Goal: Information Seeking & Learning: Learn about a topic

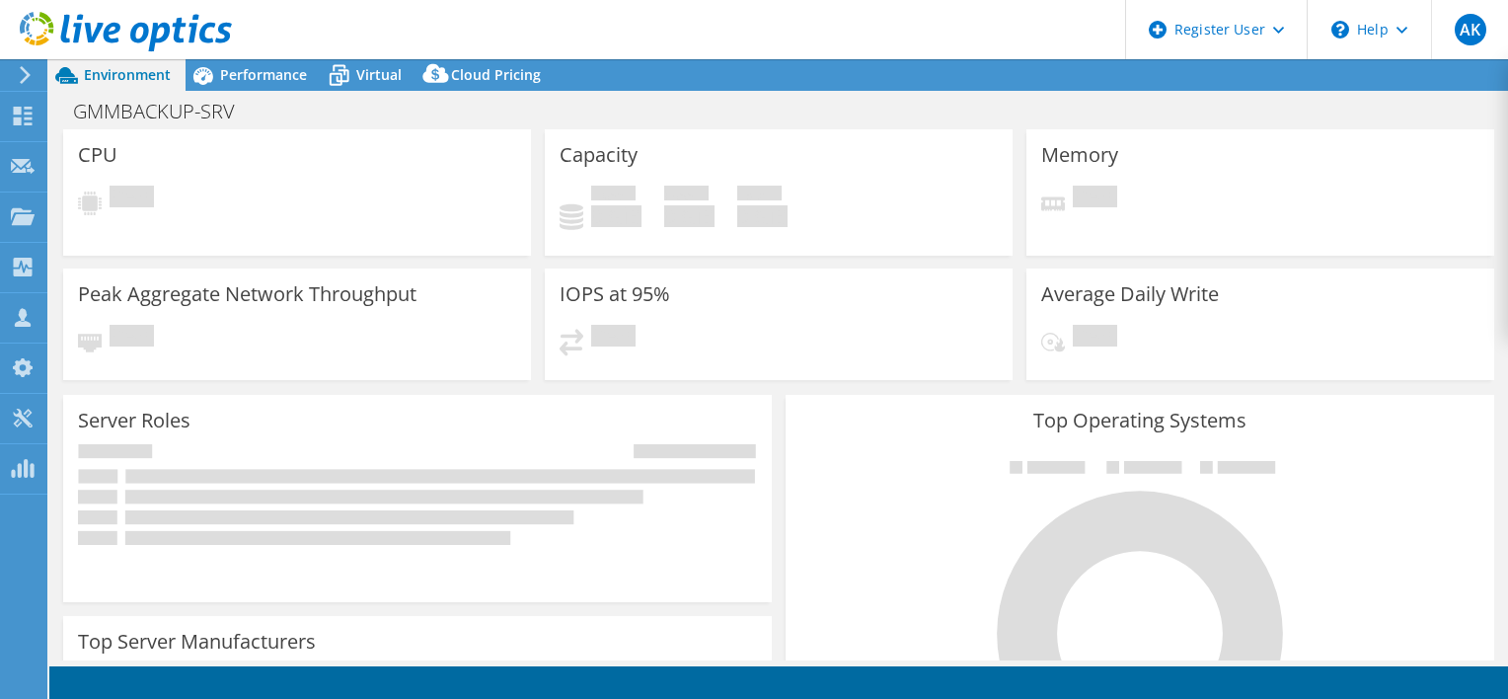
select select "[GEOGRAPHIC_DATA]"
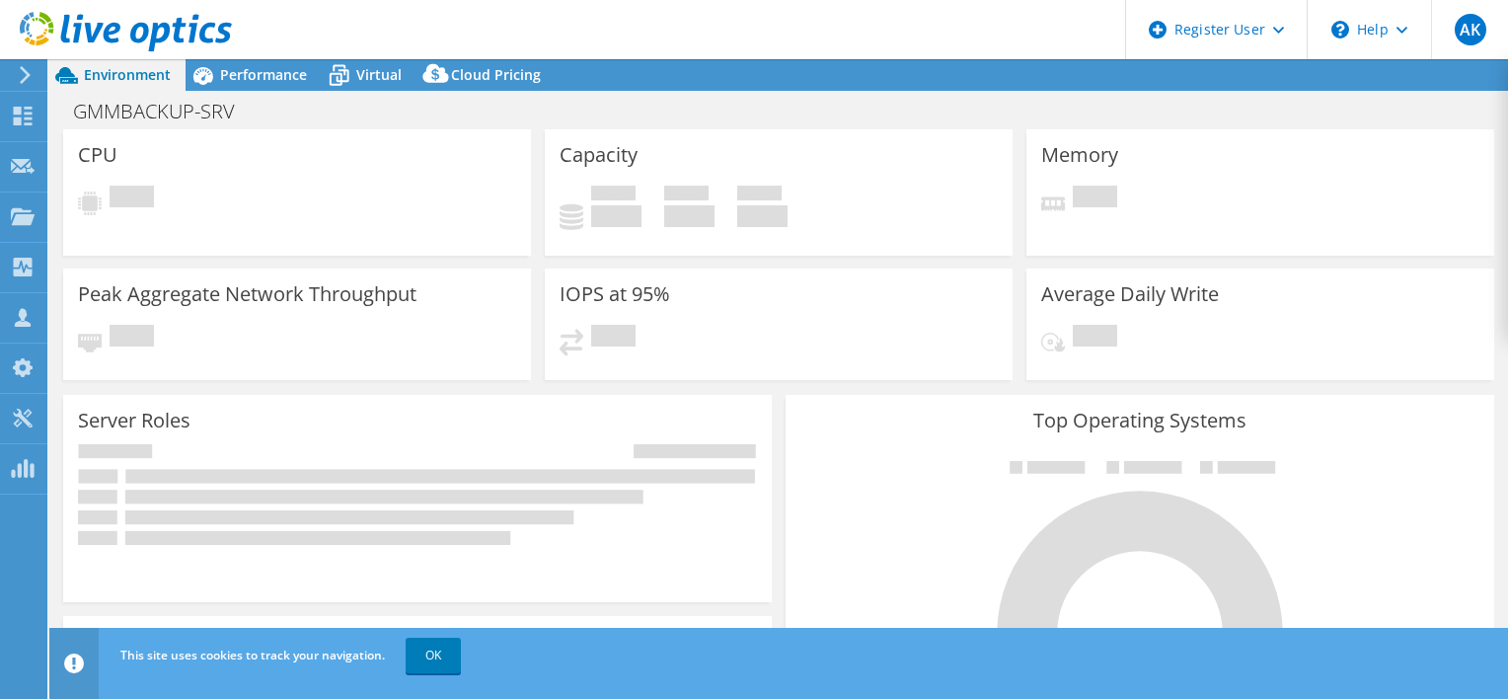
select select "INR"
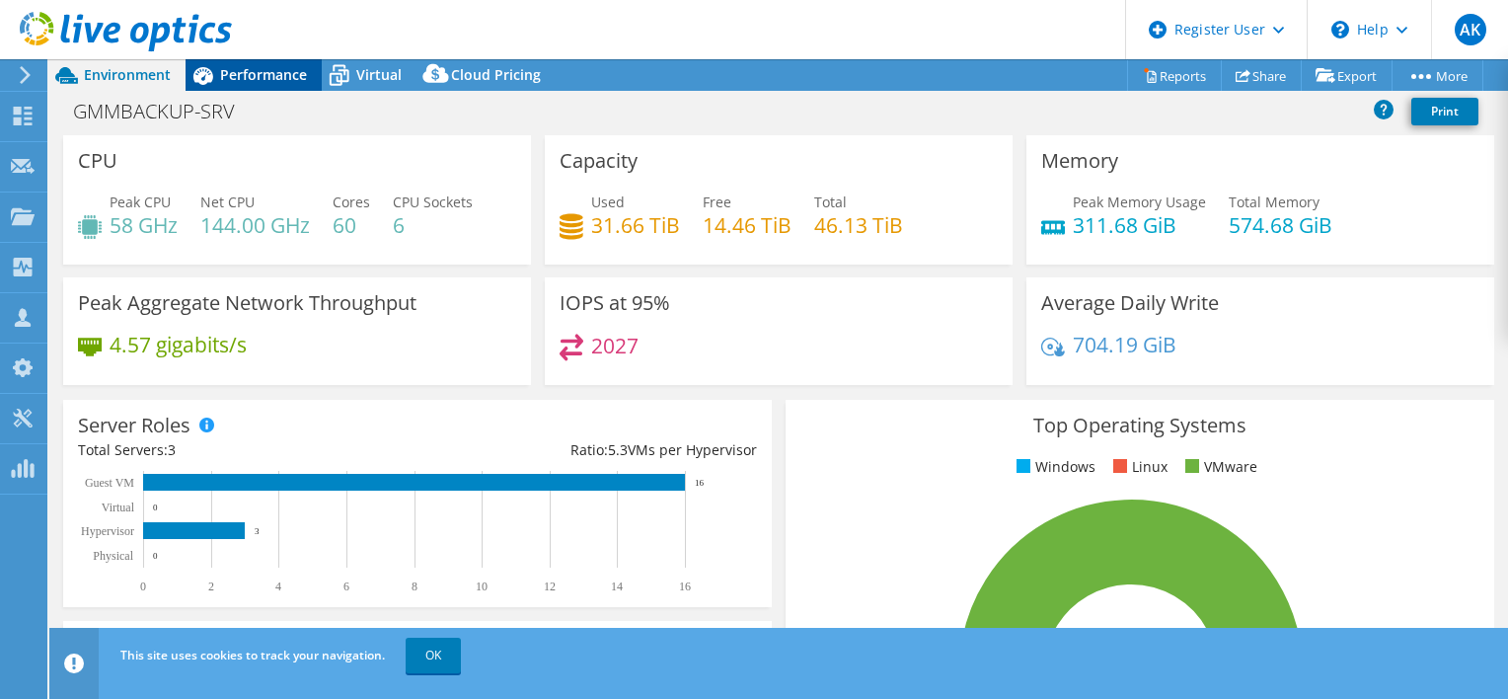
click at [270, 79] on span "Performance" at bounding box center [263, 74] width 87 height 19
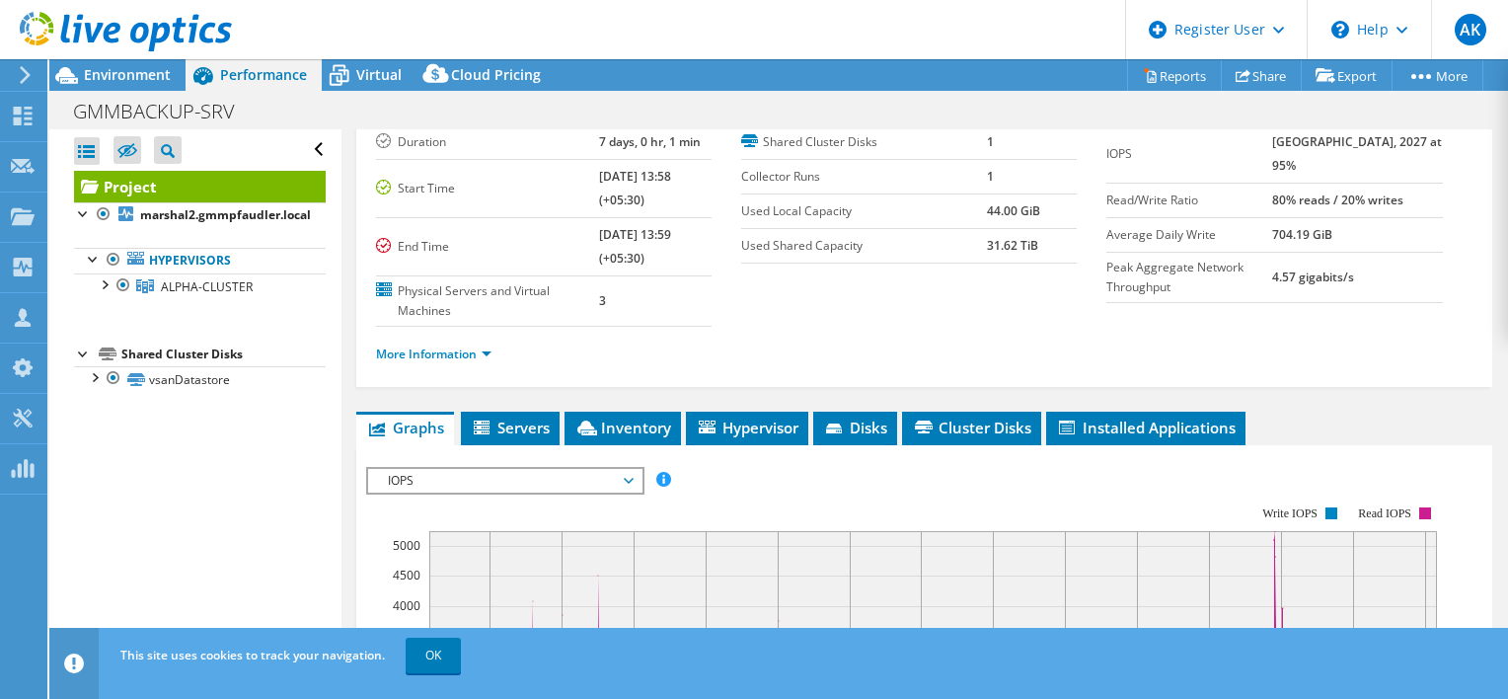
scroll to position [76, 0]
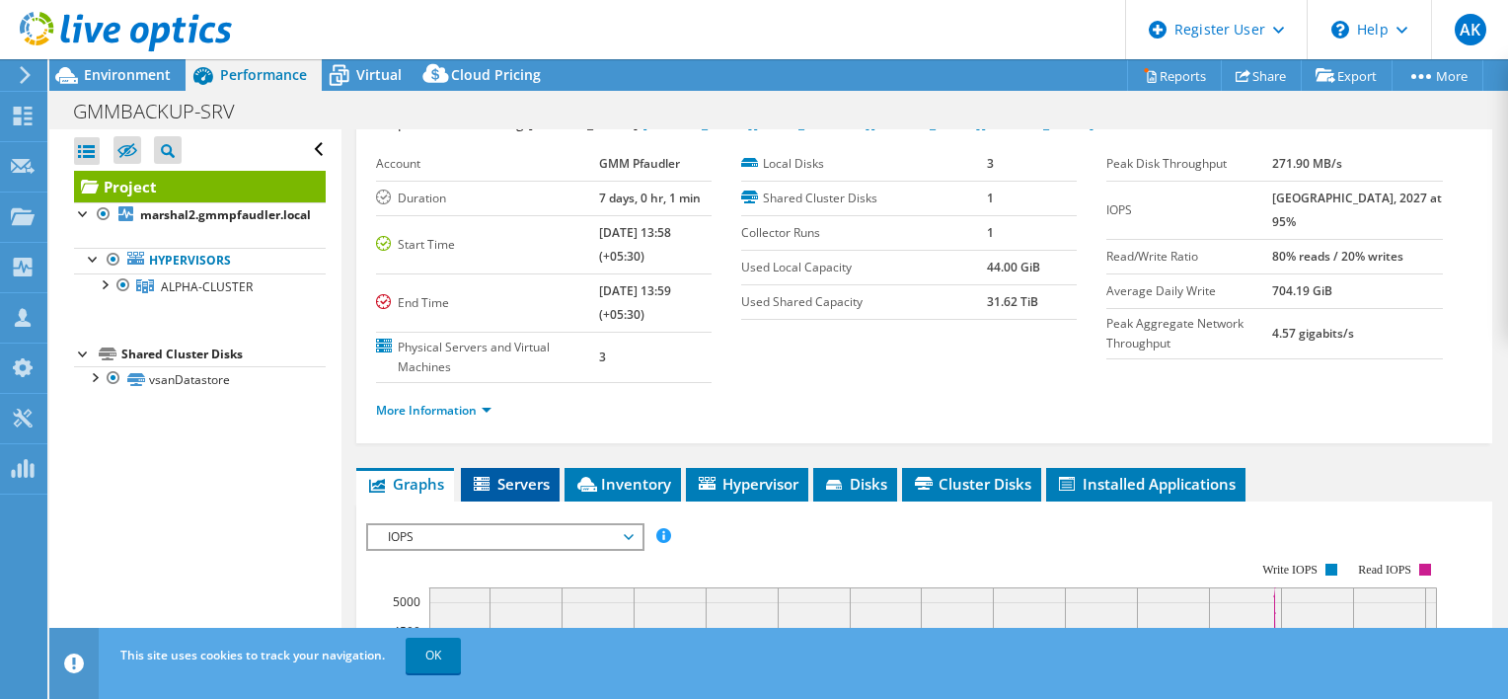
click at [494, 481] on span "Servers" at bounding box center [510, 484] width 79 height 20
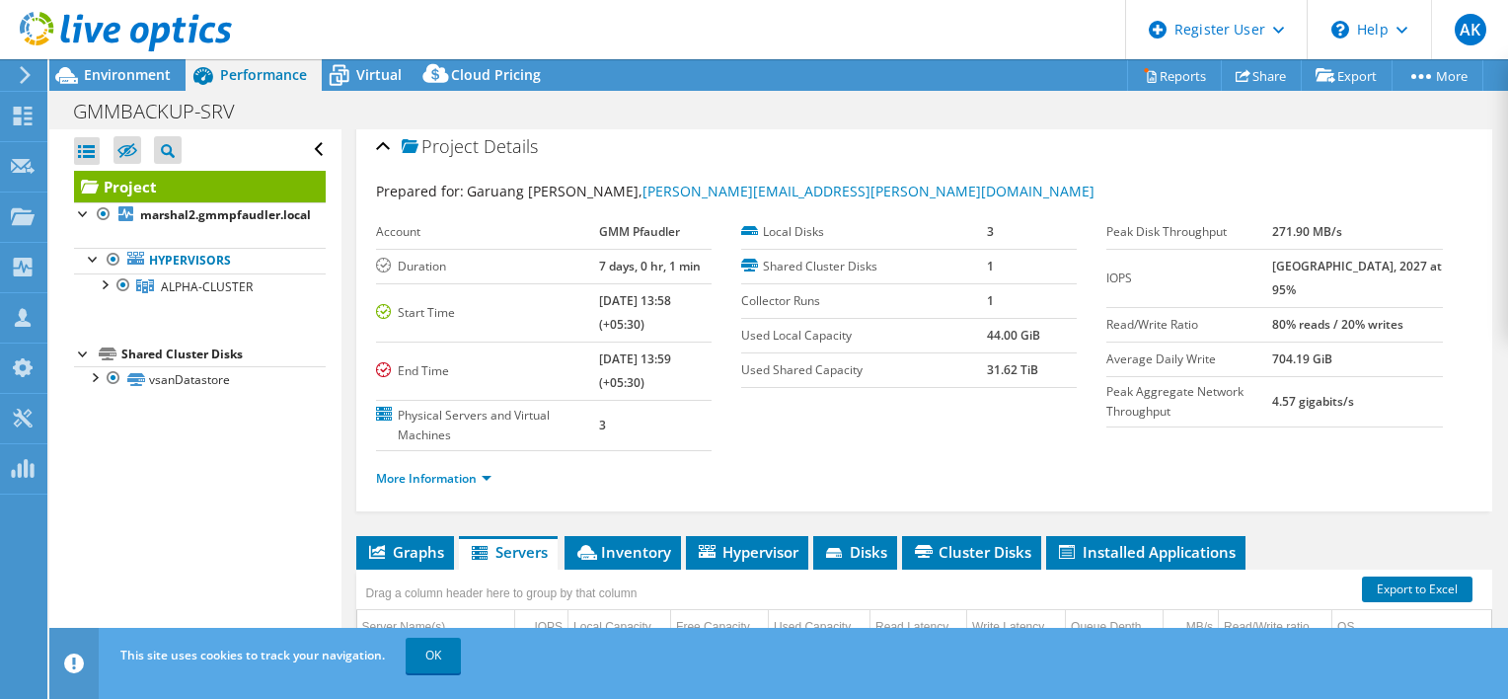
scroll to position [1, 0]
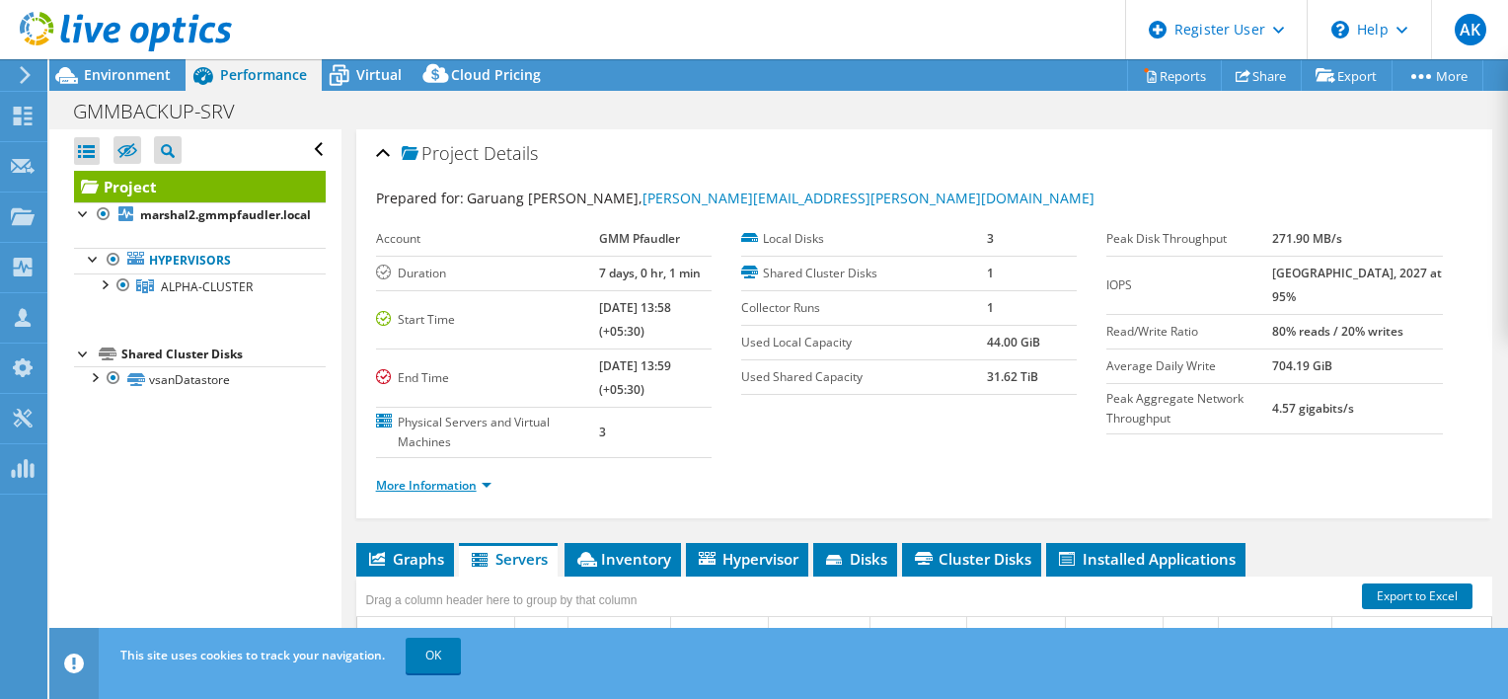
click at [475, 482] on link "More Information" at bounding box center [433, 485] width 115 height 17
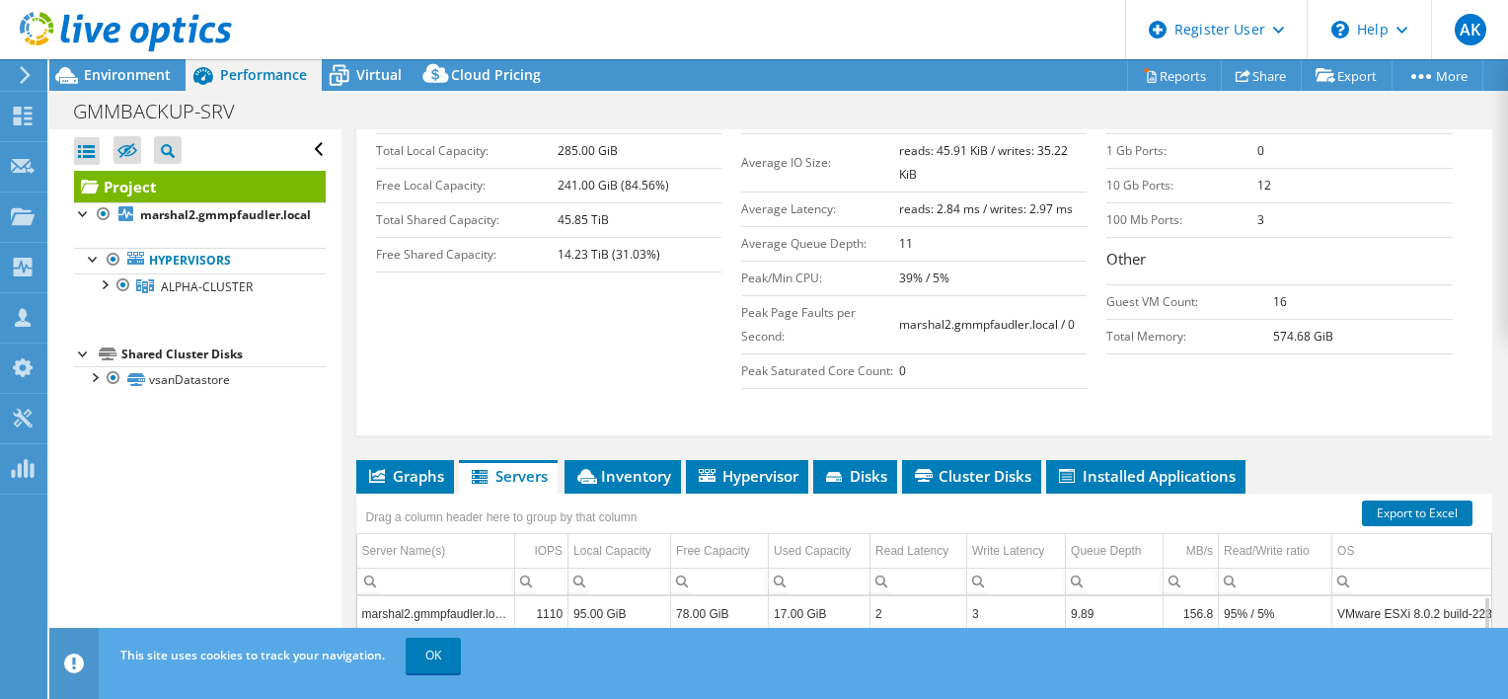
scroll to position [471, 0]
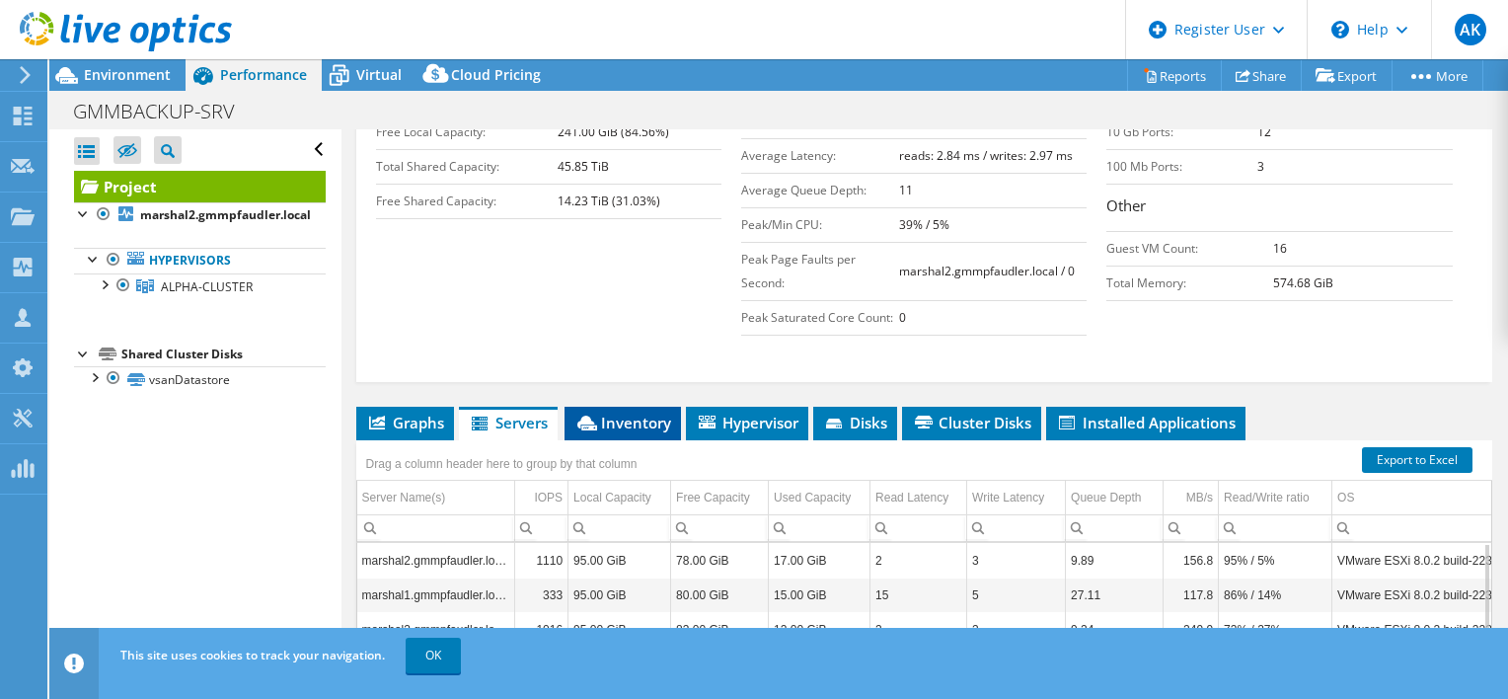
click at [599, 416] on span "Inventory" at bounding box center [622, 422] width 97 height 20
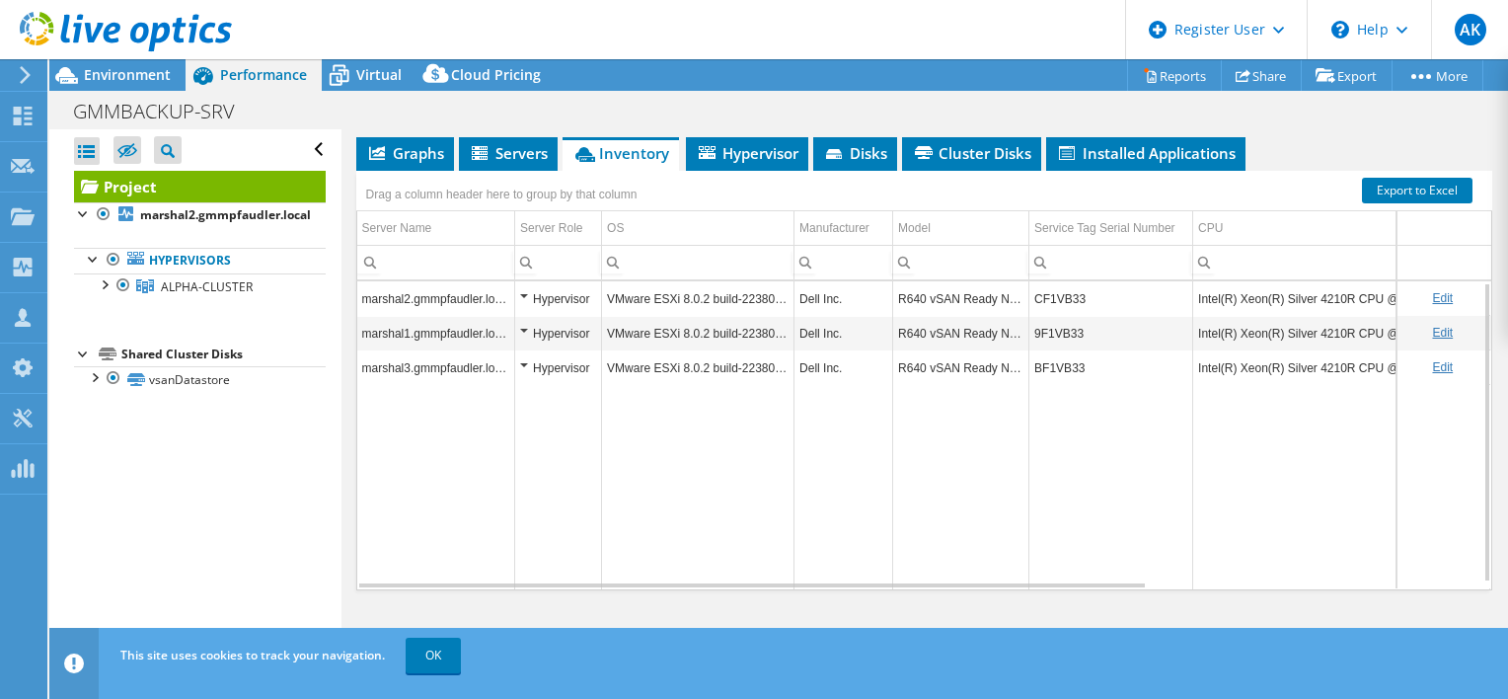
scroll to position [653, 0]
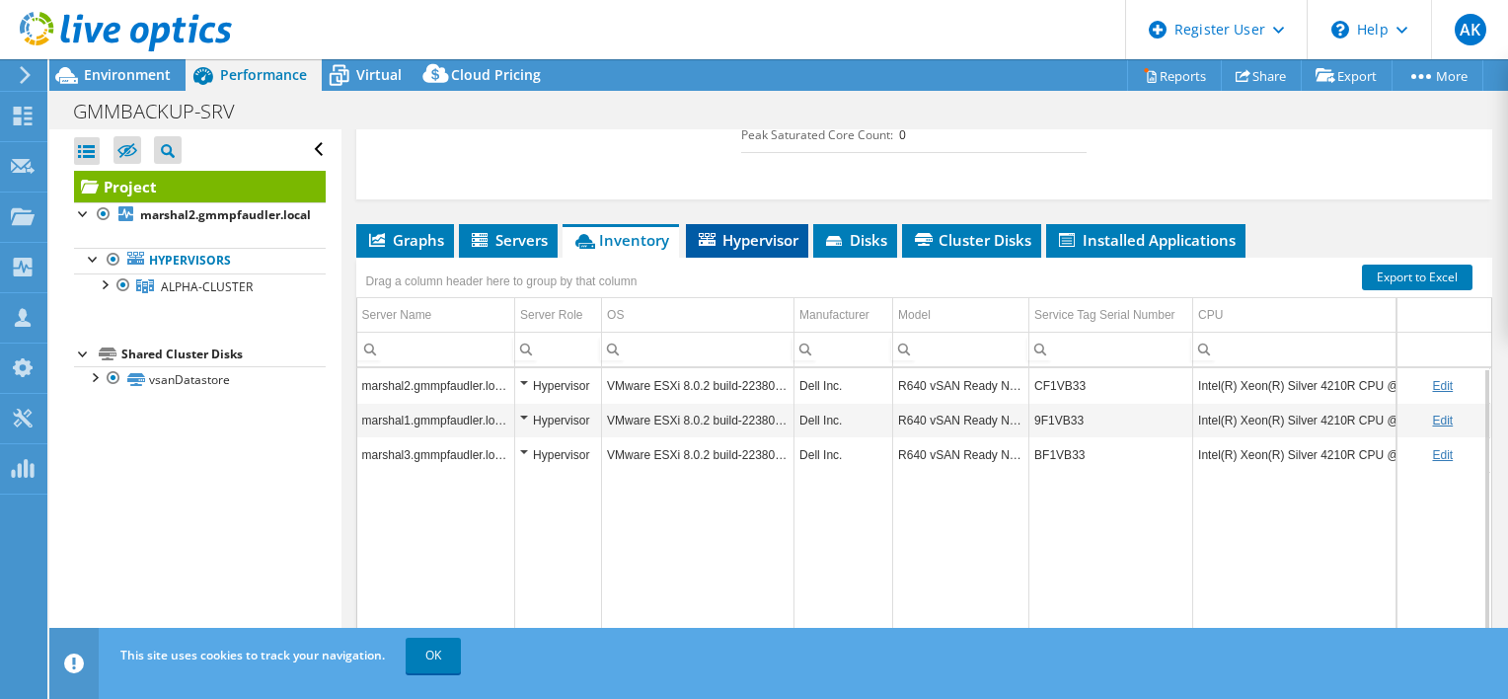
click at [736, 235] on span "Hypervisor" at bounding box center [747, 240] width 103 height 20
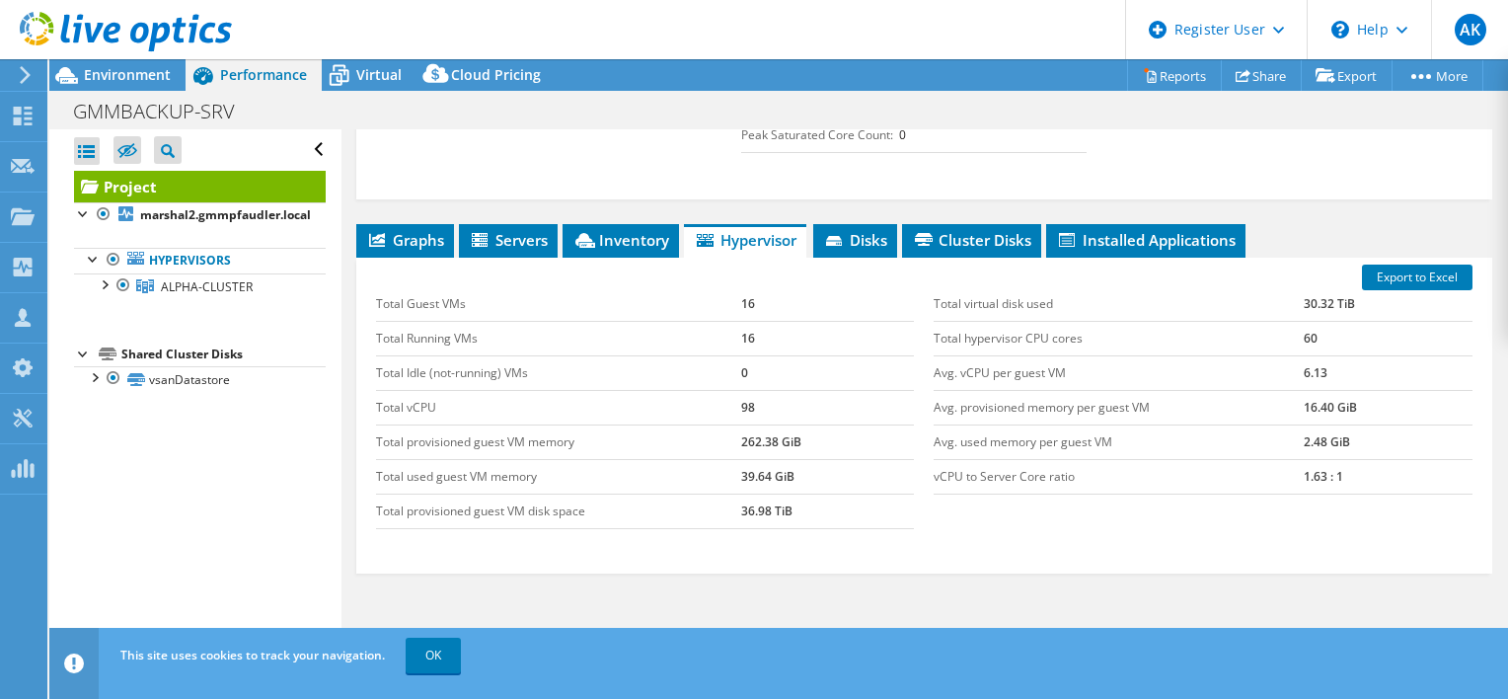
click at [850, 217] on div "Project Details Prepared for: Garuang Sheth, [EMAIL_ADDRESS][PERSON_NAME][DOMAI…" at bounding box center [923, 114] width 1165 height 1276
click at [859, 231] on span "Disks" at bounding box center [855, 240] width 64 height 20
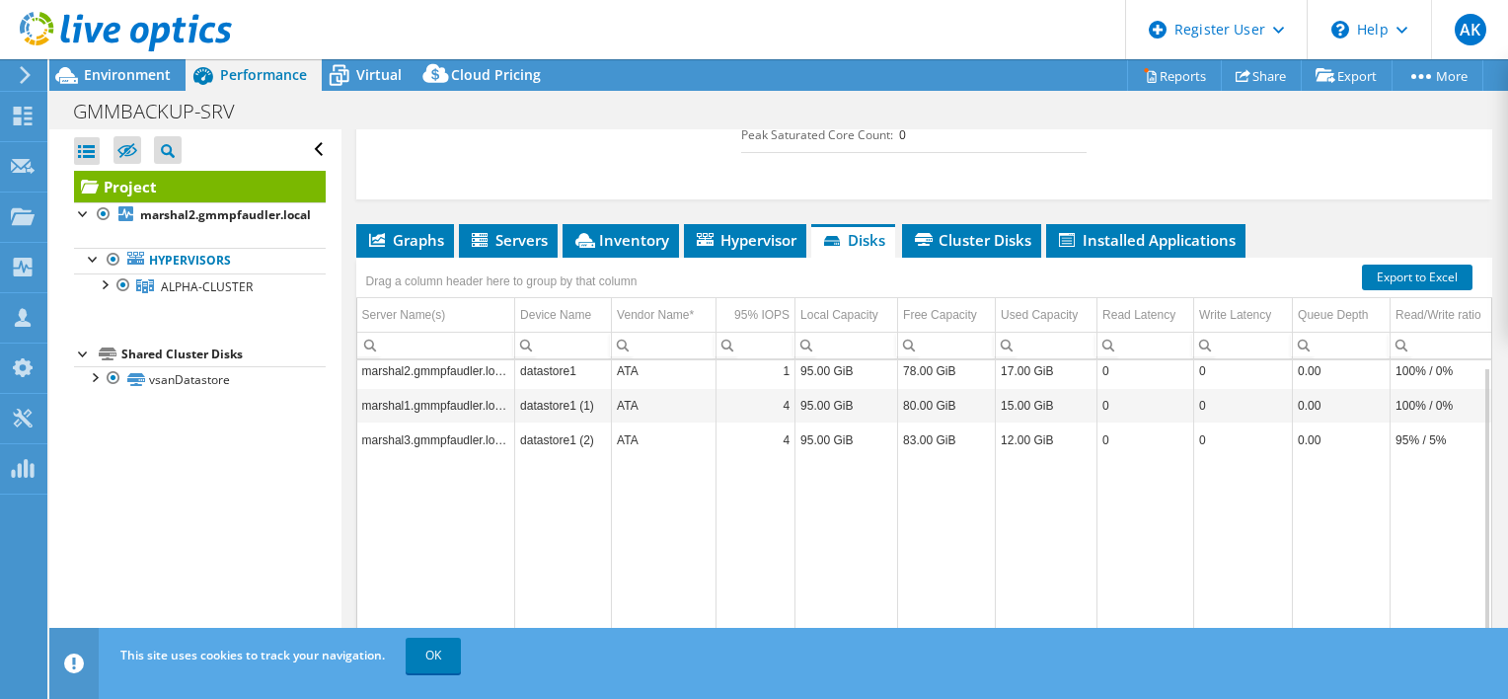
scroll to position [0, 0]
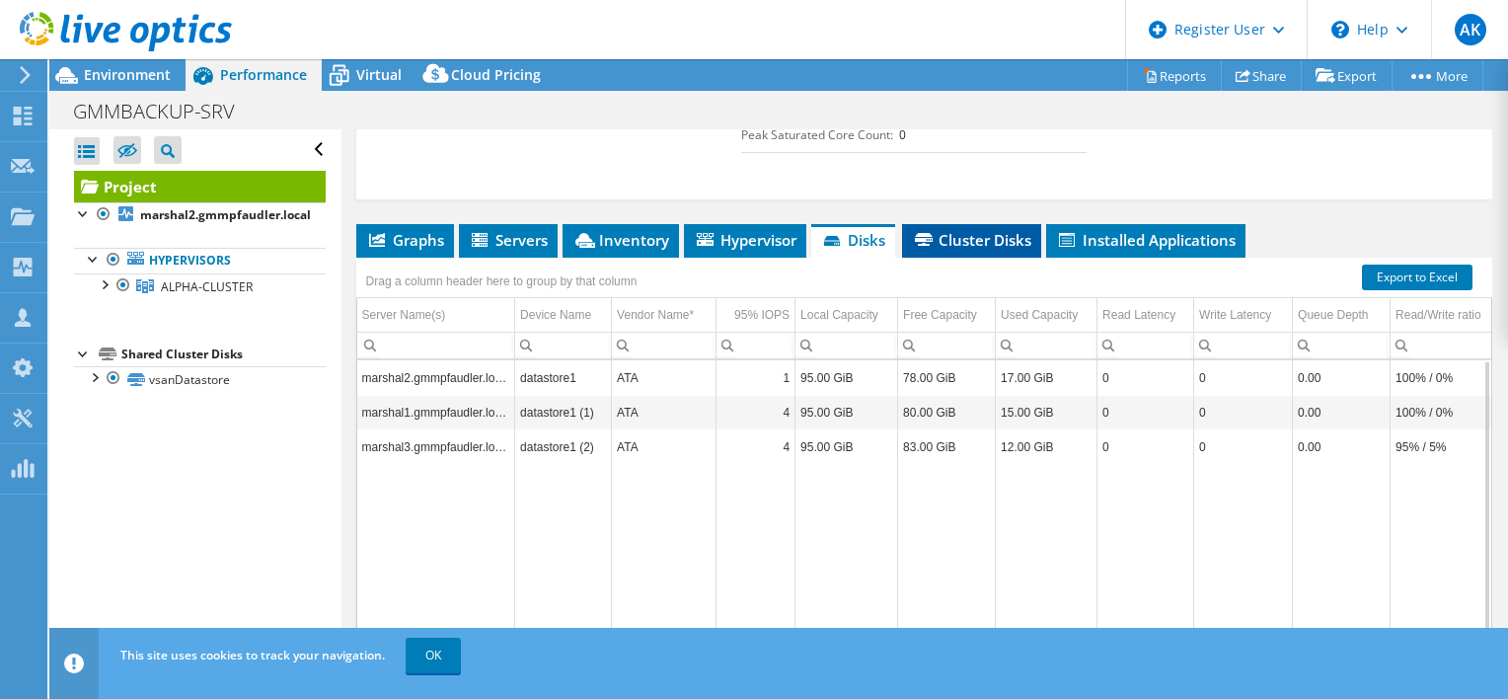
click at [991, 230] on span "Cluster Disks" at bounding box center [971, 240] width 119 height 20
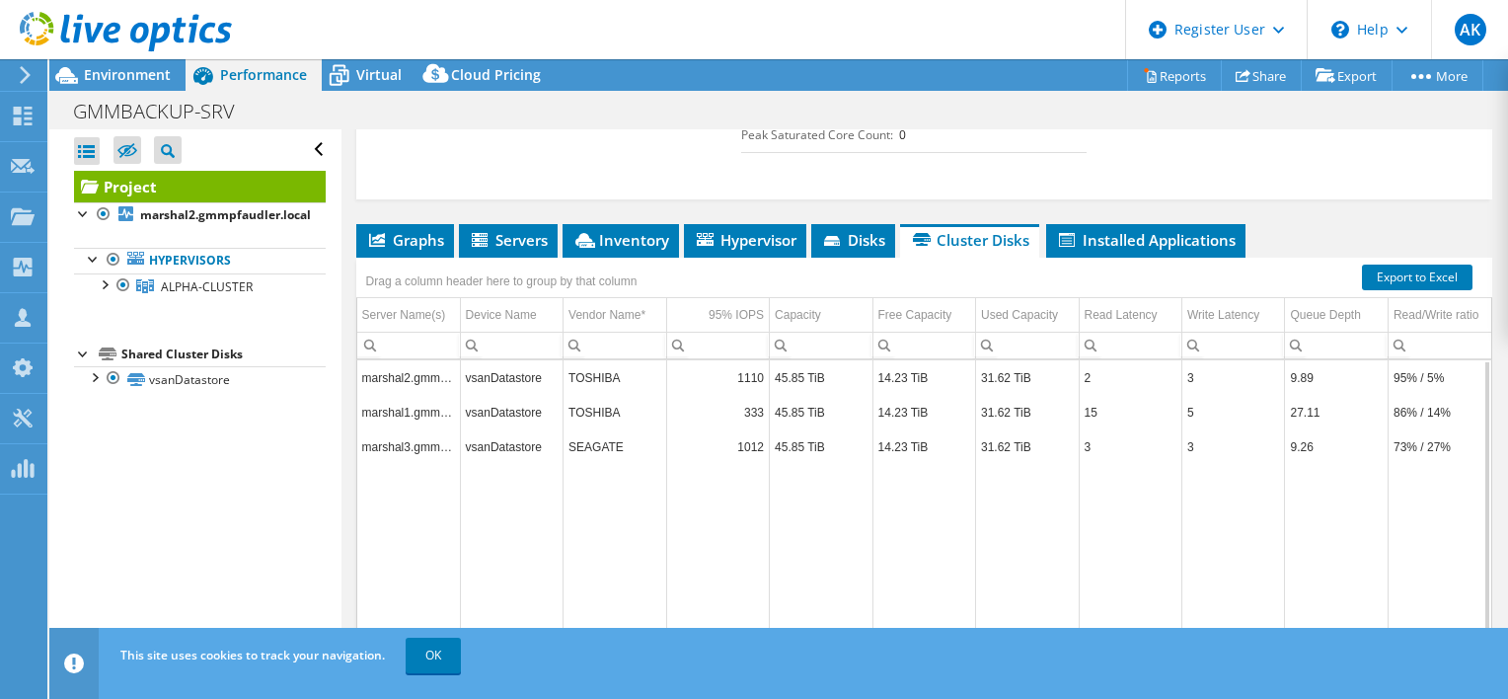
scroll to position [575, 0]
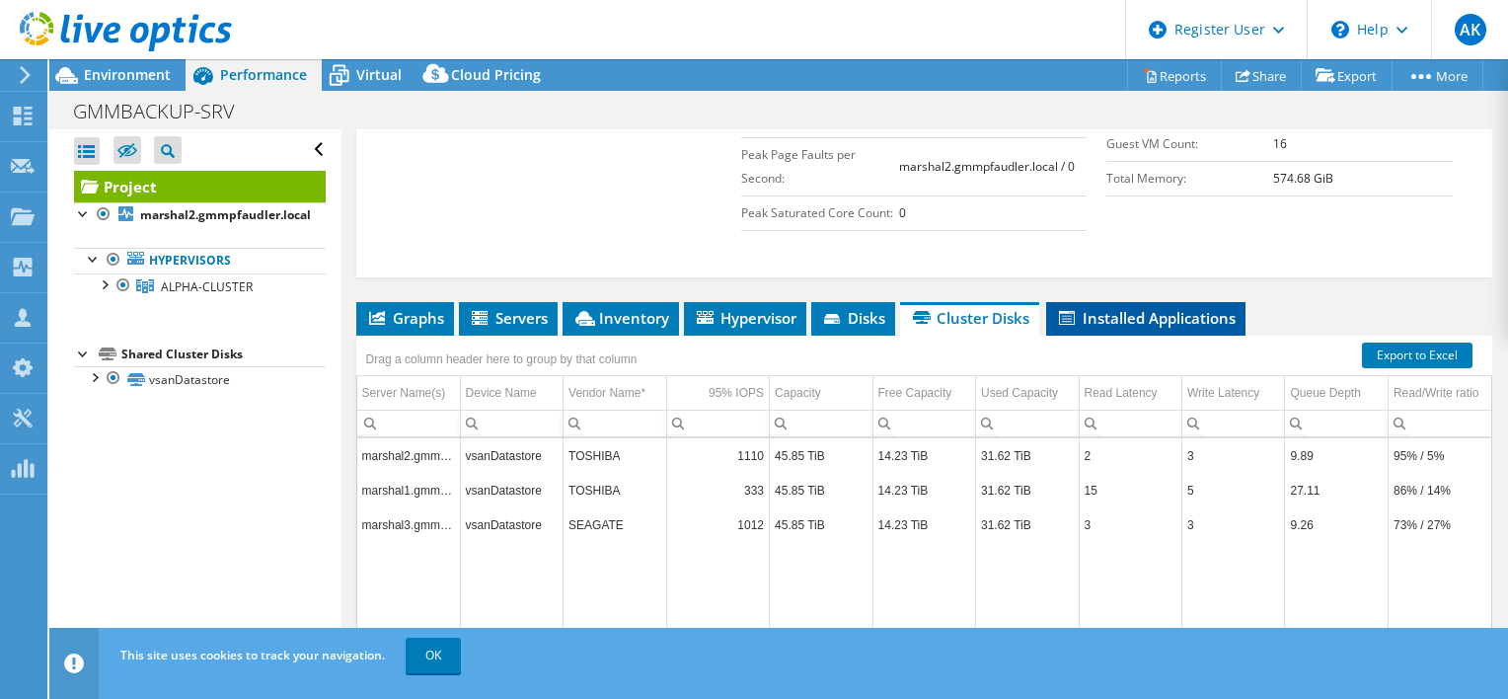
click at [1187, 308] on span "Installed Applications" at bounding box center [1146, 318] width 180 height 20
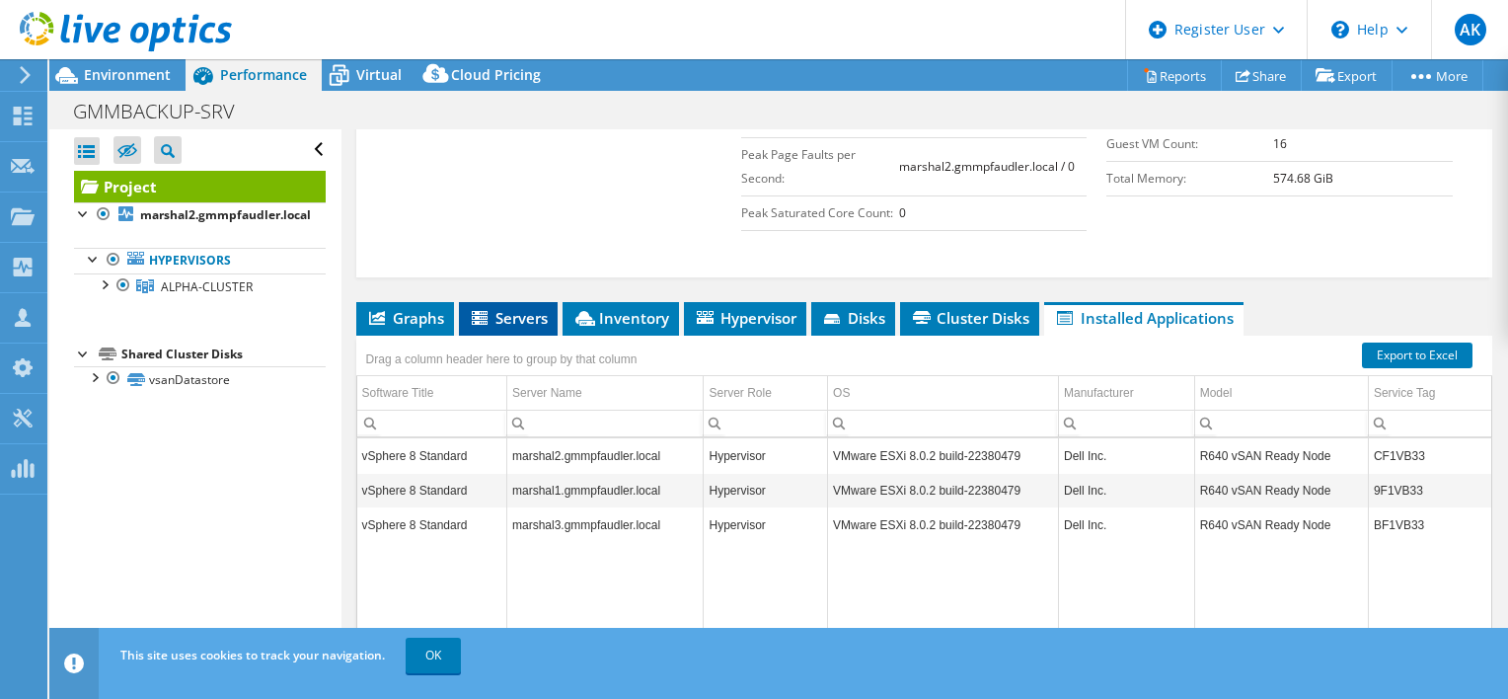
click at [493, 322] on li "Servers" at bounding box center [508, 319] width 99 height 34
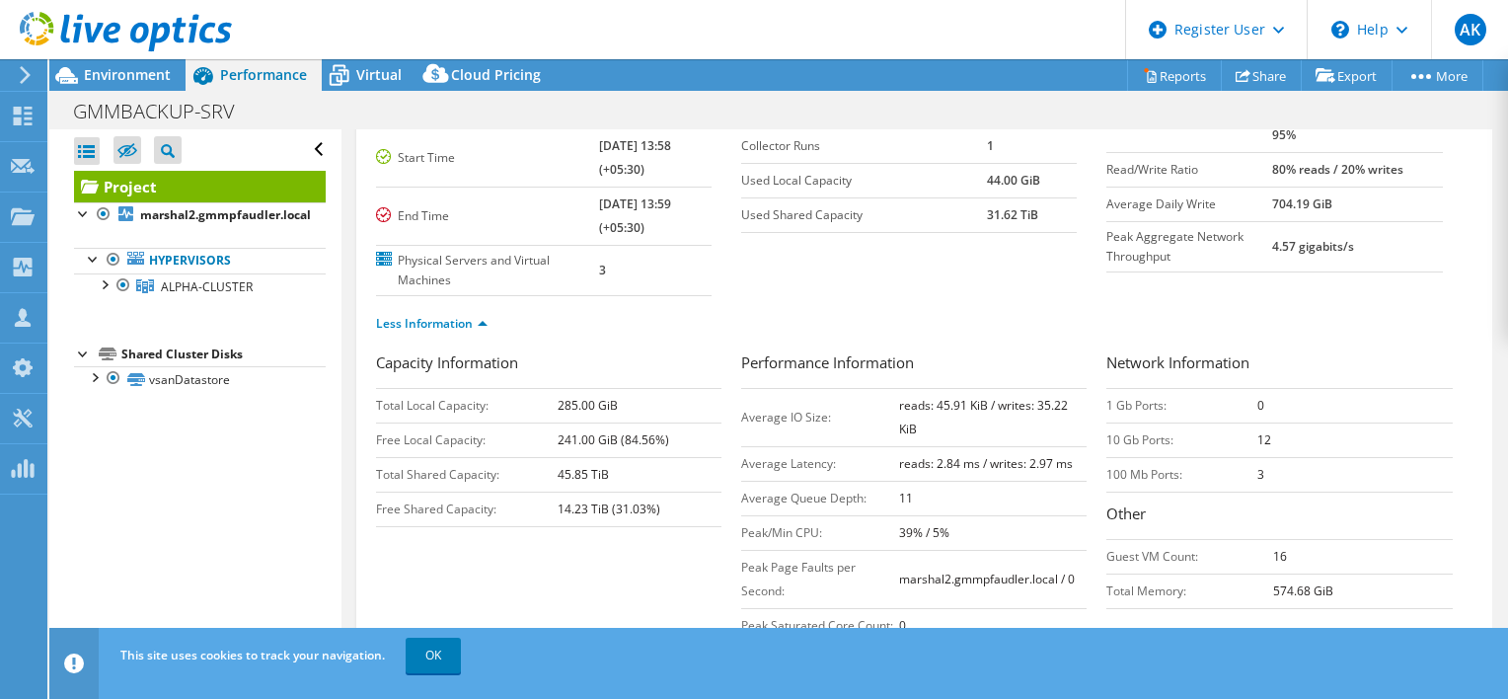
scroll to position [0, 0]
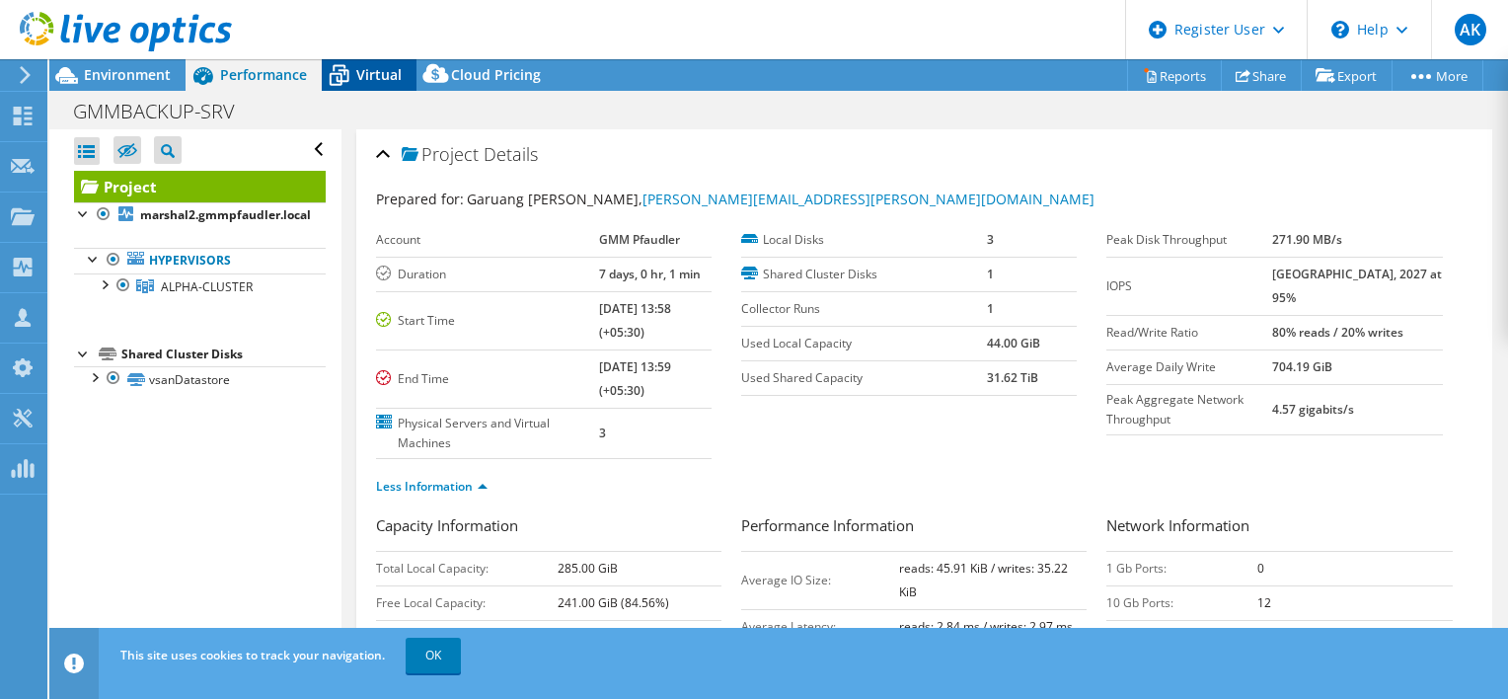
click at [357, 78] on span "Virtual" at bounding box center [378, 74] width 45 height 19
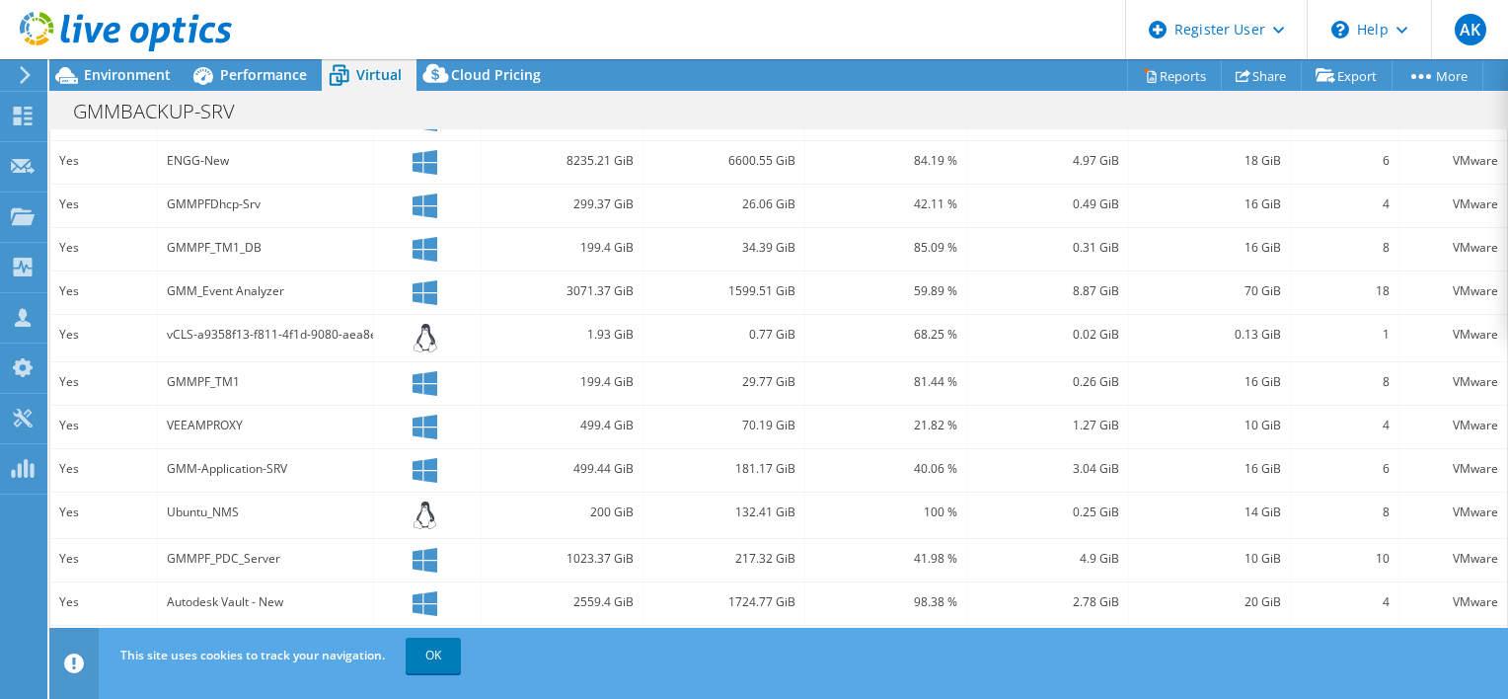
scroll to position [632, 0]
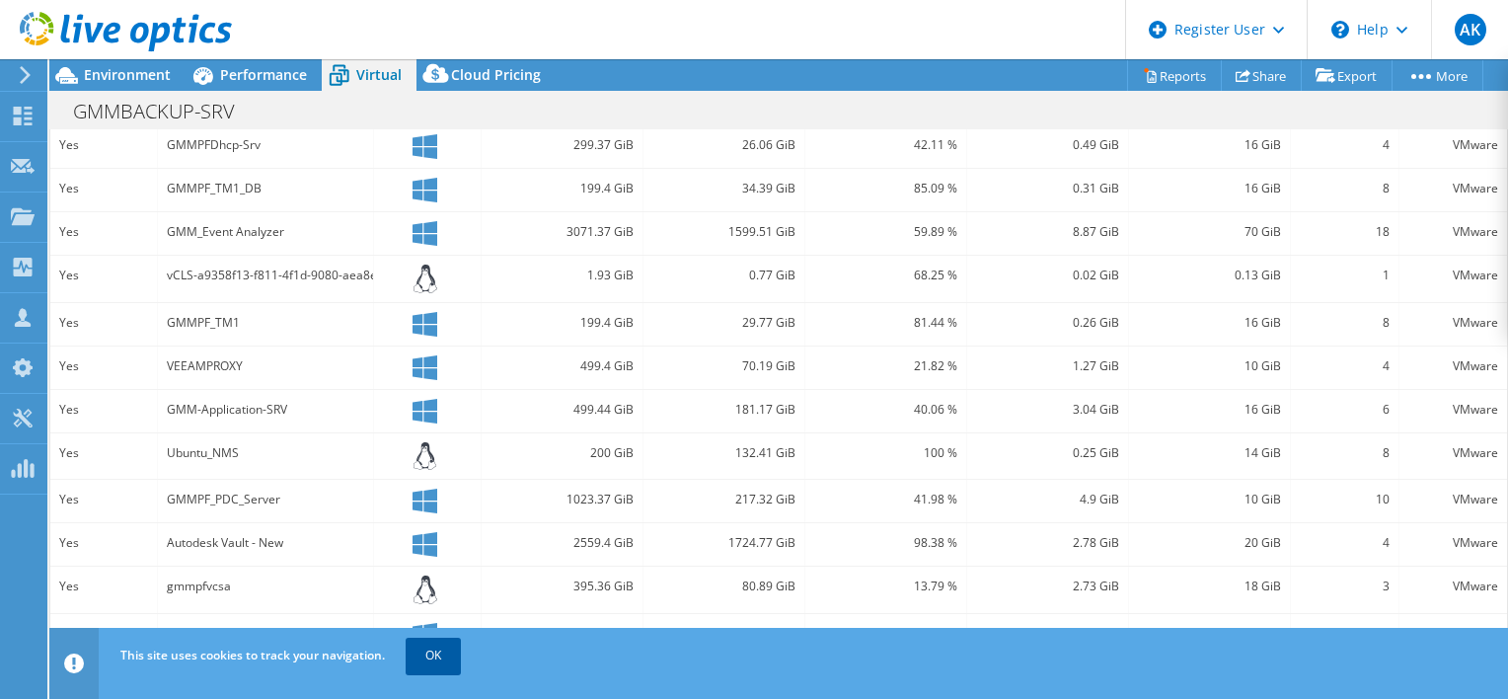
click at [432, 660] on link "OK" at bounding box center [433, 655] width 55 height 36
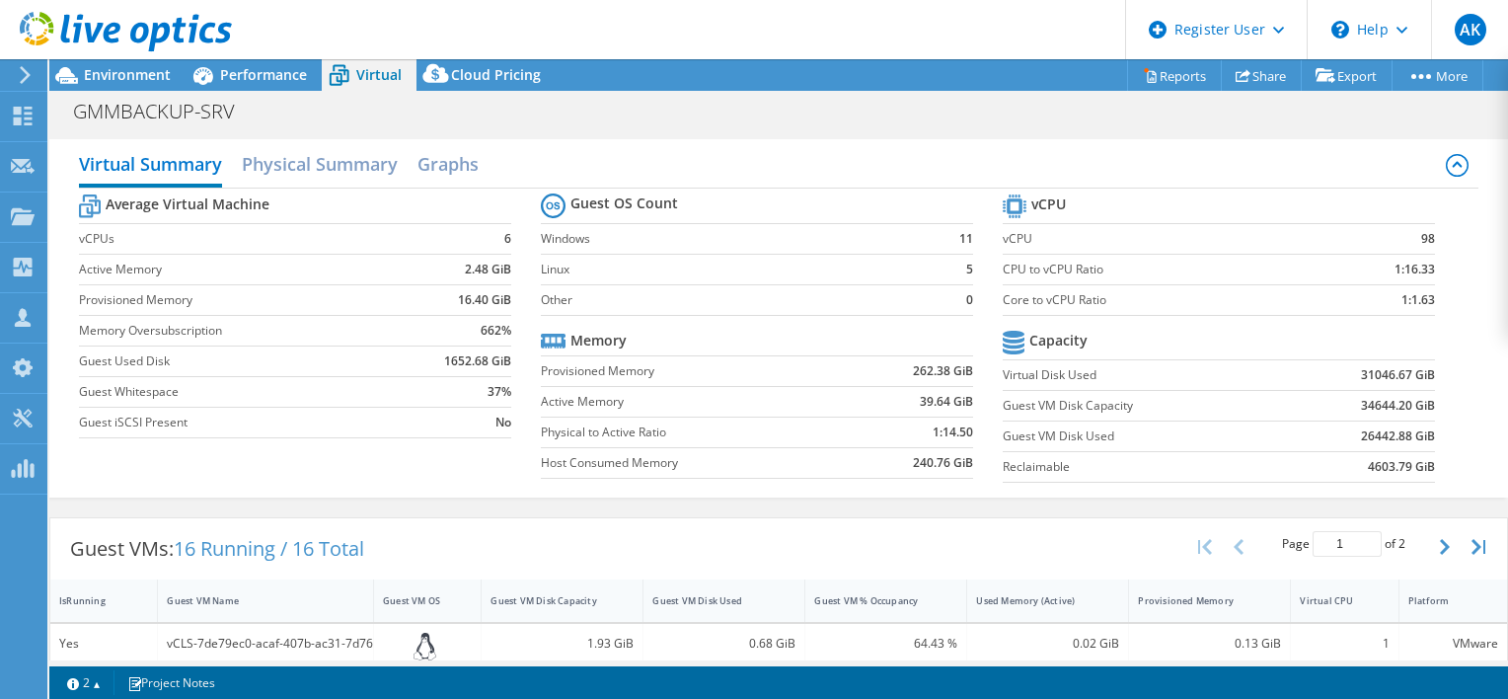
scroll to position [381, 0]
click at [450, 65] on icon at bounding box center [435, 77] width 39 height 39
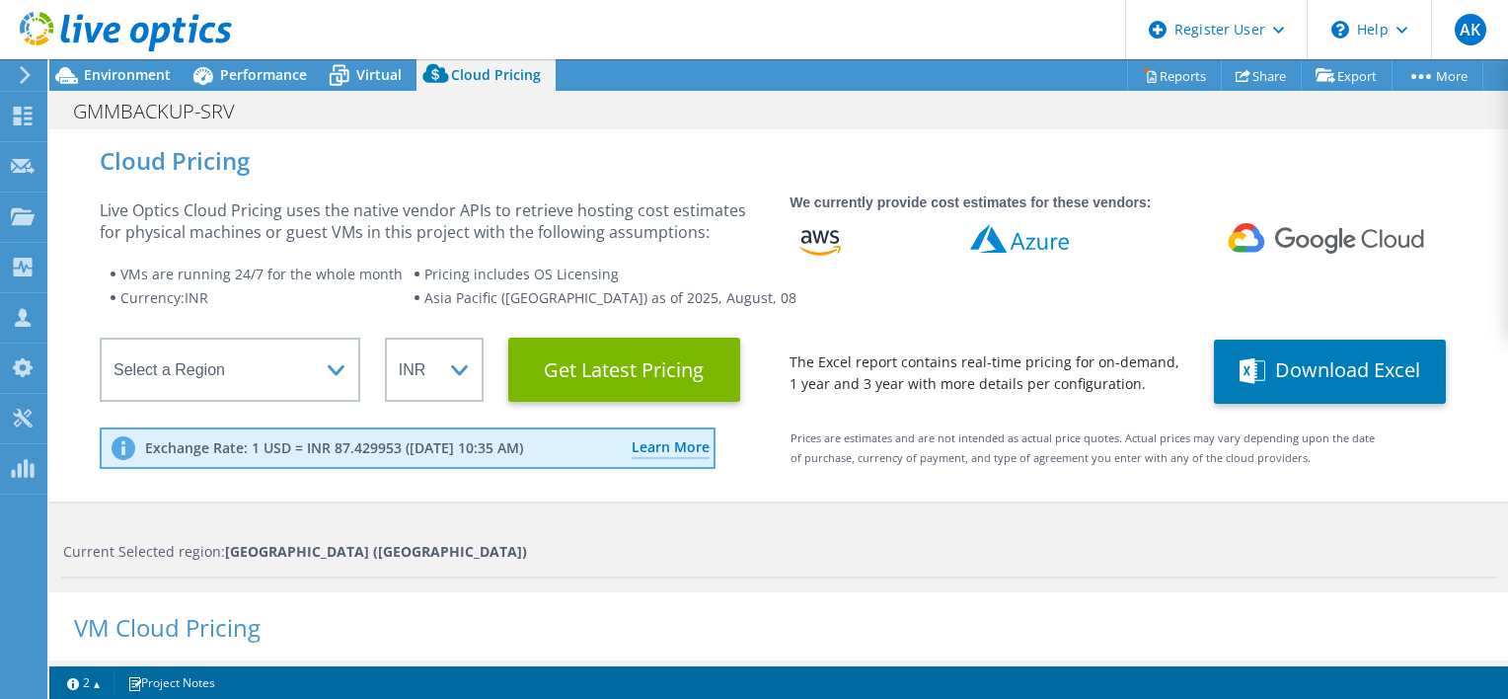
scroll to position [655, 0]
click at [356, 71] on span "Virtual" at bounding box center [378, 74] width 45 height 19
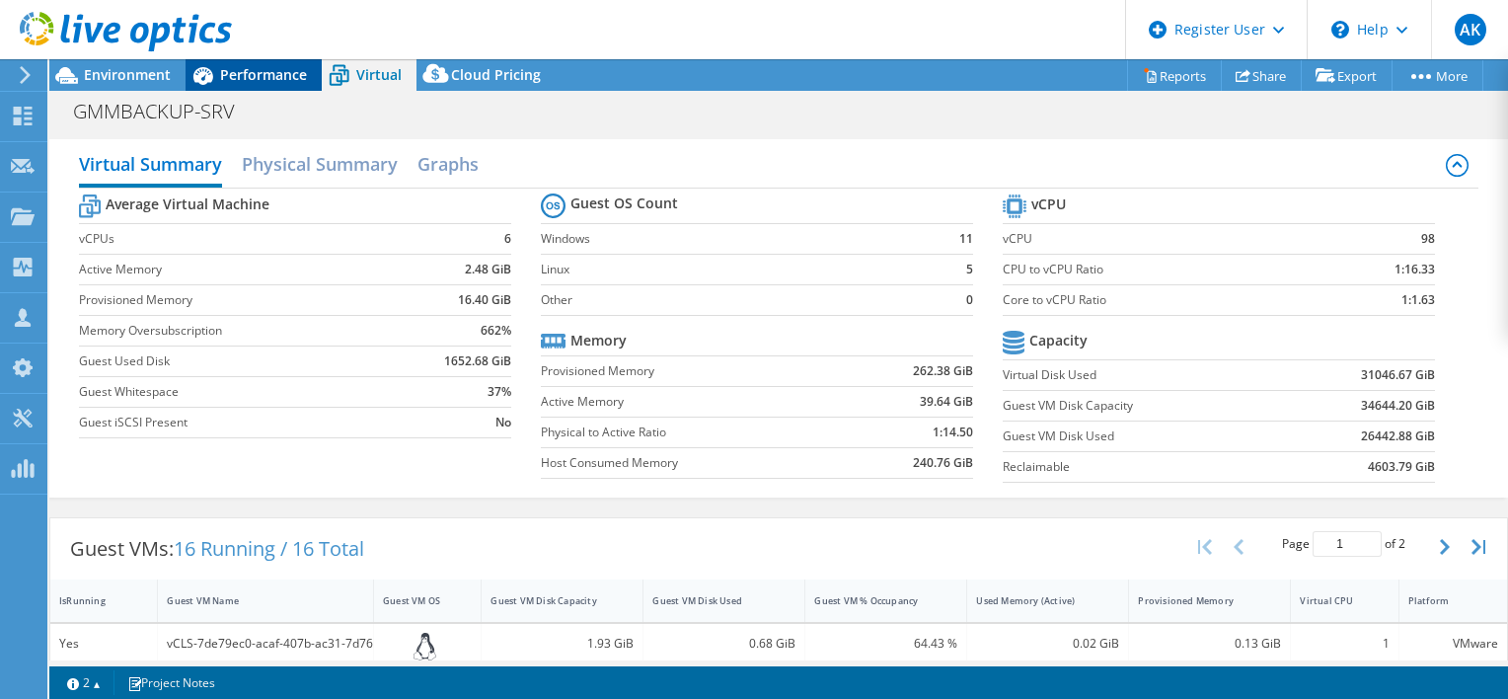
click at [268, 69] on span "Performance" at bounding box center [263, 74] width 87 height 19
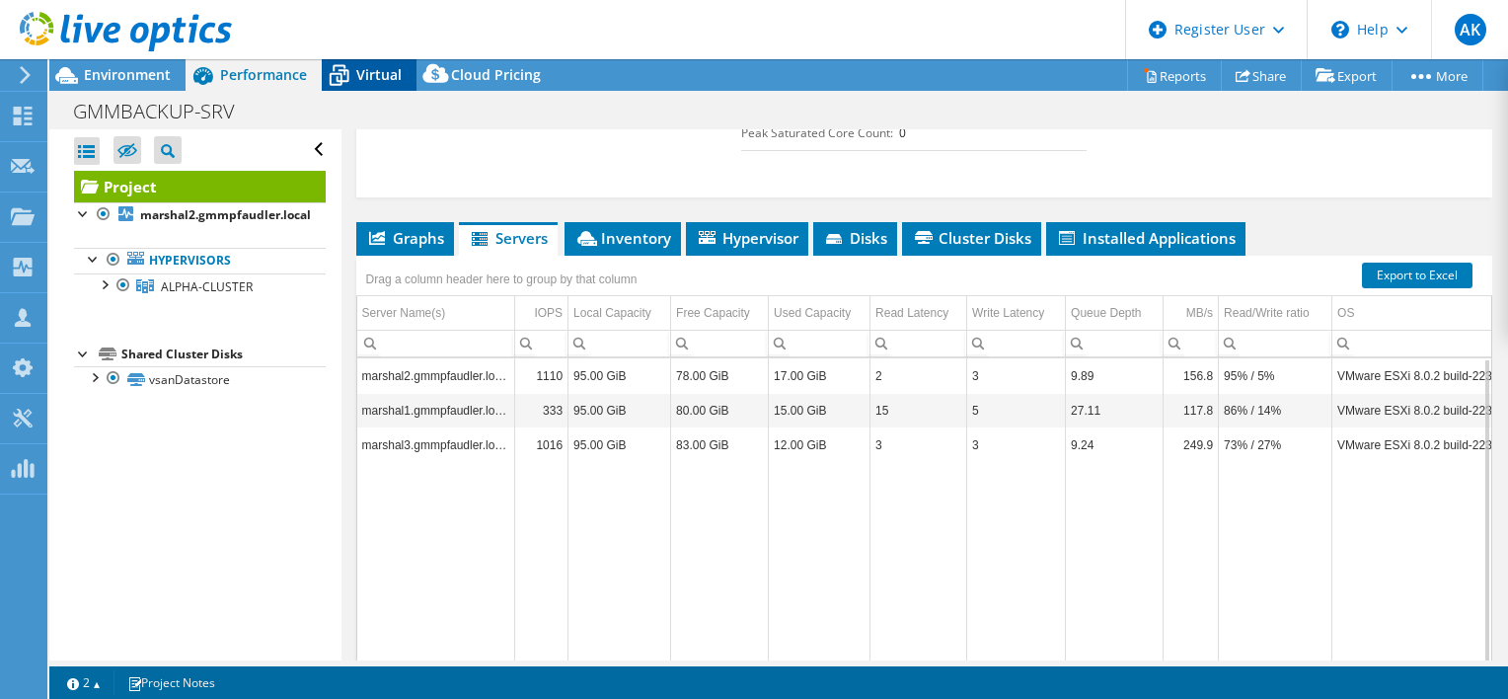
click at [361, 63] on div "Virtual" at bounding box center [369, 75] width 95 height 32
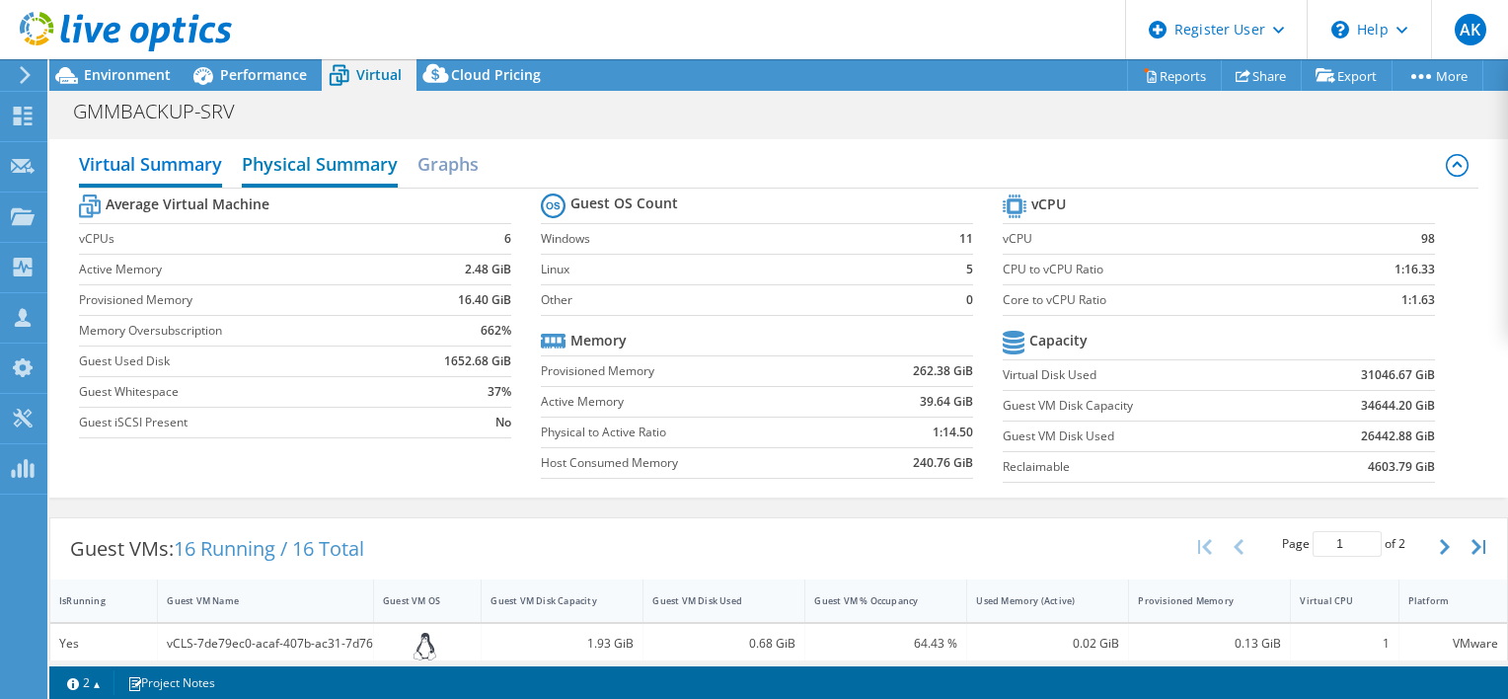
click at [330, 153] on h2 "Physical Summary" at bounding box center [320, 165] width 156 height 43
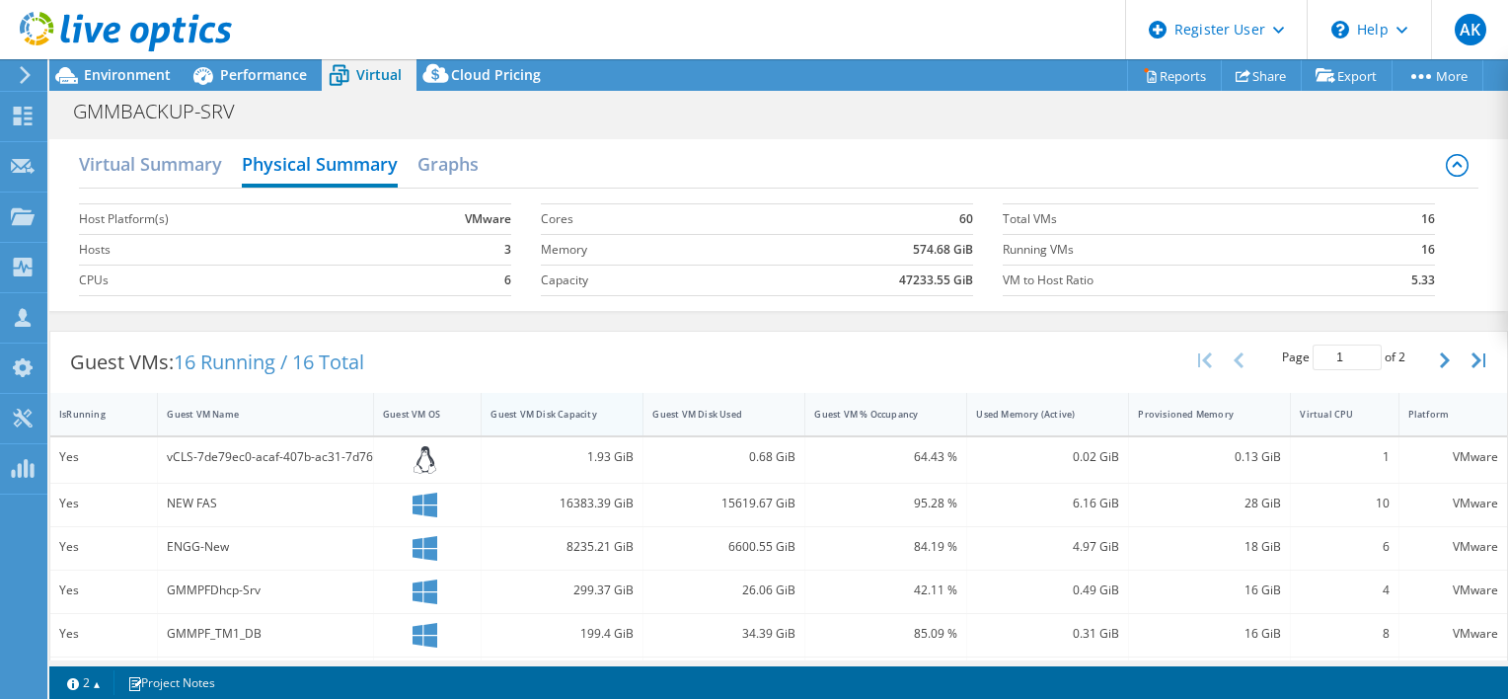
scroll to position [764, 0]
click at [457, 148] on h2 "Graphs" at bounding box center [447, 165] width 61 height 43
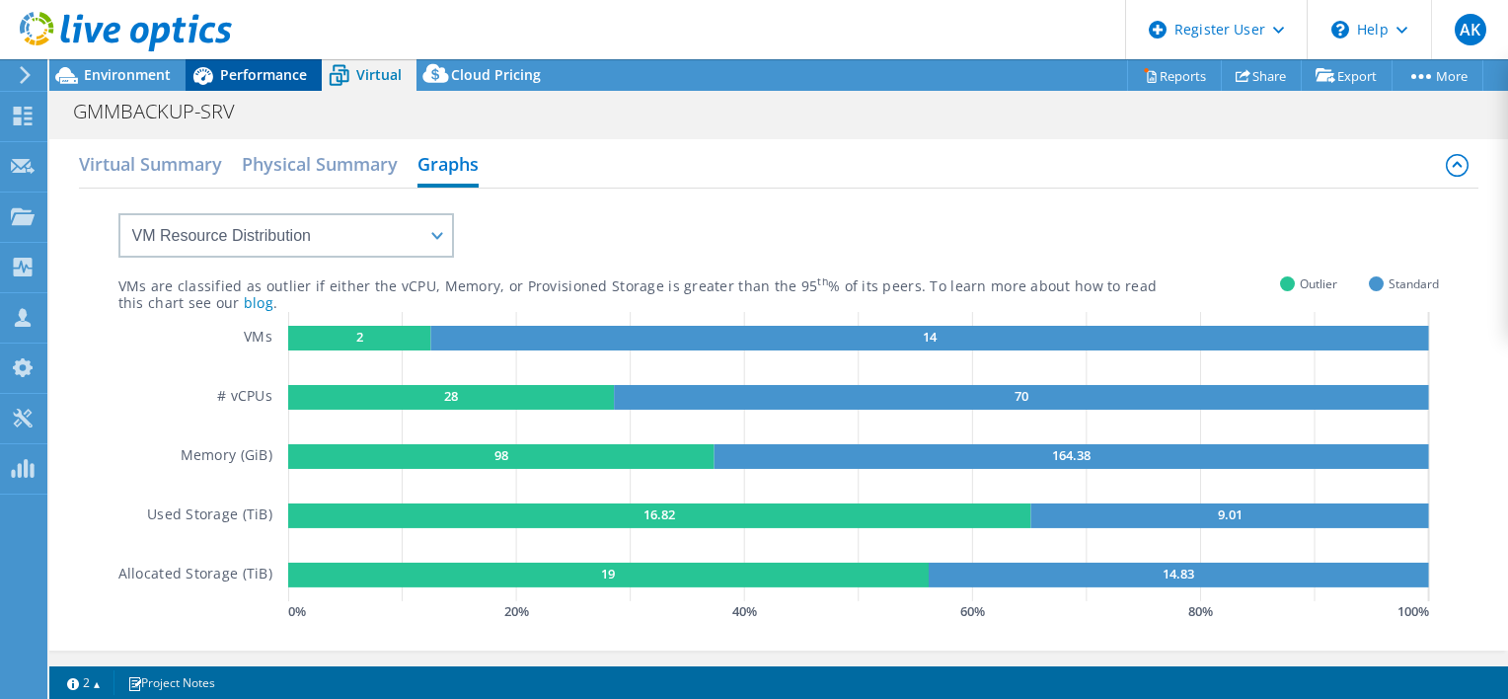
click at [276, 74] on span "Performance" at bounding box center [263, 74] width 87 height 19
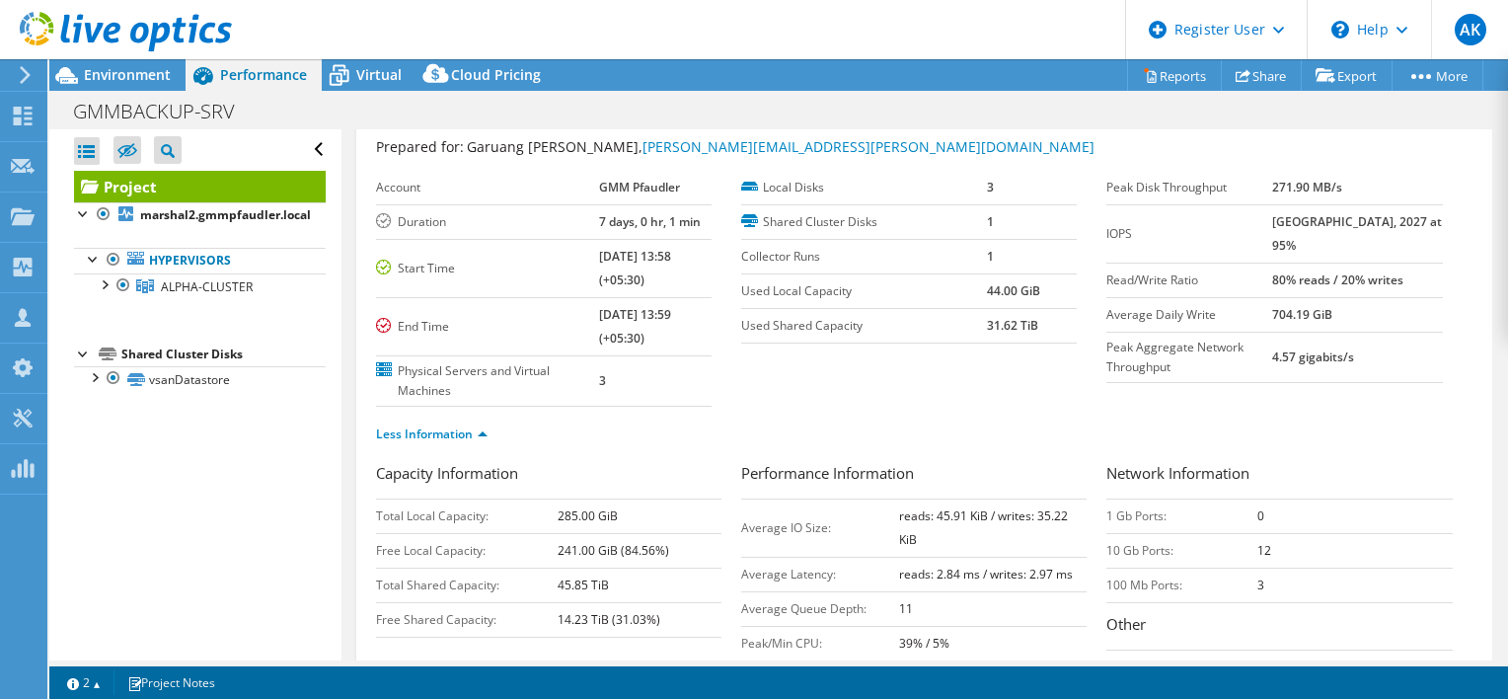
scroll to position [0, 0]
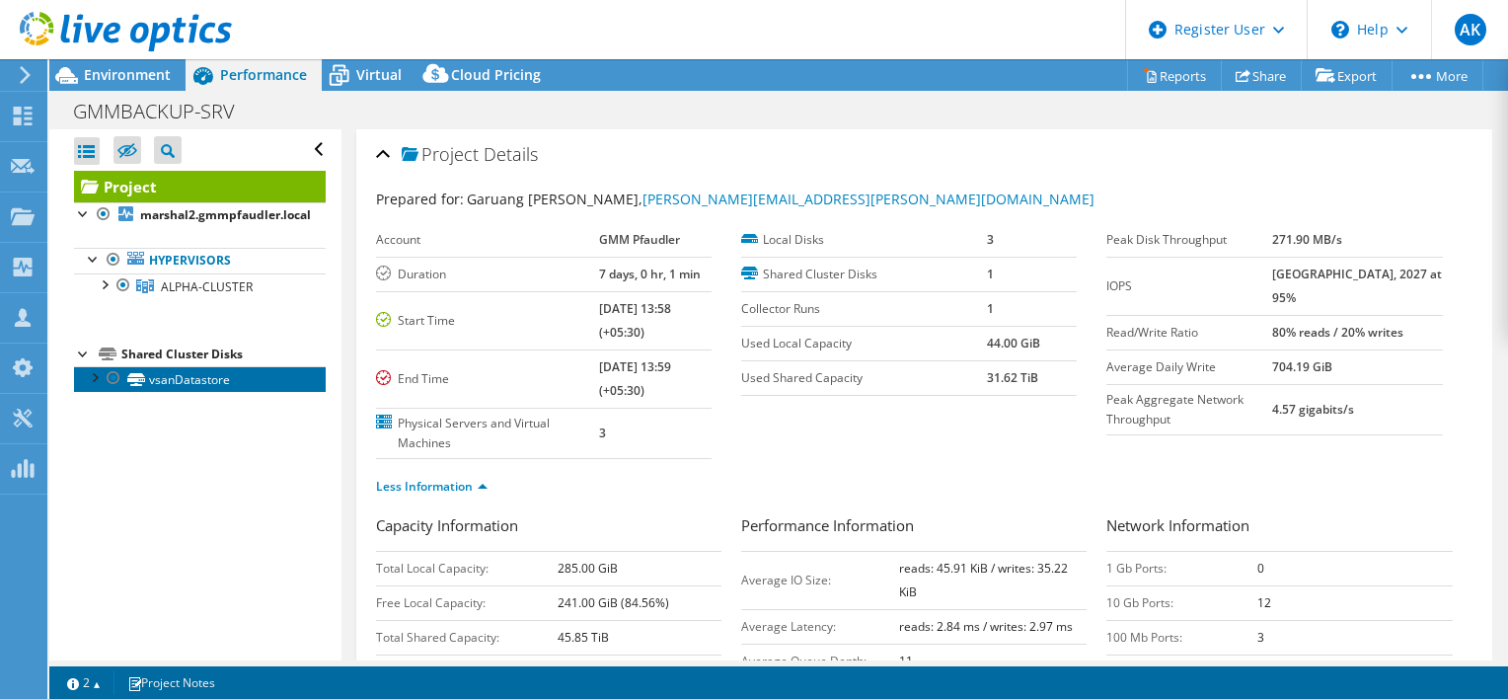
click at [199, 380] on link "vsanDatastore" at bounding box center [200, 379] width 252 height 26
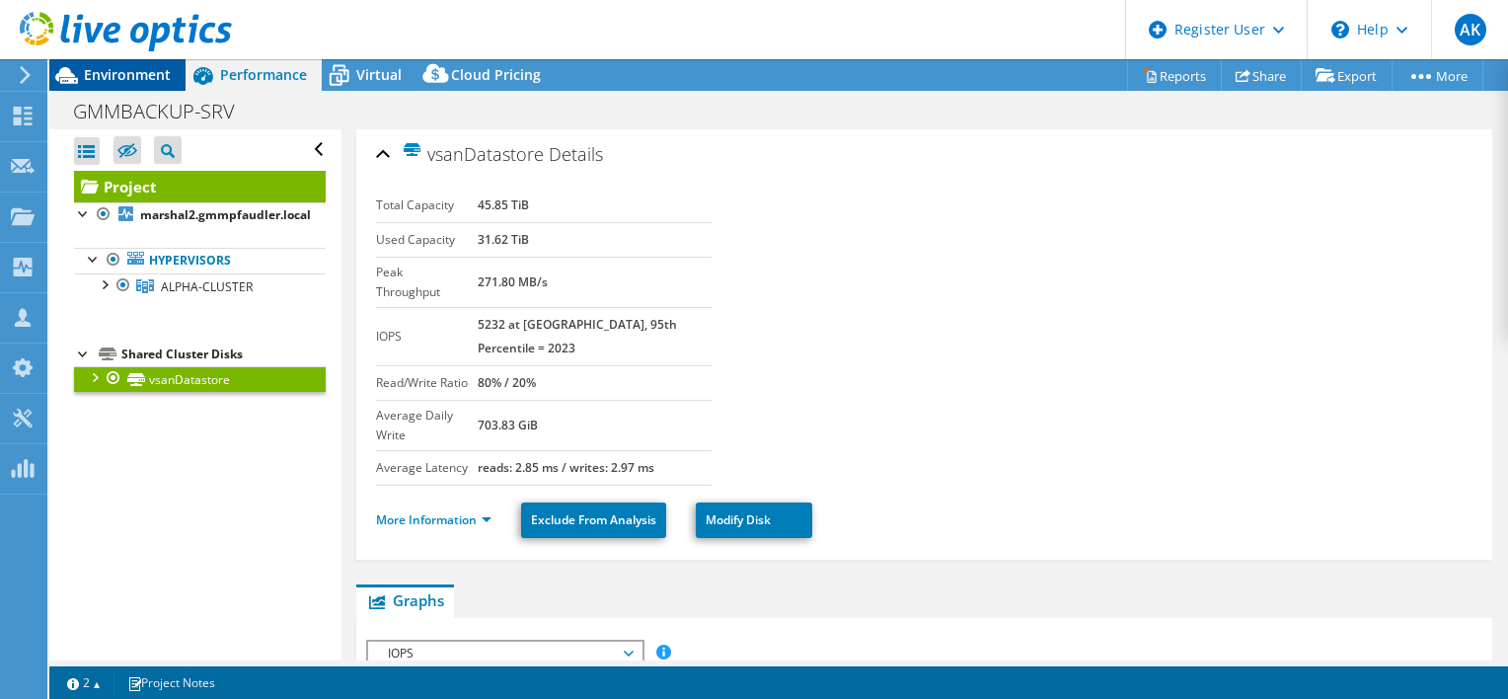
click at [134, 79] on span "Environment" at bounding box center [127, 74] width 87 height 19
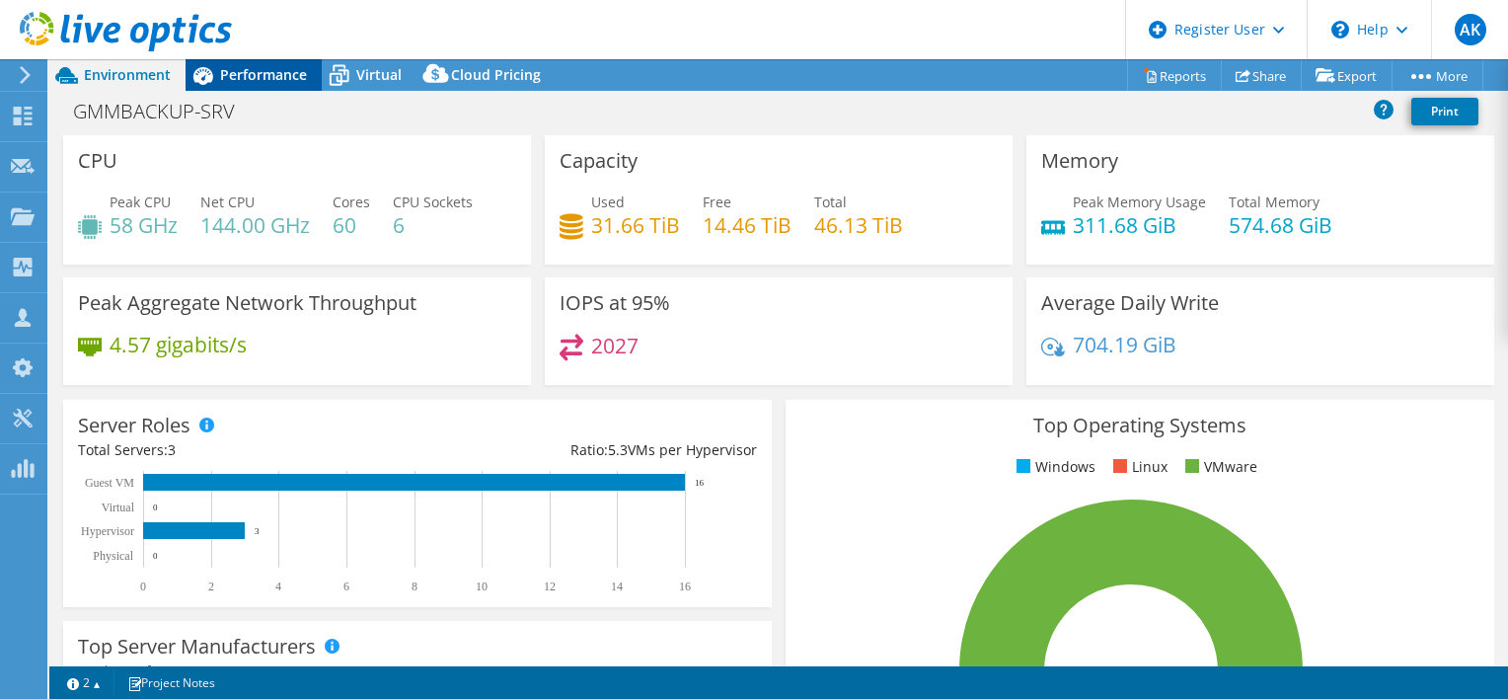
click at [241, 73] on span "Performance" at bounding box center [263, 74] width 87 height 19
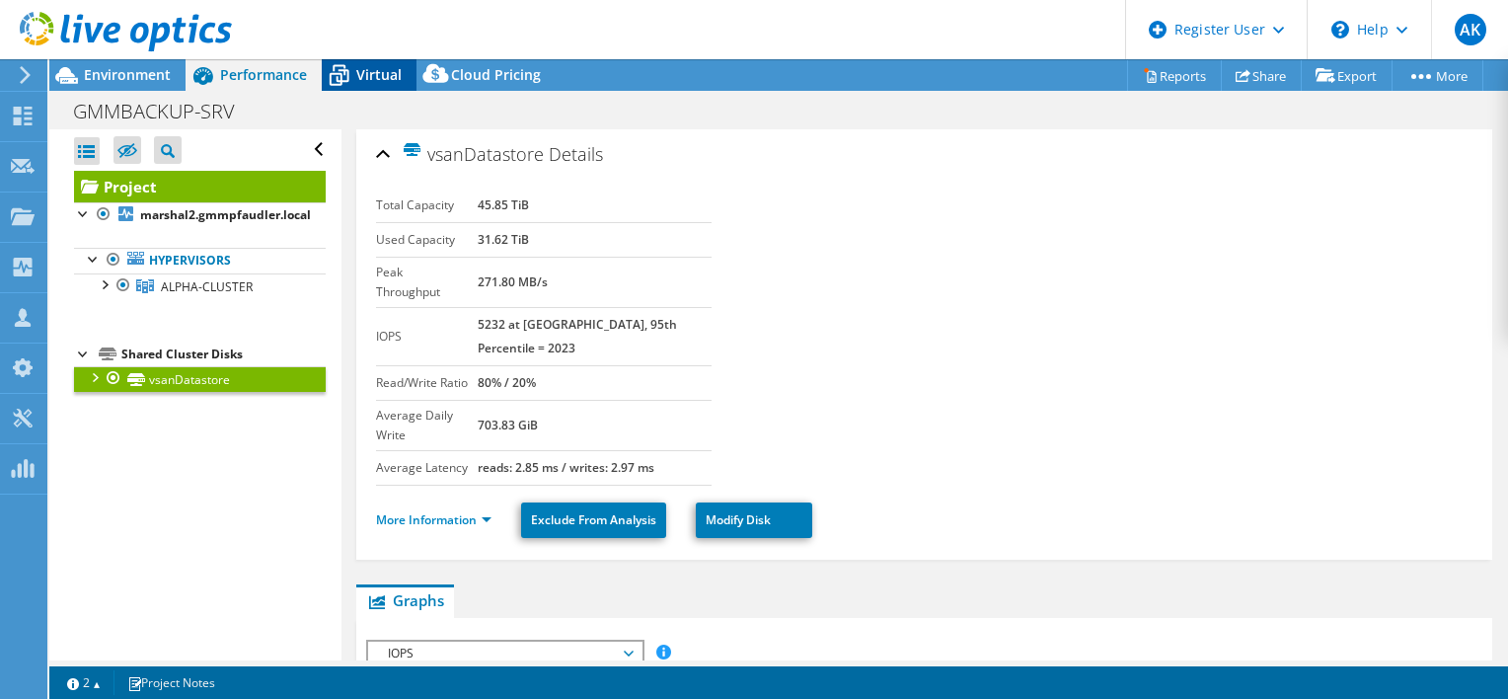
click at [361, 74] on span "Virtual" at bounding box center [378, 74] width 45 height 19
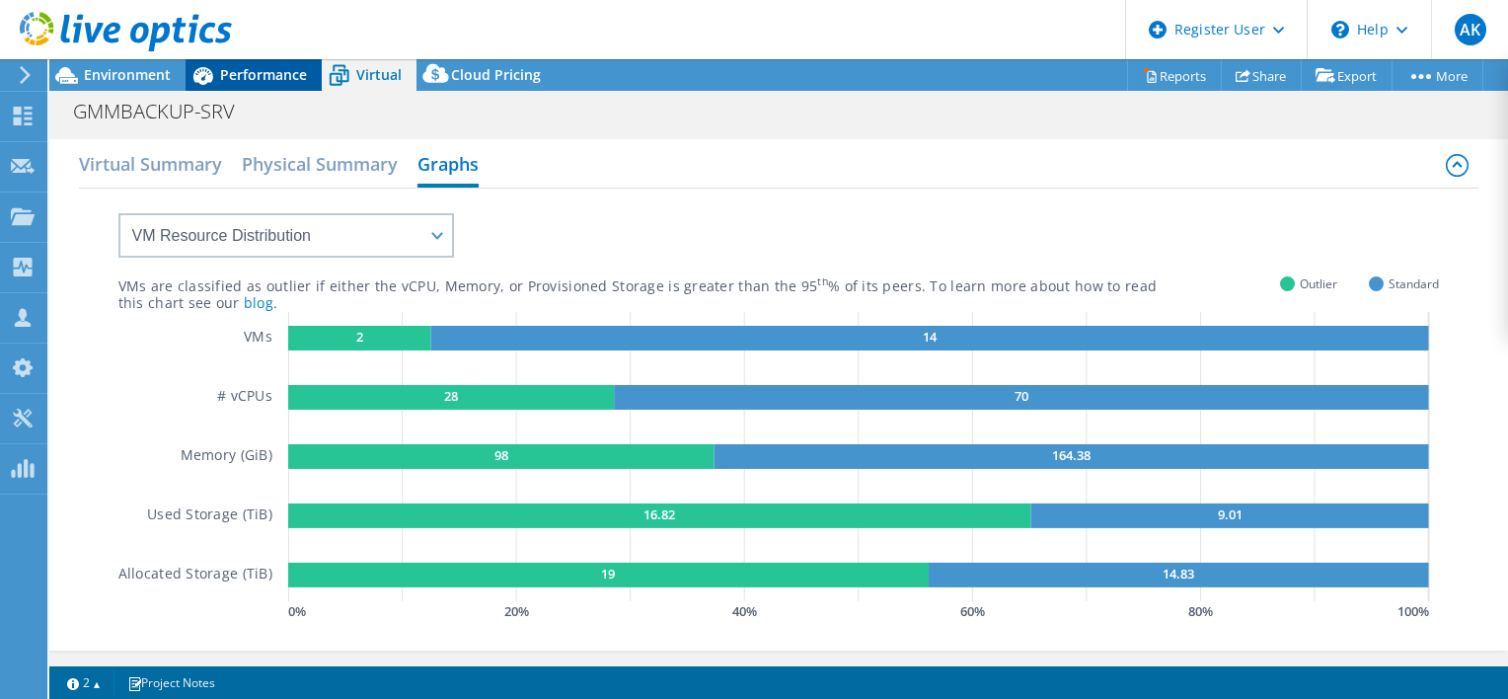
click at [240, 78] on span "Performance" at bounding box center [263, 74] width 87 height 19
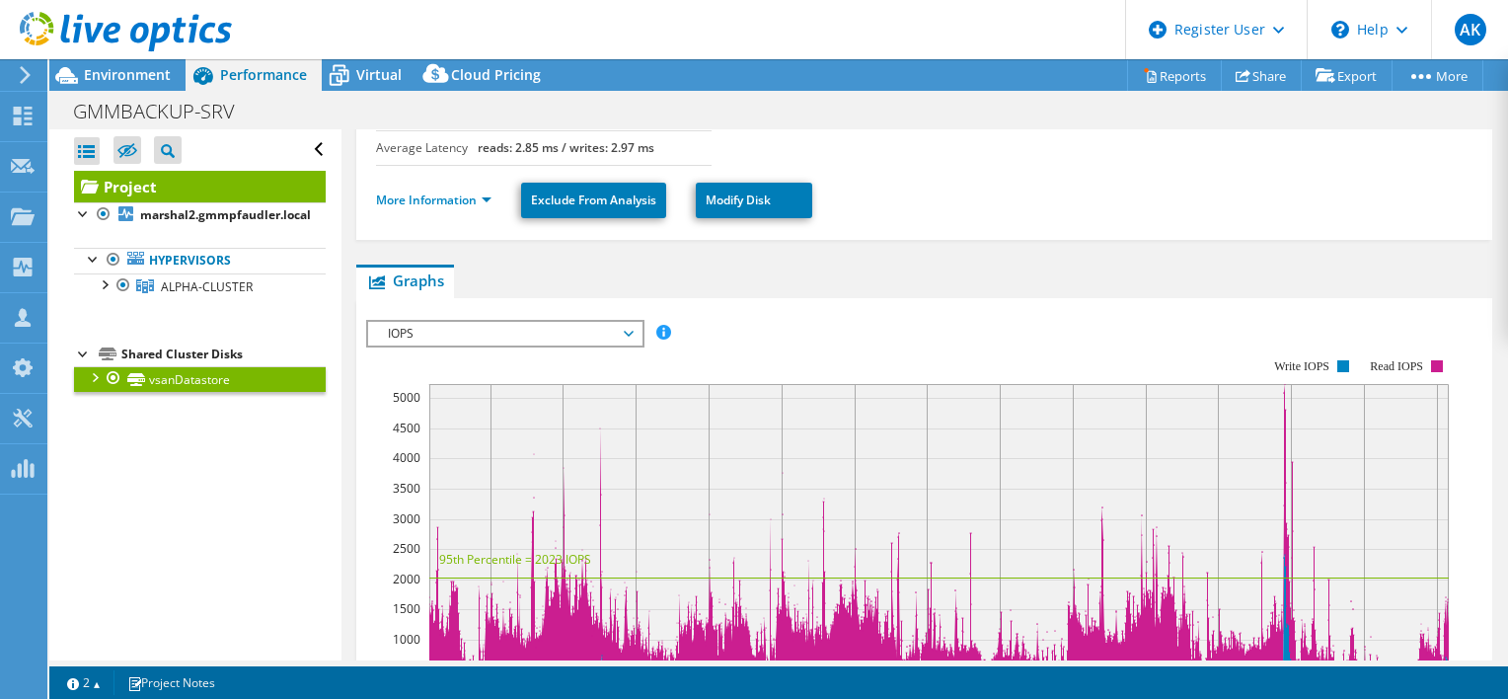
scroll to position [315, 0]
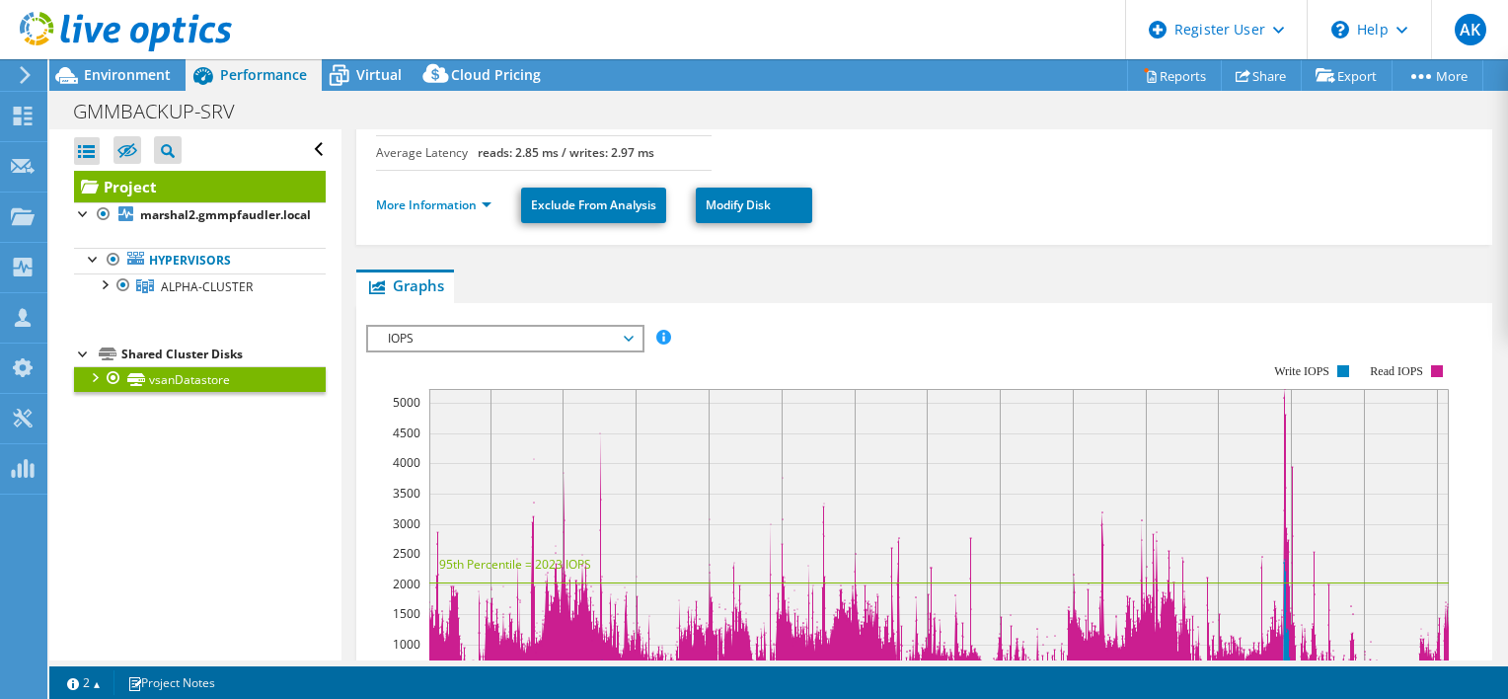
click at [145, 63] on div at bounding box center [116, 33] width 232 height 66
click at [111, 79] on span "Environment" at bounding box center [127, 74] width 87 height 19
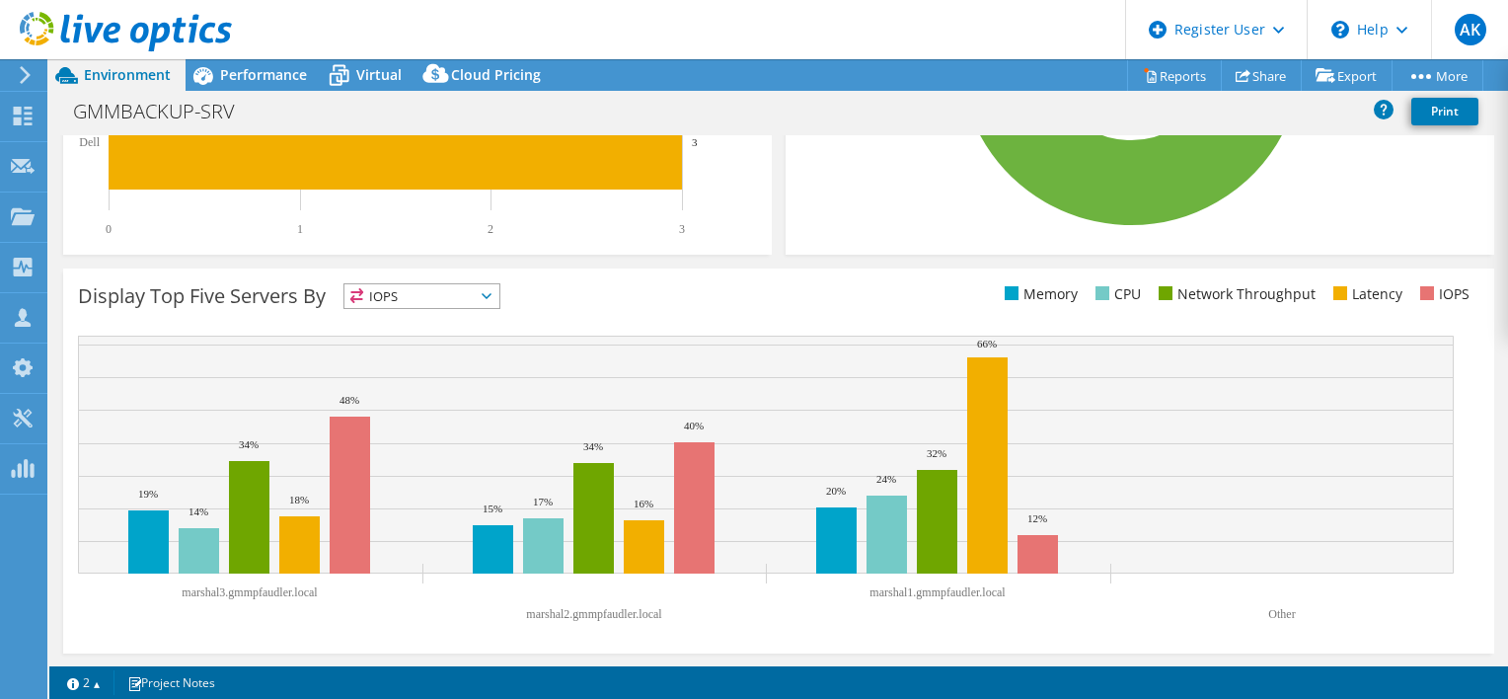
scroll to position [0, 0]
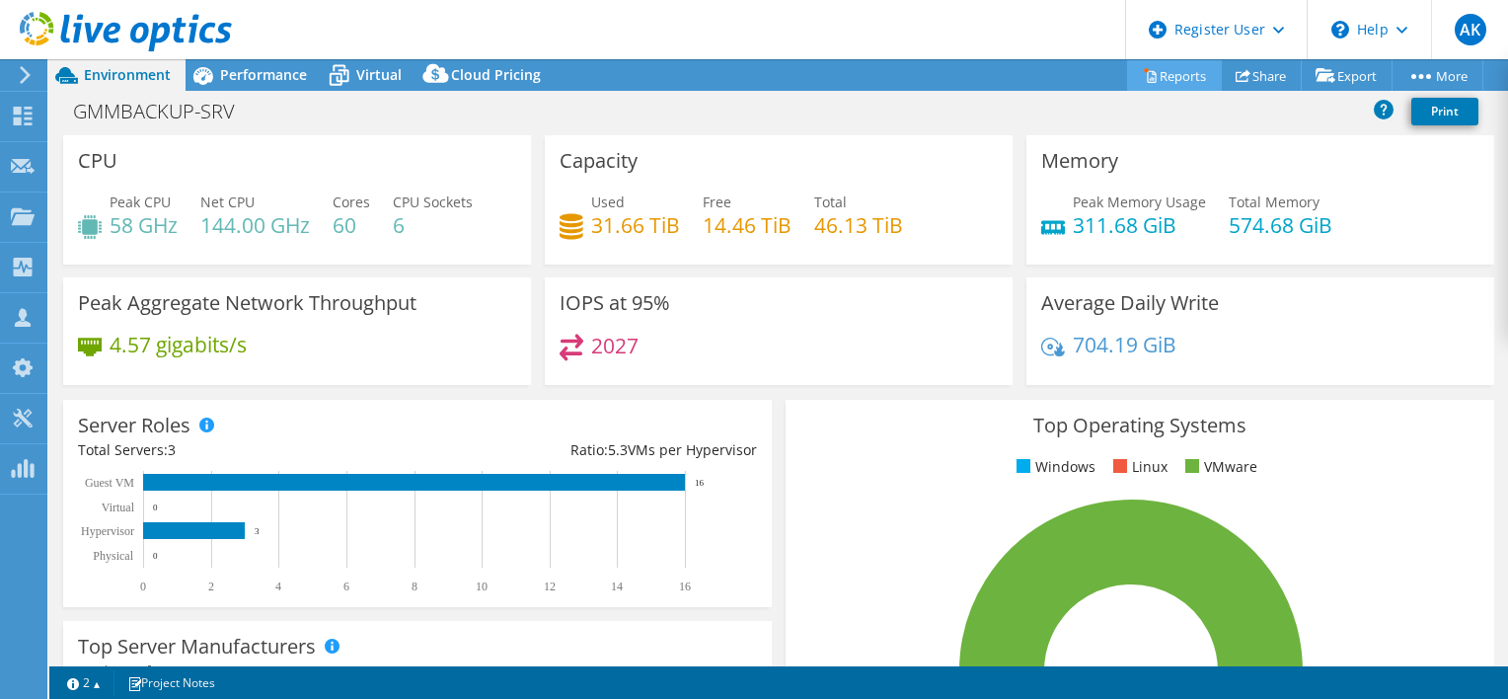
click at [1180, 71] on link "Reports" at bounding box center [1174, 75] width 95 height 31
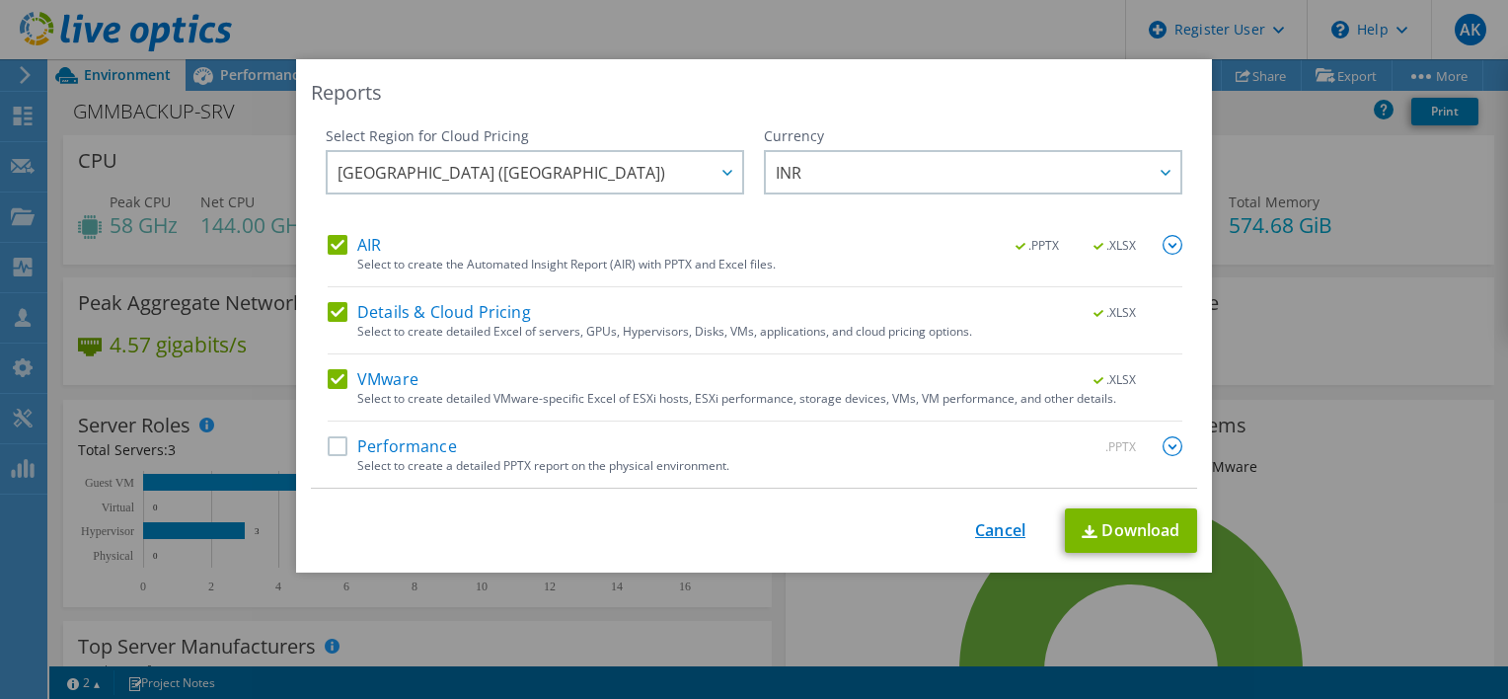
click at [1002, 527] on link "Cancel" at bounding box center [1000, 530] width 50 height 19
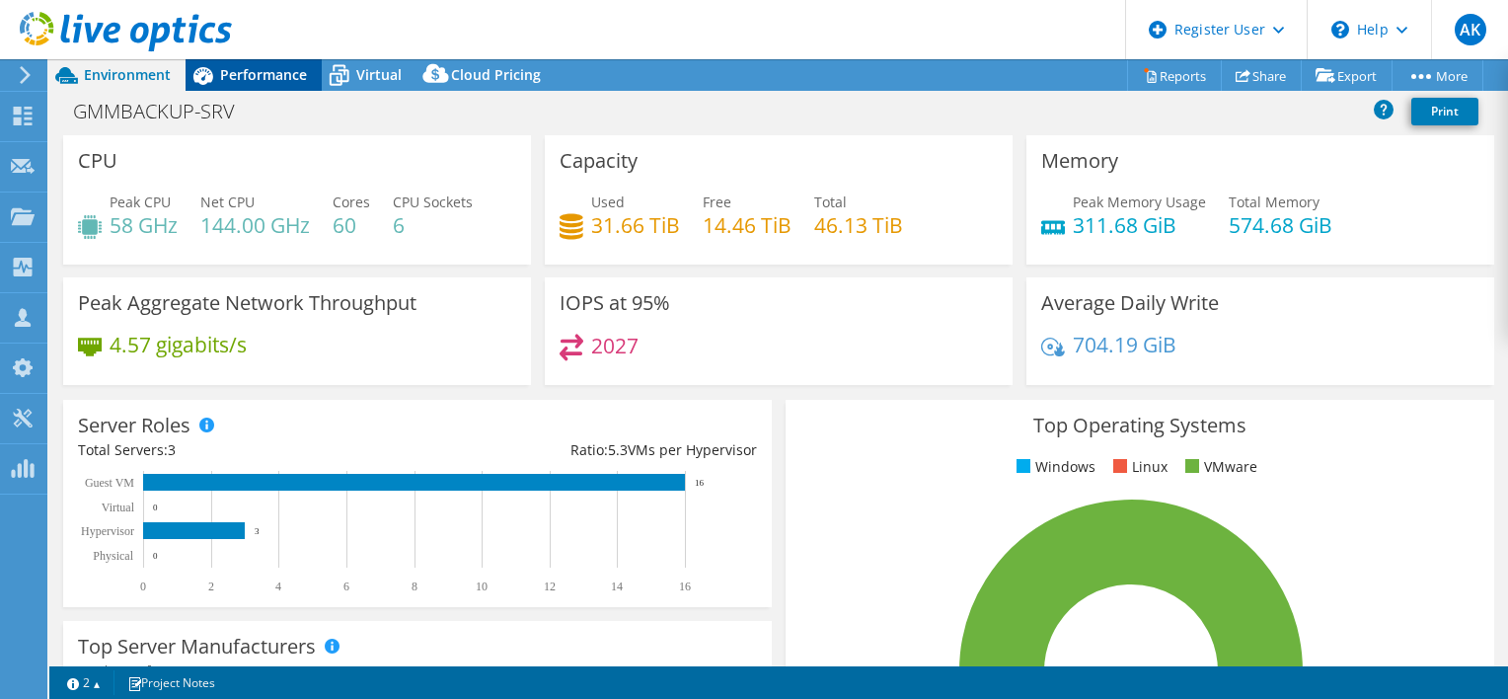
click at [267, 68] on span "Performance" at bounding box center [263, 74] width 87 height 19
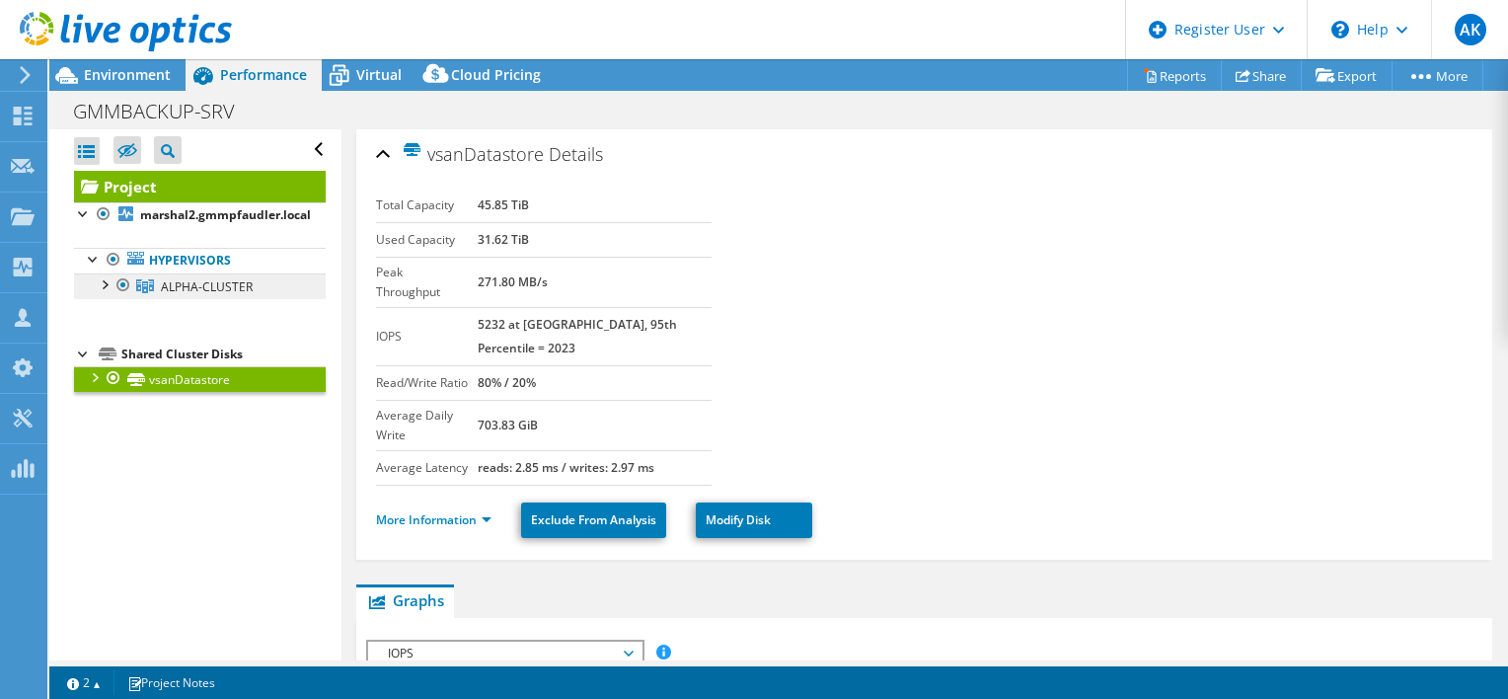
click at [213, 283] on span "ALPHA-CLUSTER" at bounding box center [207, 286] width 92 height 17
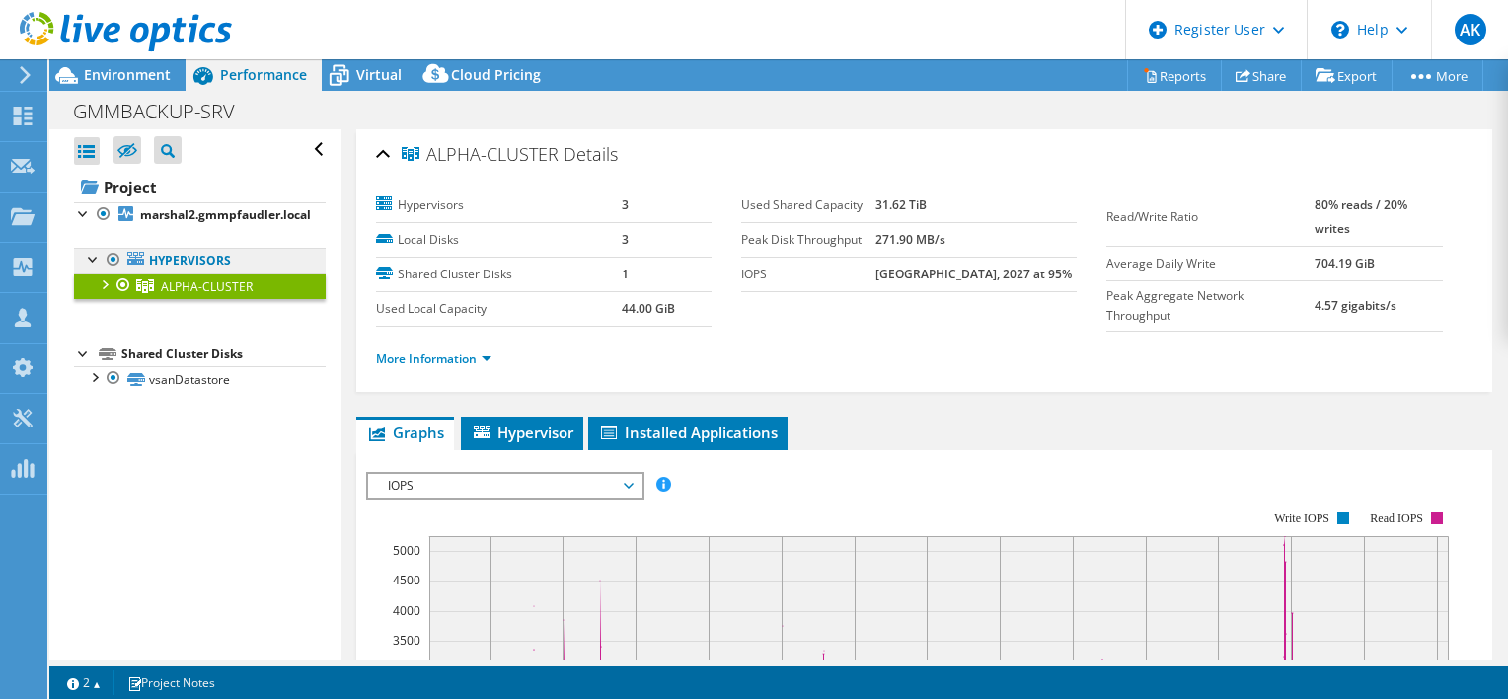
click at [209, 256] on link "Hypervisors" at bounding box center [200, 261] width 252 height 26
click at [253, 261] on link "Hypervisors" at bounding box center [200, 261] width 252 height 26
click at [172, 262] on link "Hypervisors" at bounding box center [200, 261] width 252 height 26
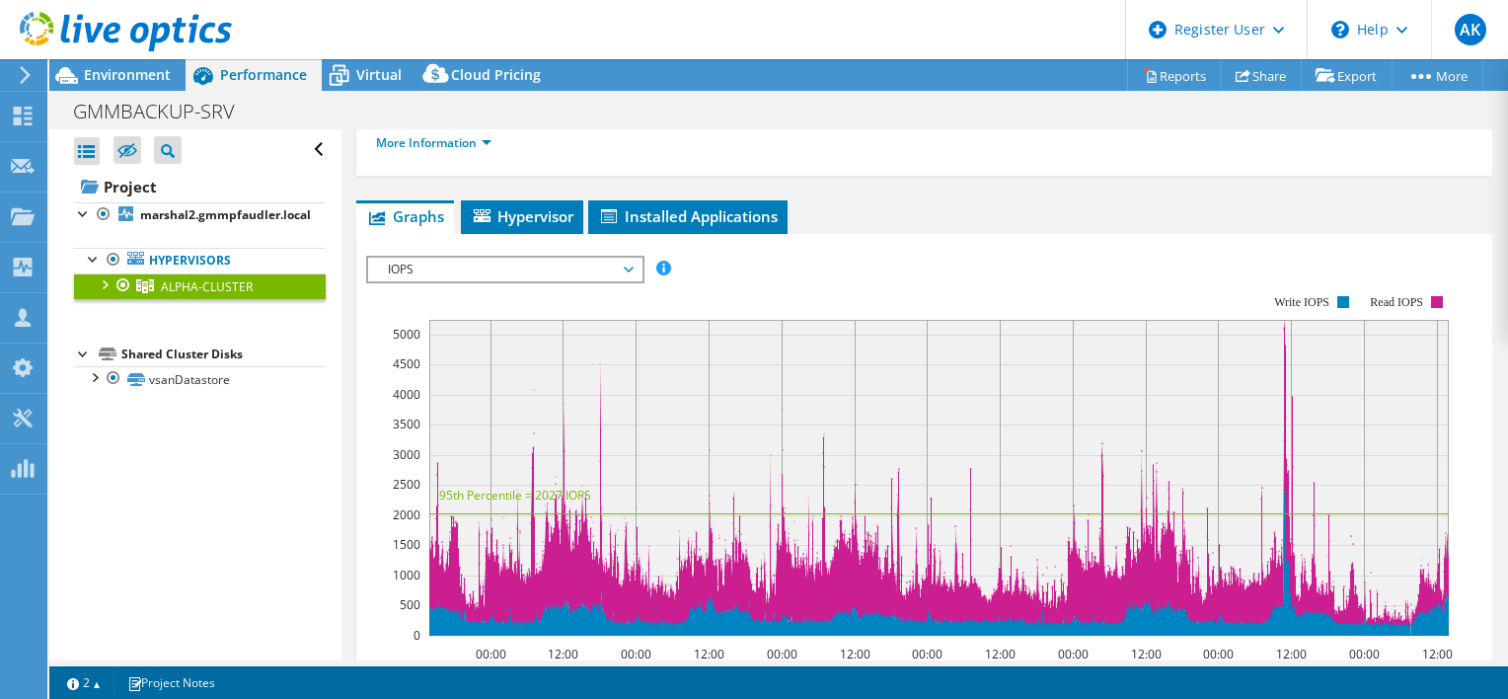
scroll to position [214, 0]
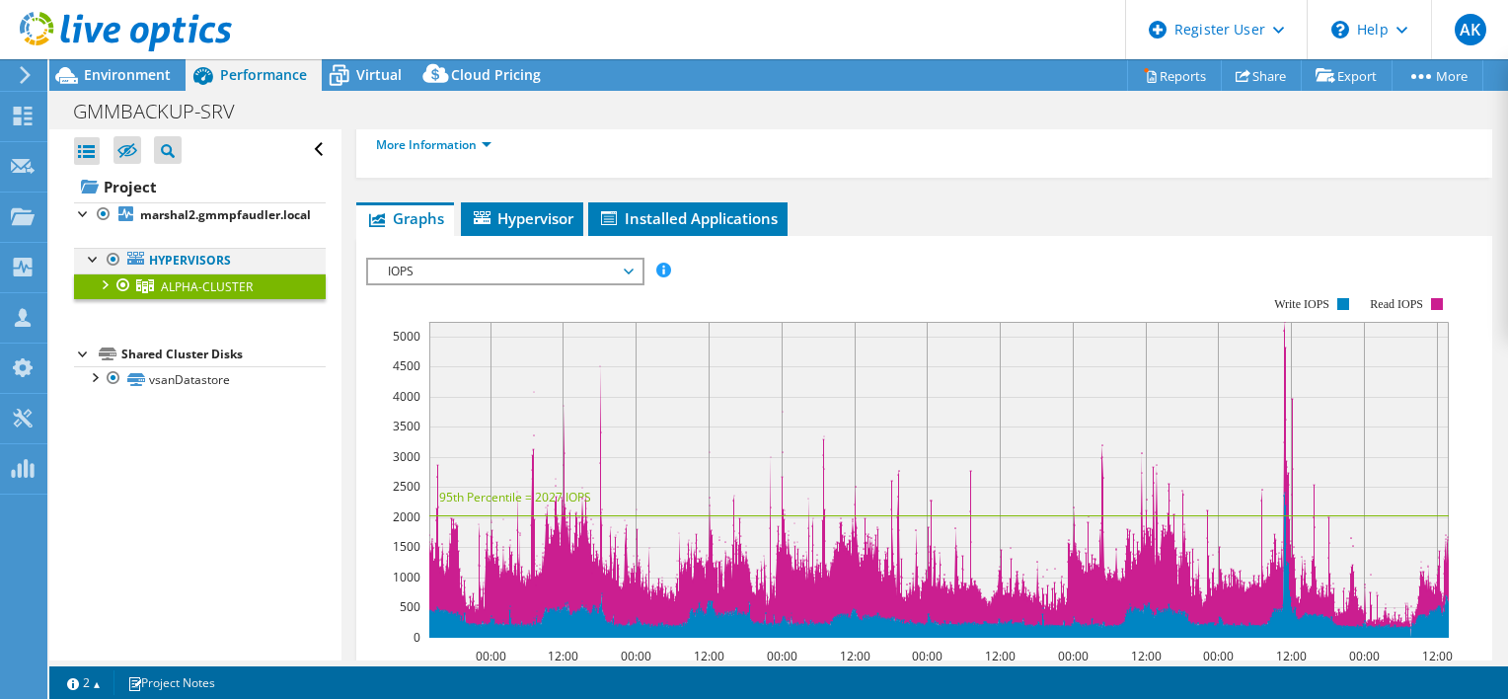
click at [96, 255] on div at bounding box center [94, 258] width 20 height 20
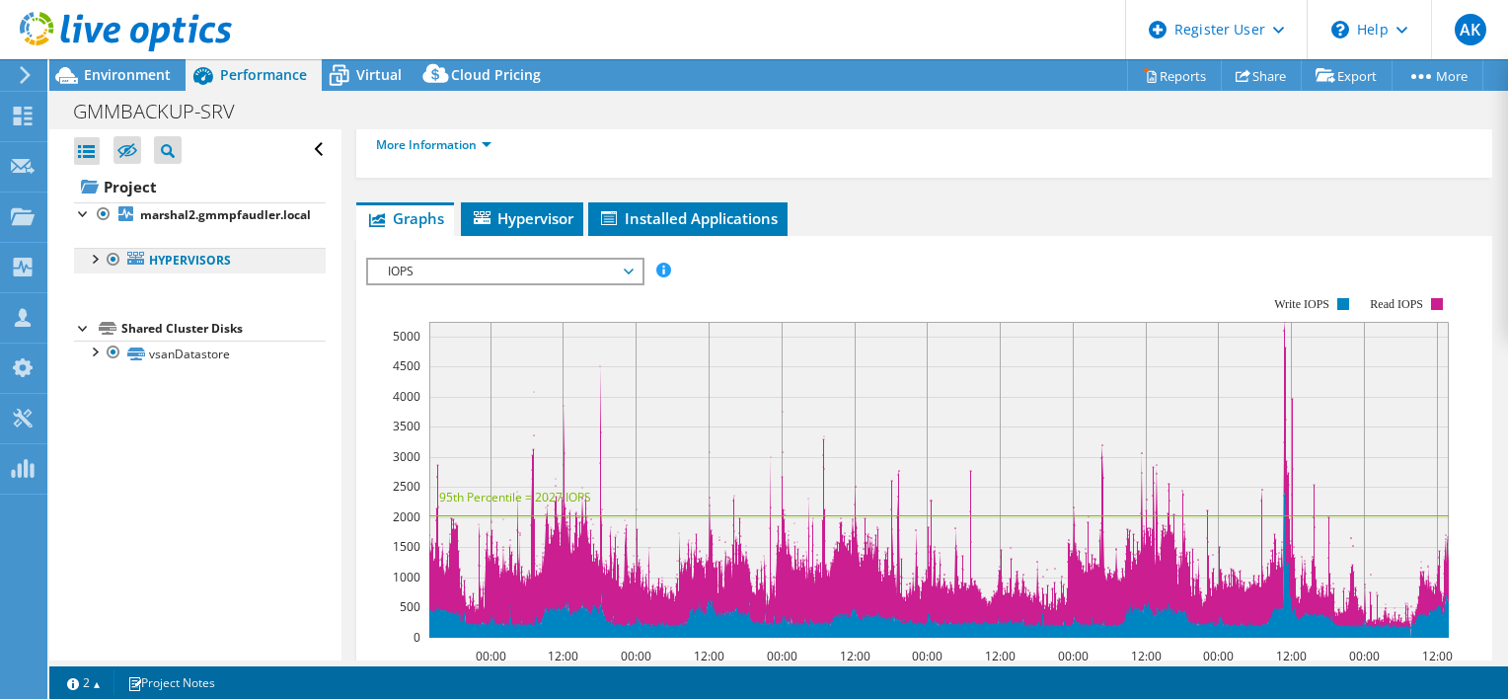
click at [167, 264] on link "Hypervisors" at bounding box center [200, 261] width 252 height 26
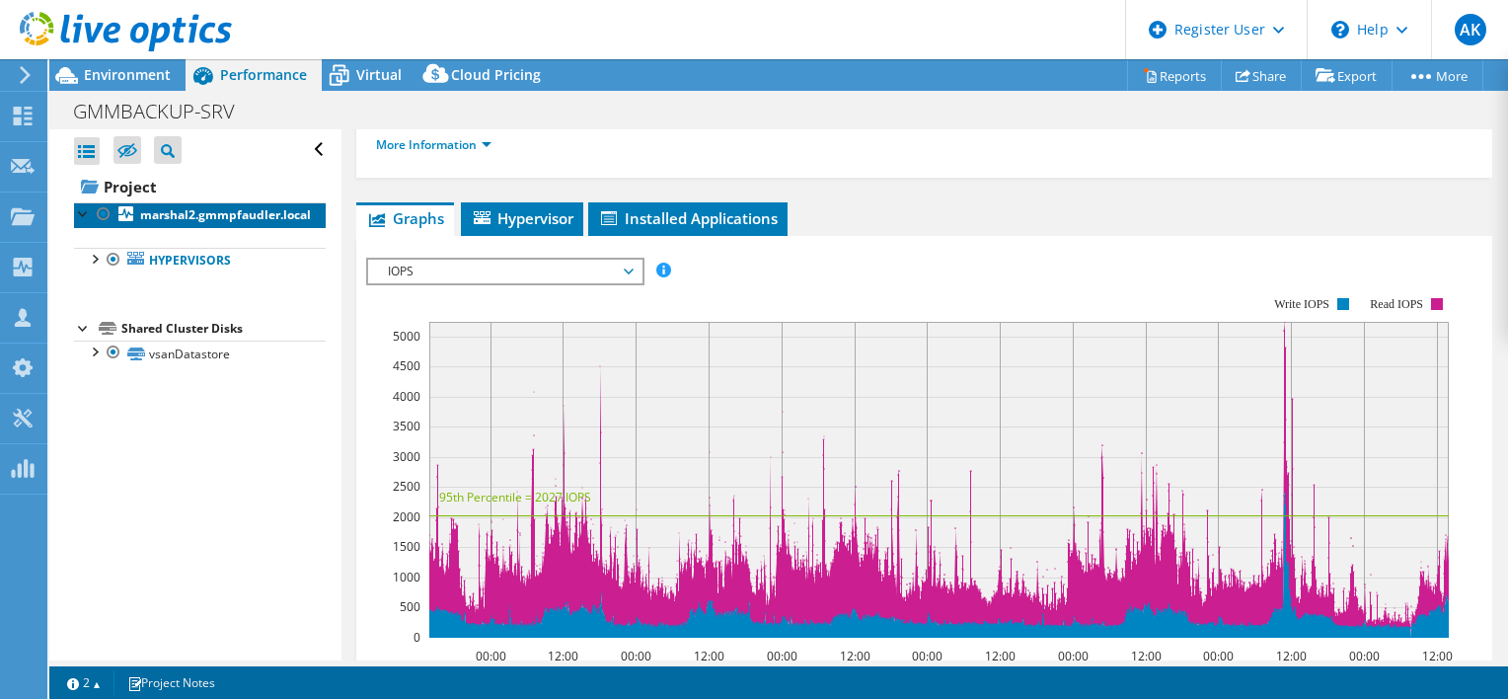
click at [229, 206] on b "marshal2.gmmpfaudler.local" at bounding box center [225, 214] width 171 height 17
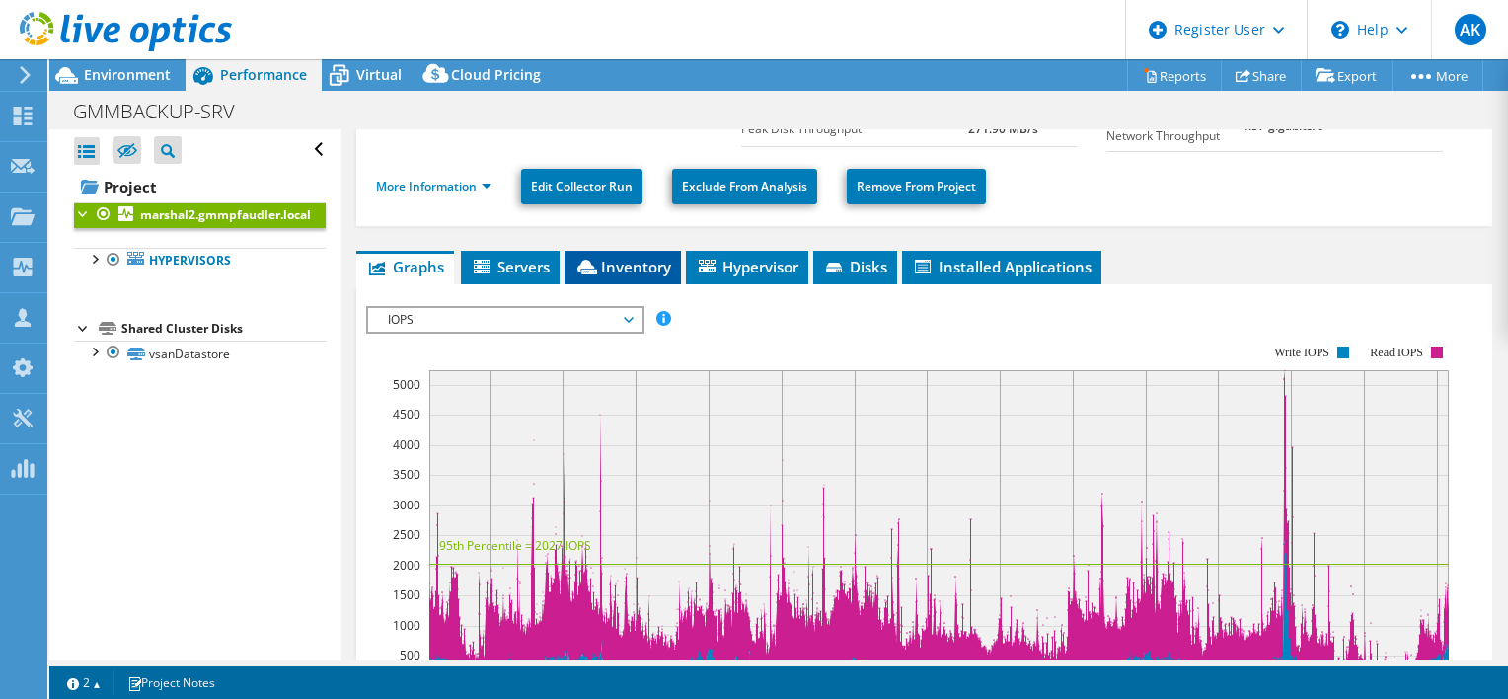
click at [639, 261] on span "Inventory" at bounding box center [622, 267] width 97 height 20
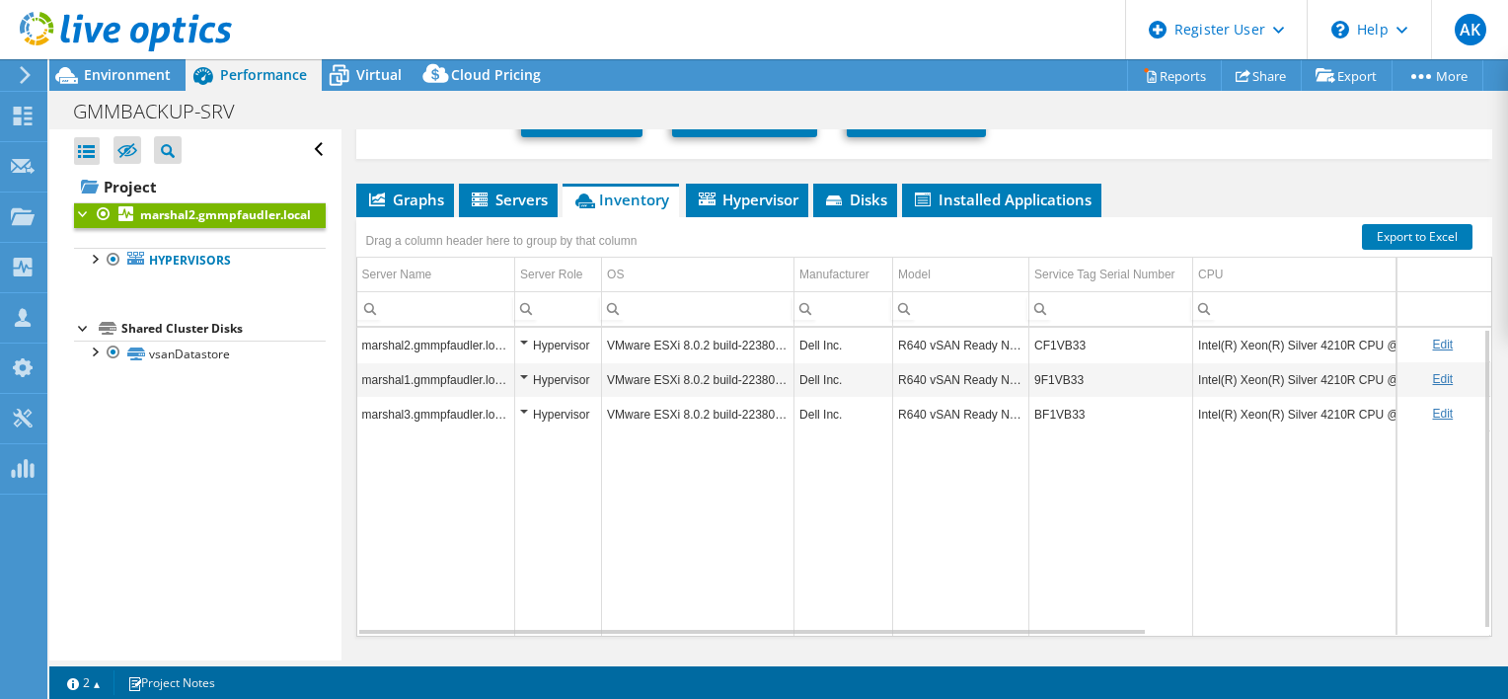
scroll to position [330, 0]
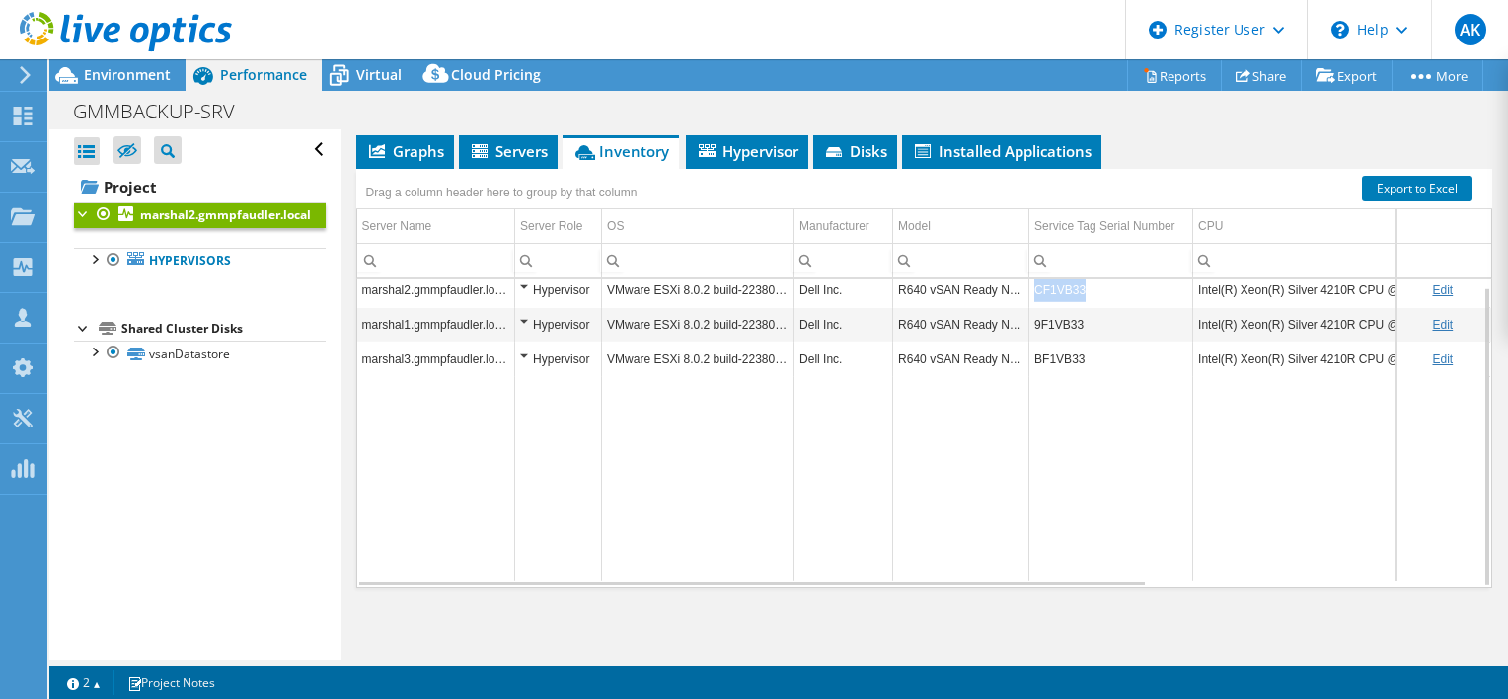
drag, startPoint x: 1097, startPoint y: 282, endPoint x: 1029, endPoint y: 299, distance: 70.1
click at [1029, 299] on td "CF1VB33" at bounding box center [1111, 289] width 164 height 35
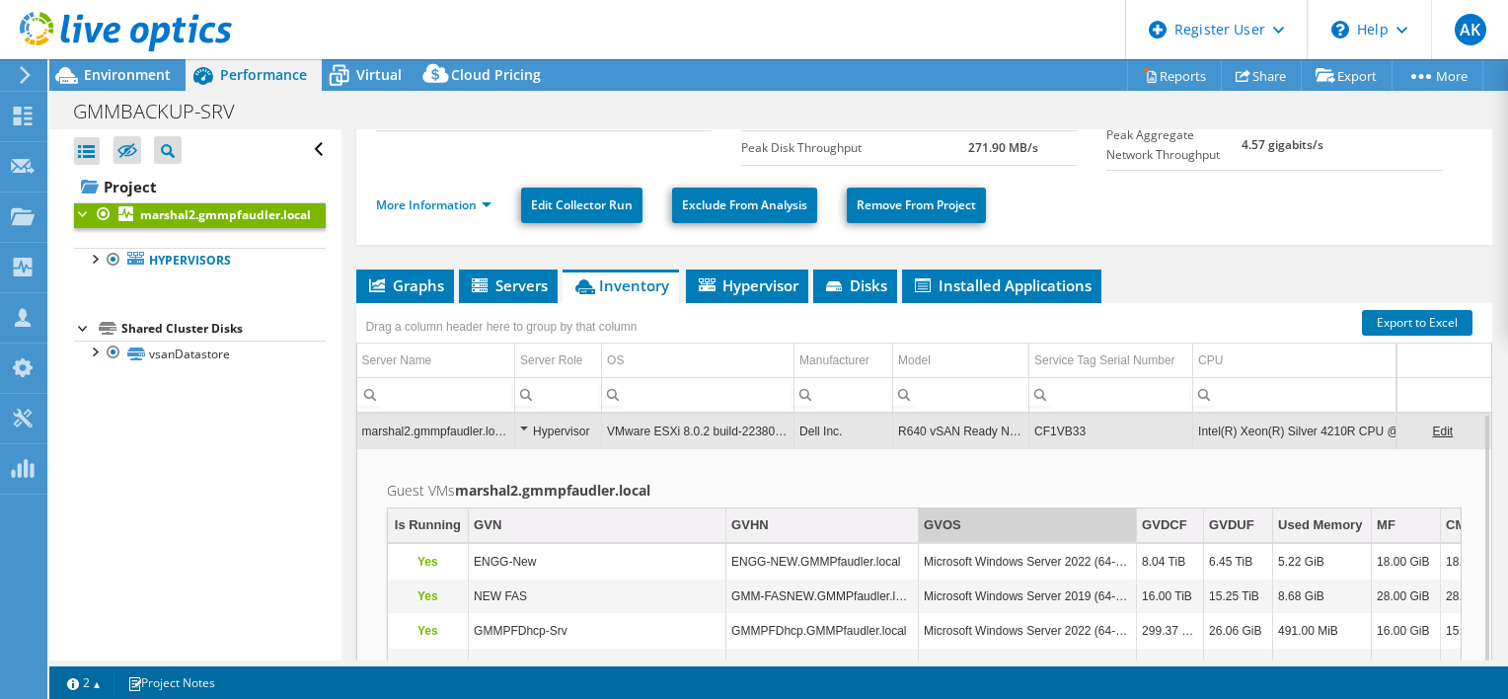
scroll to position [175, 0]
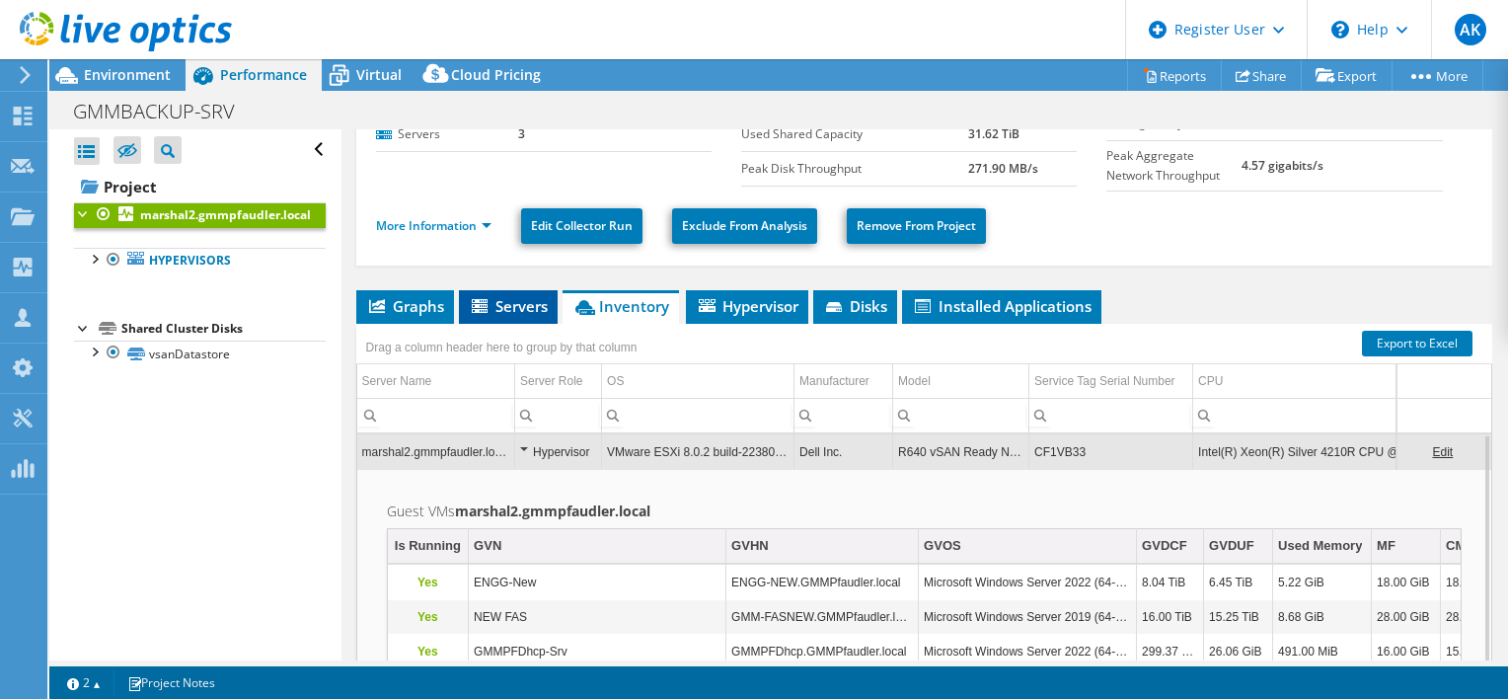
click at [532, 296] on span "Servers" at bounding box center [508, 306] width 79 height 20
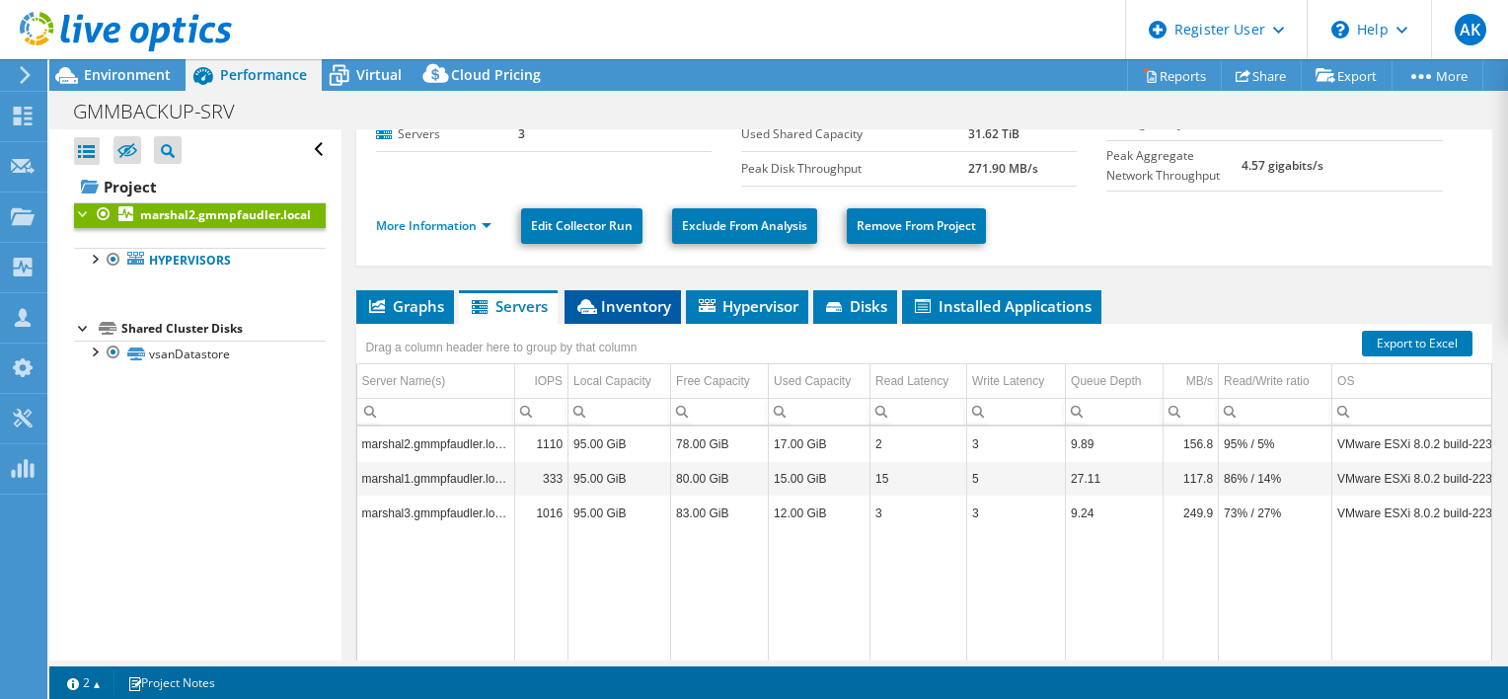
click at [627, 300] on span "Inventory" at bounding box center [622, 306] width 97 height 20
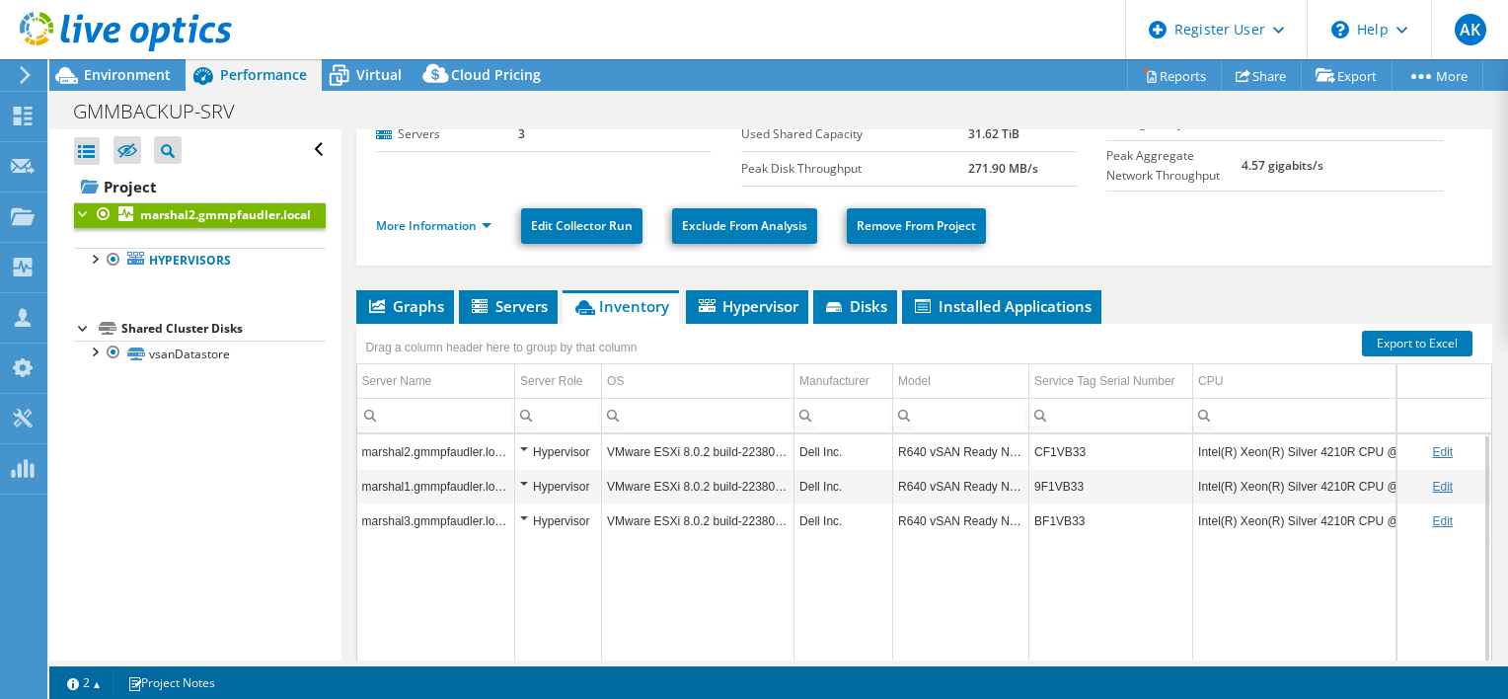
click at [1066, 444] on td "CF1VB33" at bounding box center [1111, 451] width 164 height 35
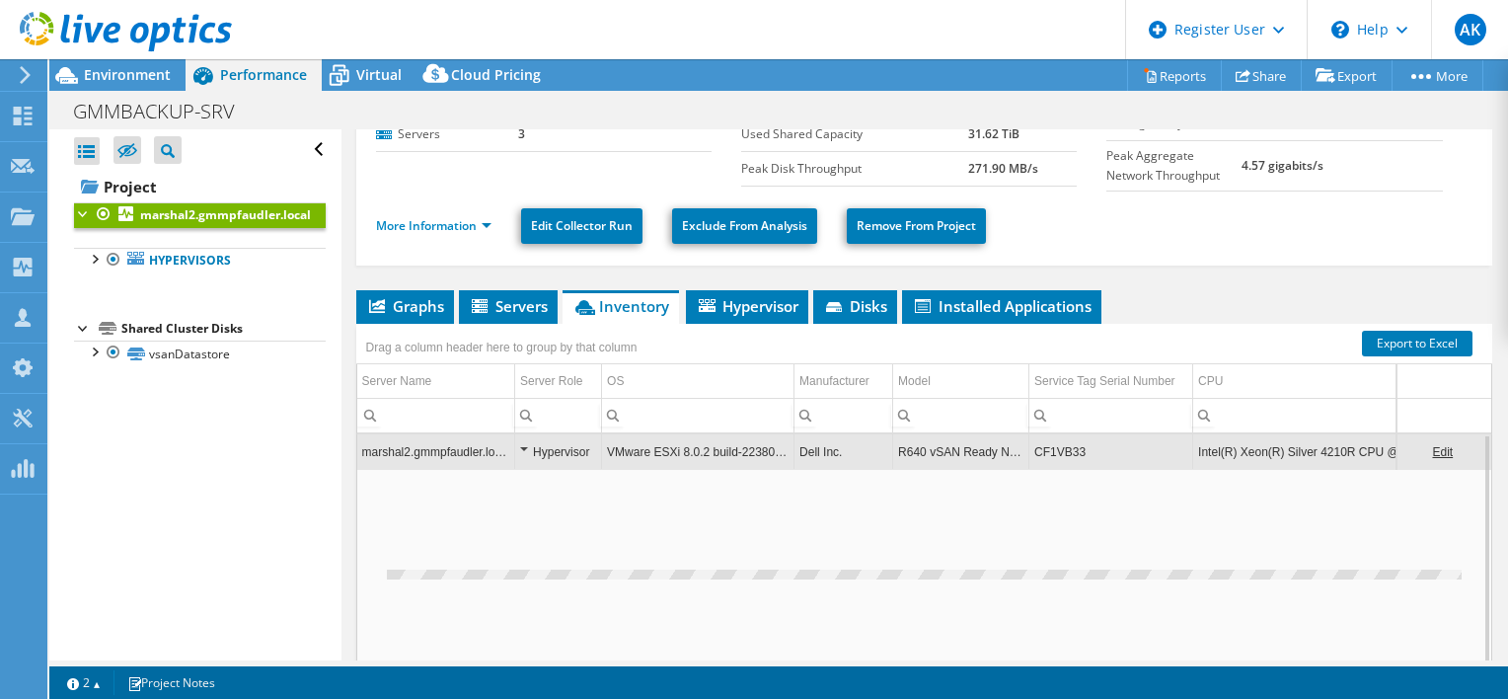
click at [1066, 444] on td "CF1VB33" at bounding box center [1111, 451] width 164 height 35
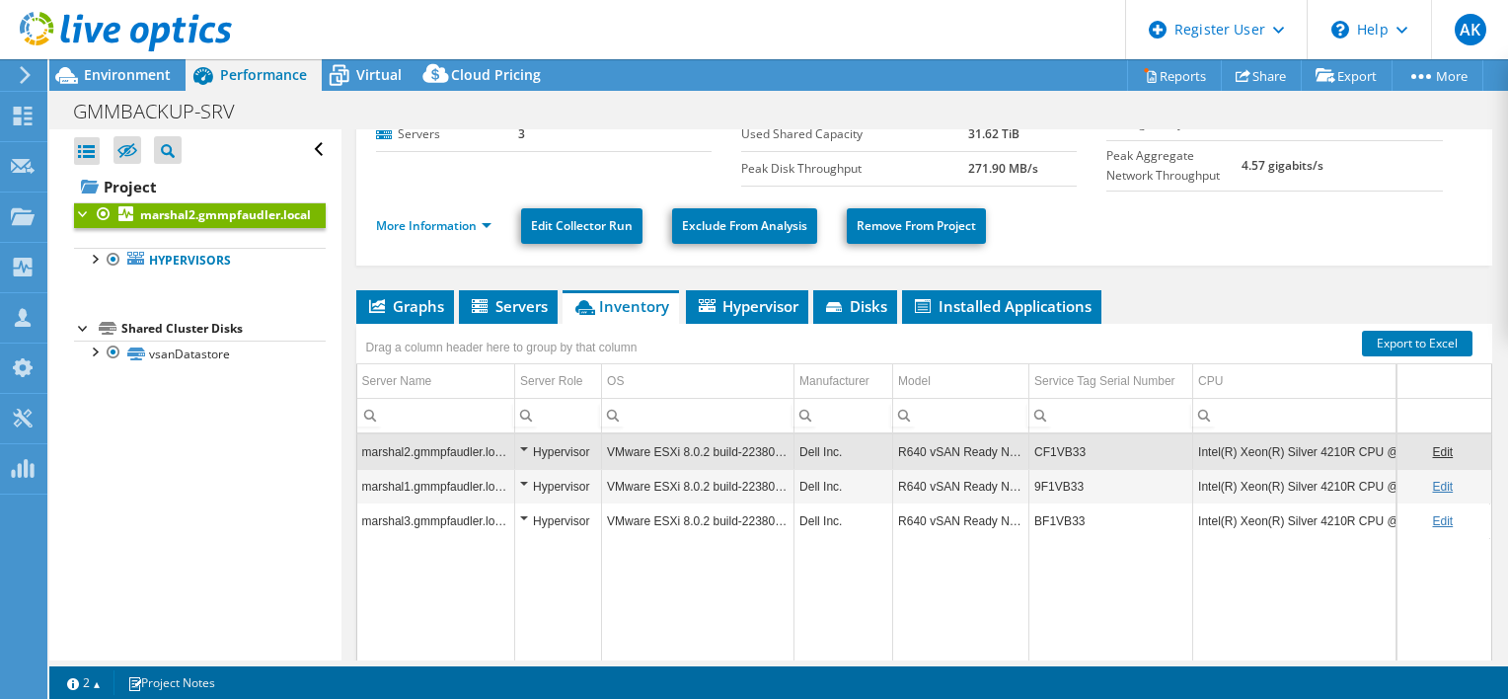
click at [1066, 444] on td "CF1VB33" at bounding box center [1111, 451] width 164 height 35
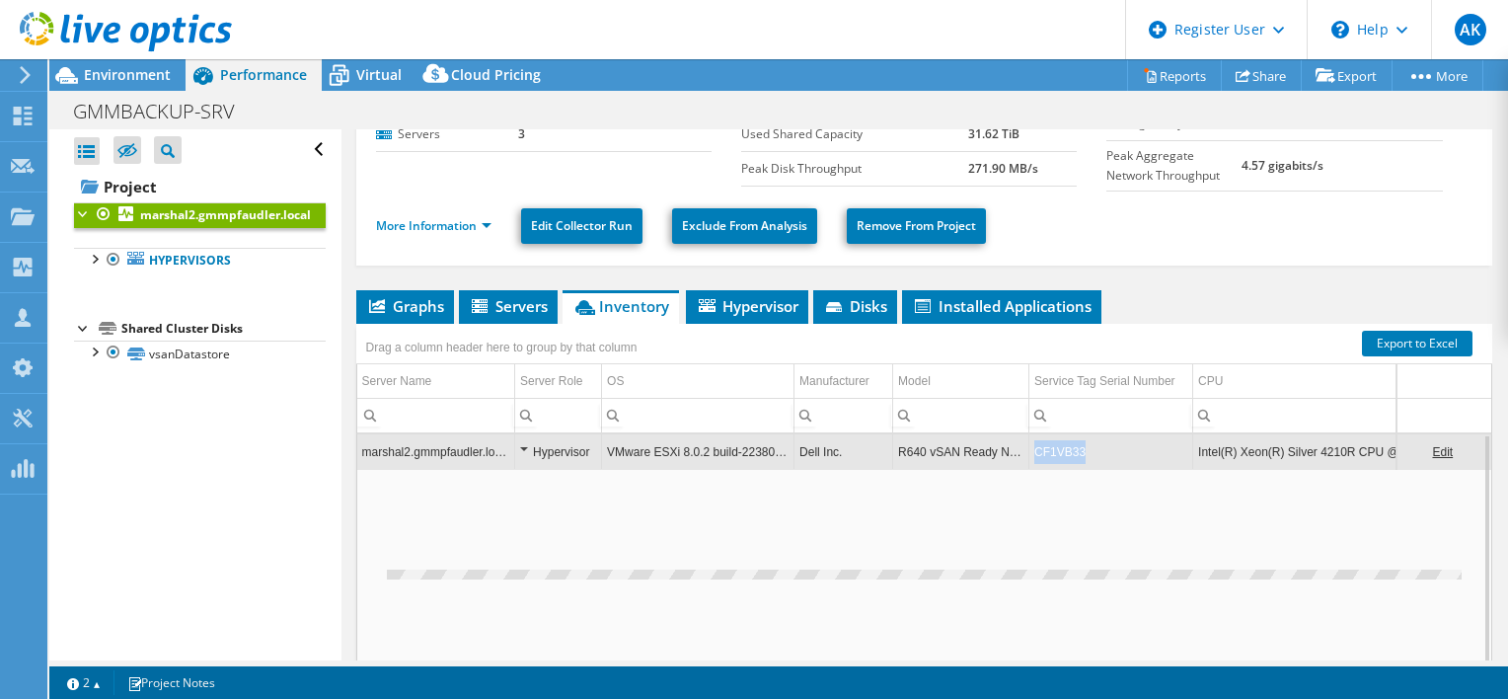
click at [1066, 444] on td "CF1VB33" at bounding box center [1111, 451] width 164 height 35
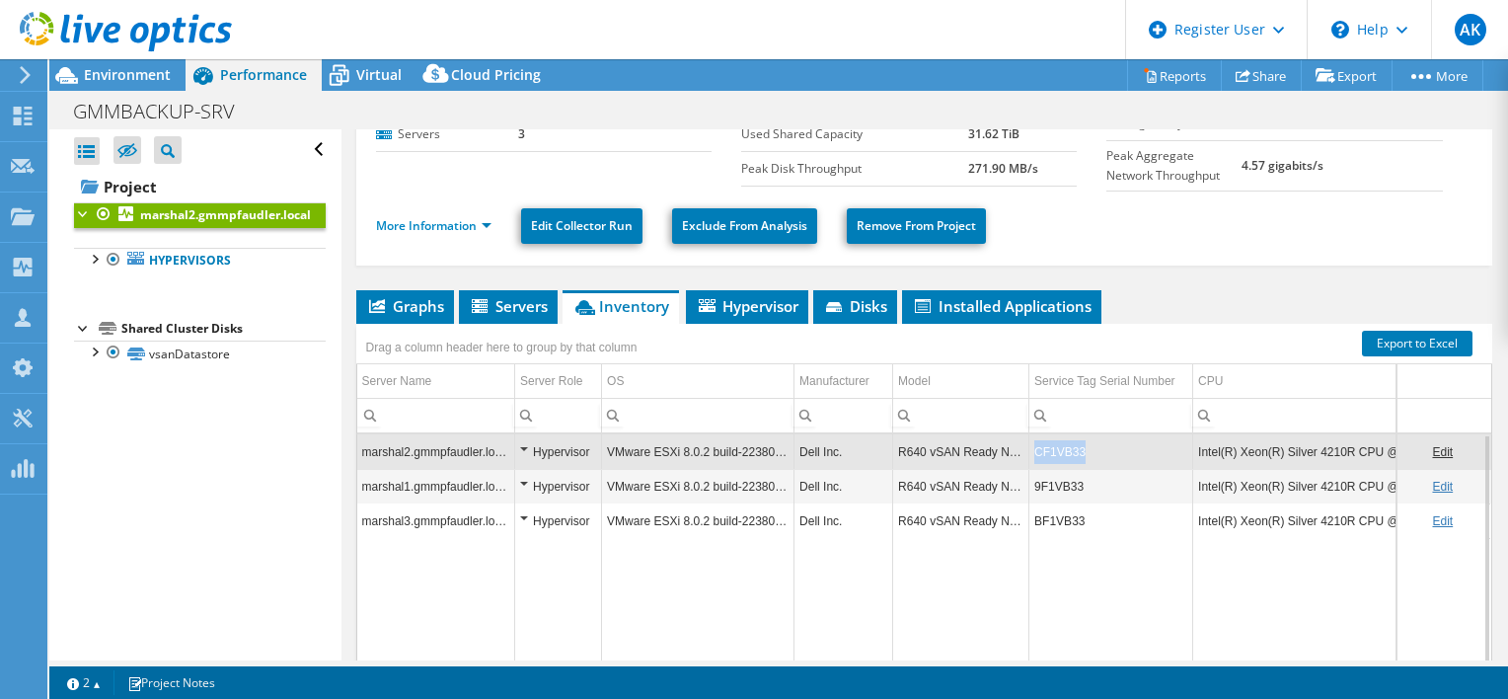
drag, startPoint x: 1093, startPoint y: 442, endPoint x: 1015, endPoint y: 444, distance: 78.0
click at [1015, 444] on tr "marshal2.gmmpfaudler.local Hypervisor VMware ESXi 8.0.2 build-22380479 Dell Inc…" at bounding box center [1152, 451] width 1590 height 35
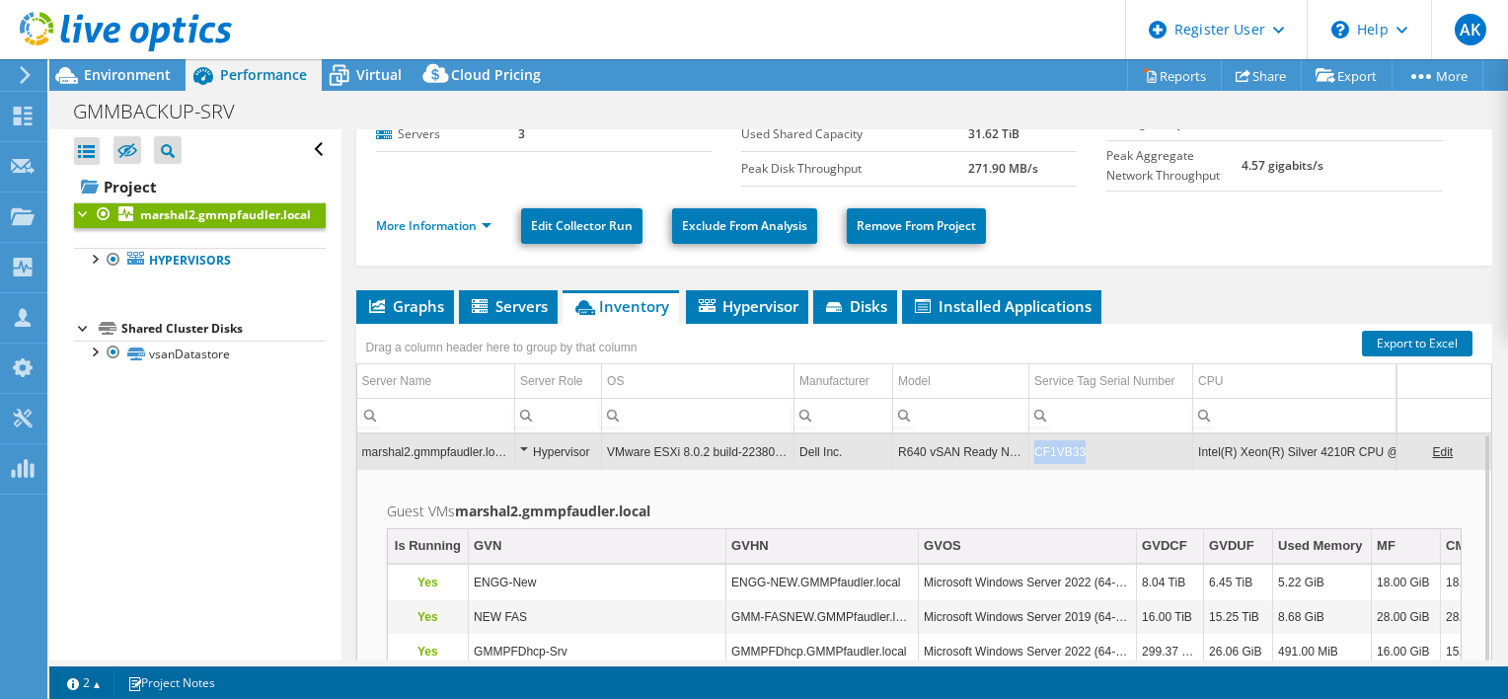
drag, startPoint x: 1091, startPoint y: 446, endPoint x: 1034, endPoint y: 450, distance: 57.4
click at [1034, 450] on td "CF1VB33" at bounding box center [1111, 451] width 164 height 35
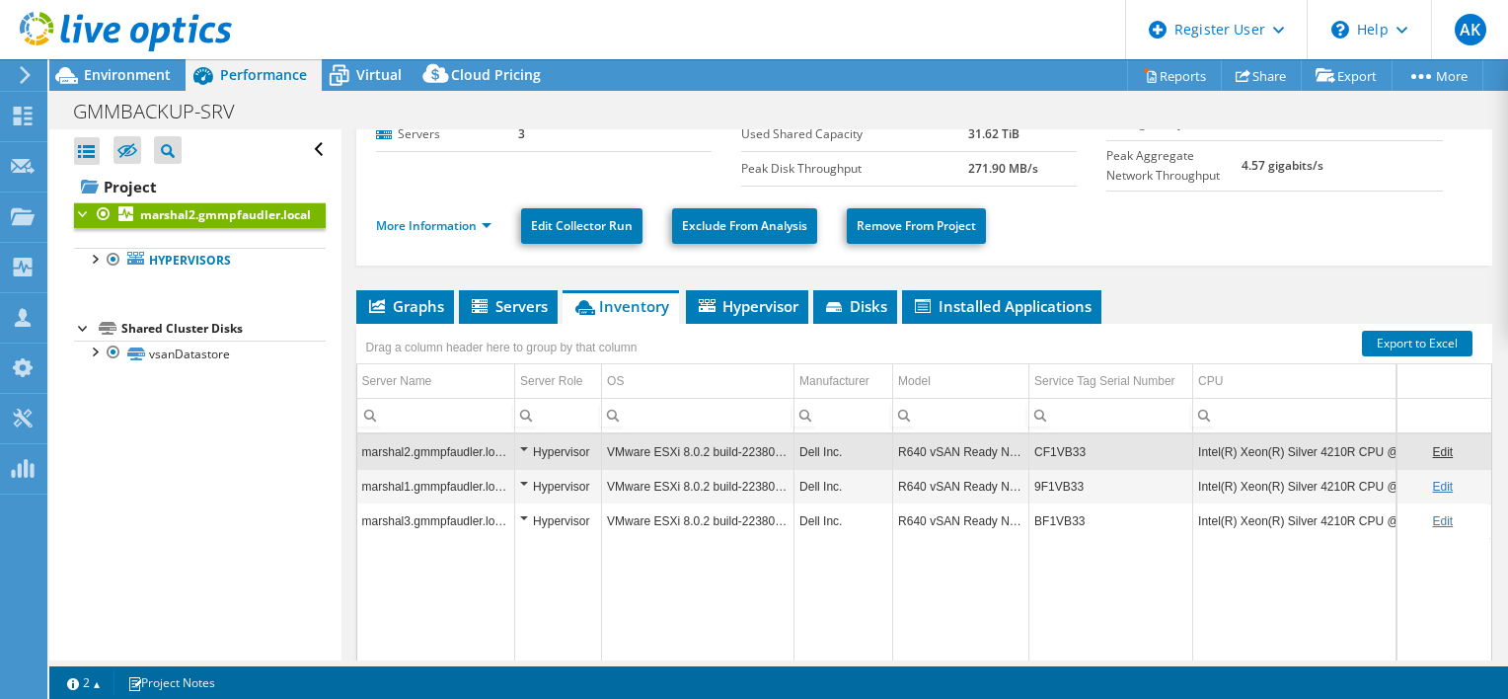
copy td "CF1VB33"
drag, startPoint x: 1090, startPoint y: 444, endPoint x: 1034, endPoint y: 448, distance: 56.4
click at [1034, 448] on td "CF1VB33" at bounding box center [1111, 451] width 164 height 35
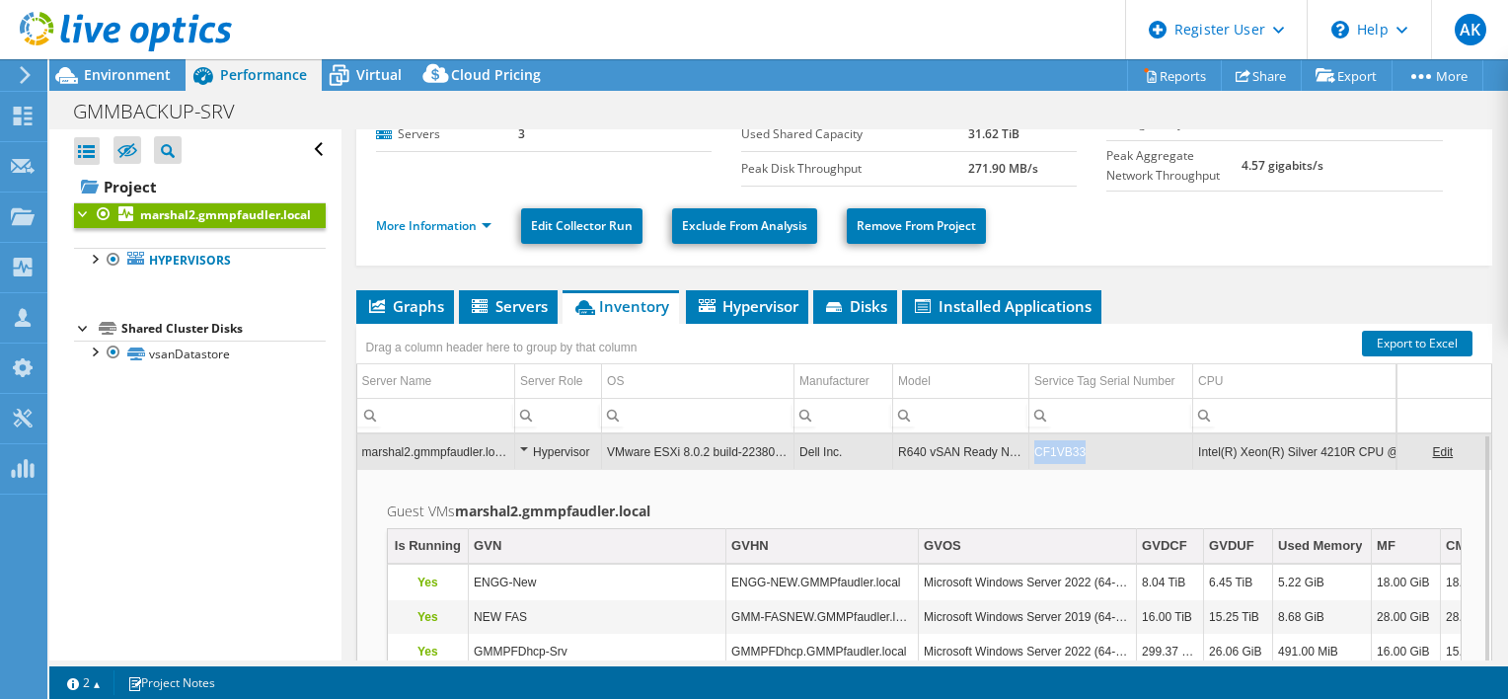
drag, startPoint x: 1032, startPoint y: 449, endPoint x: 1092, endPoint y: 449, distance: 60.2
click at [1092, 449] on td "CF1VB33" at bounding box center [1111, 451] width 164 height 35
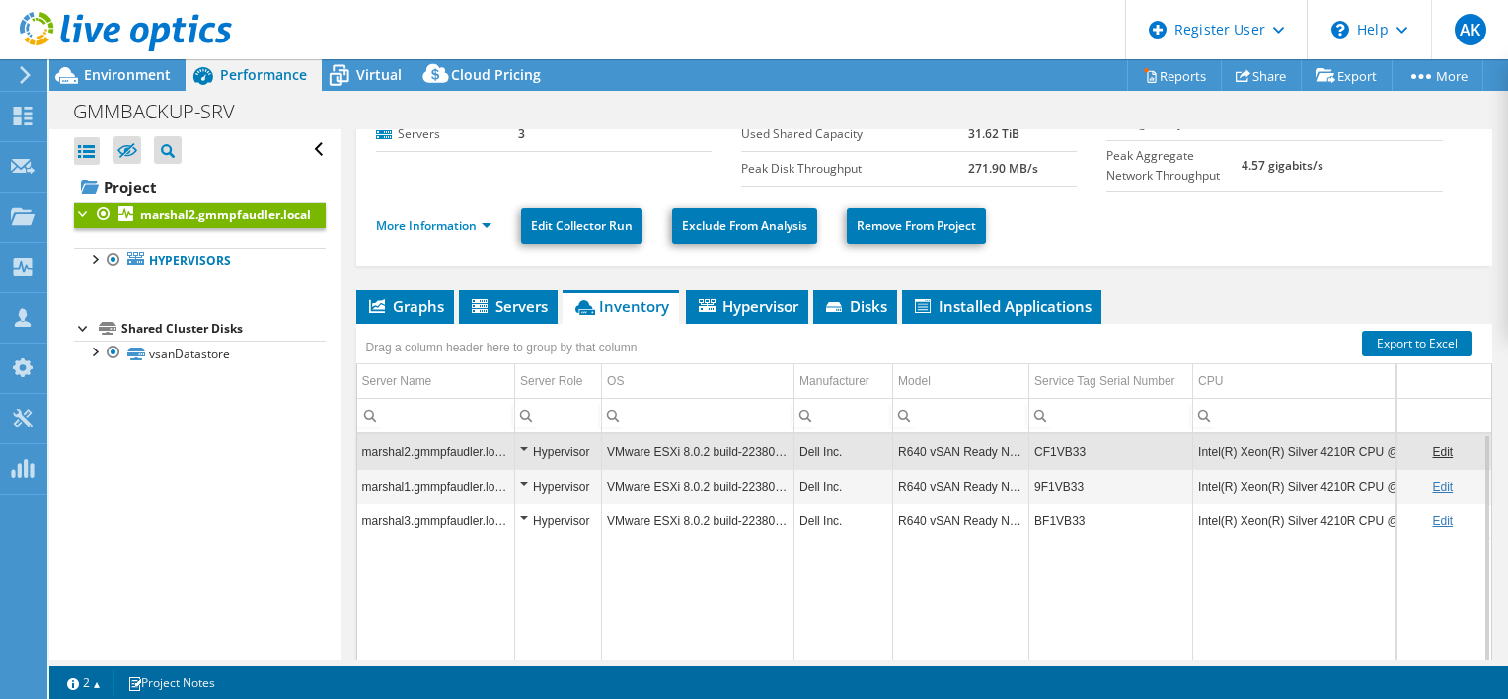
click at [1067, 447] on td "CF1VB33" at bounding box center [1111, 451] width 164 height 35
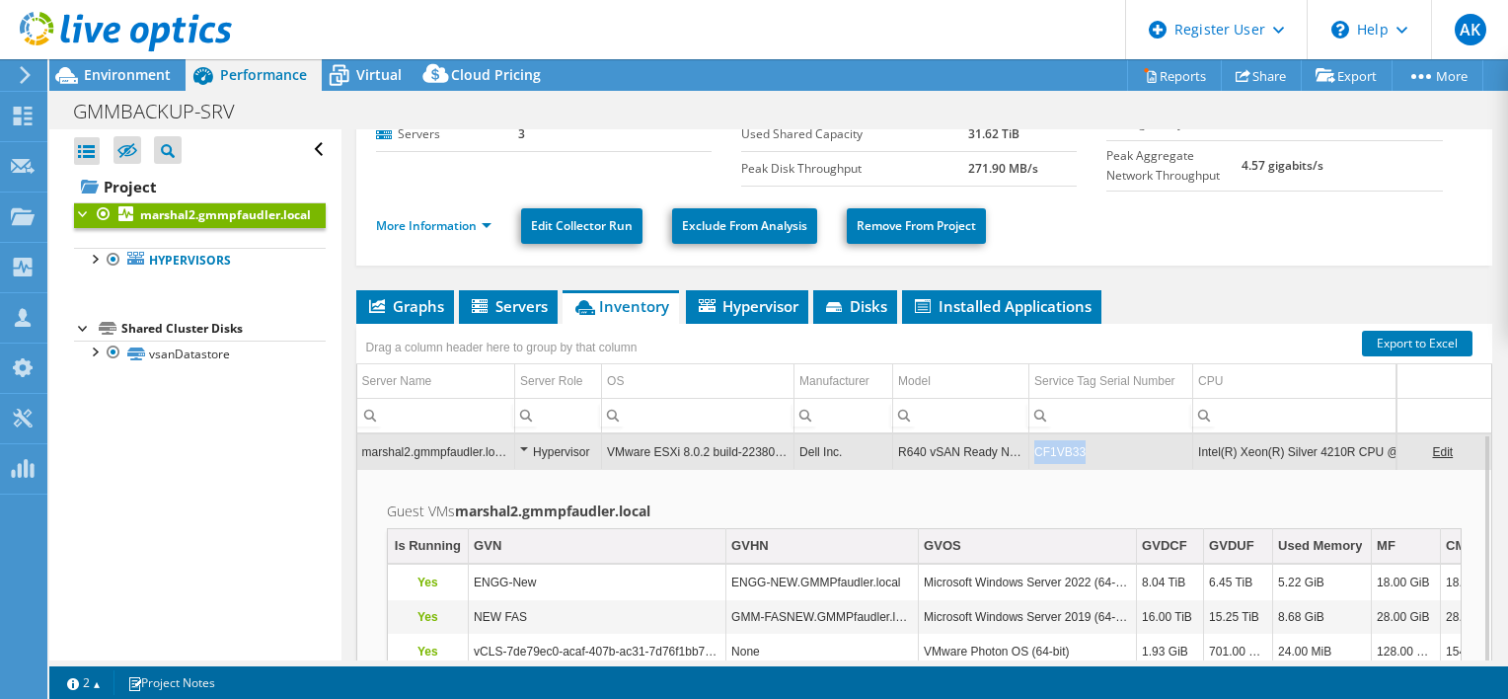
drag, startPoint x: 1097, startPoint y: 440, endPoint x: 1032, endPoint y: 450, distance: 65.9
click at [1032, 450] on td "CF1VB33" at bounding box center [1111, 451] width 164 height 35
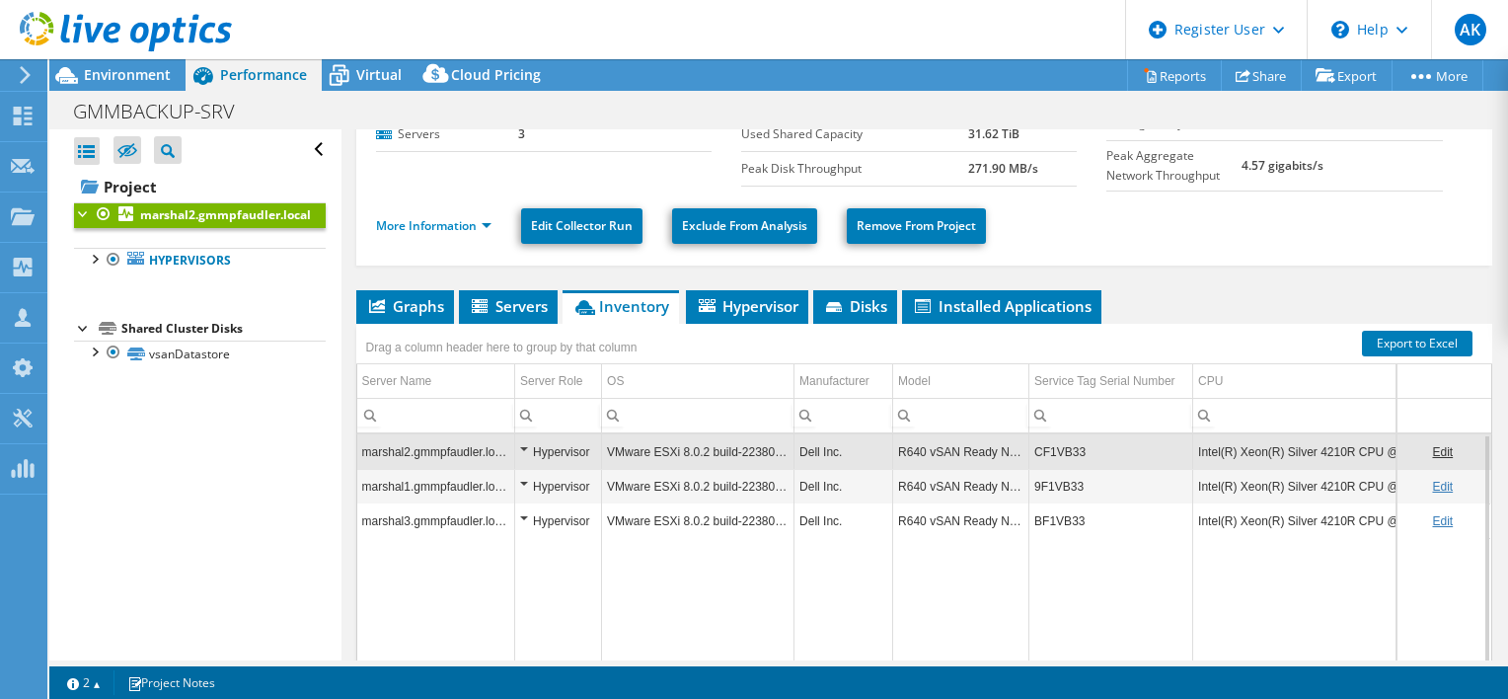
click at [1032, 450] on td "CF1VB33" at bounding box center [1111, 451] width 164 height 35
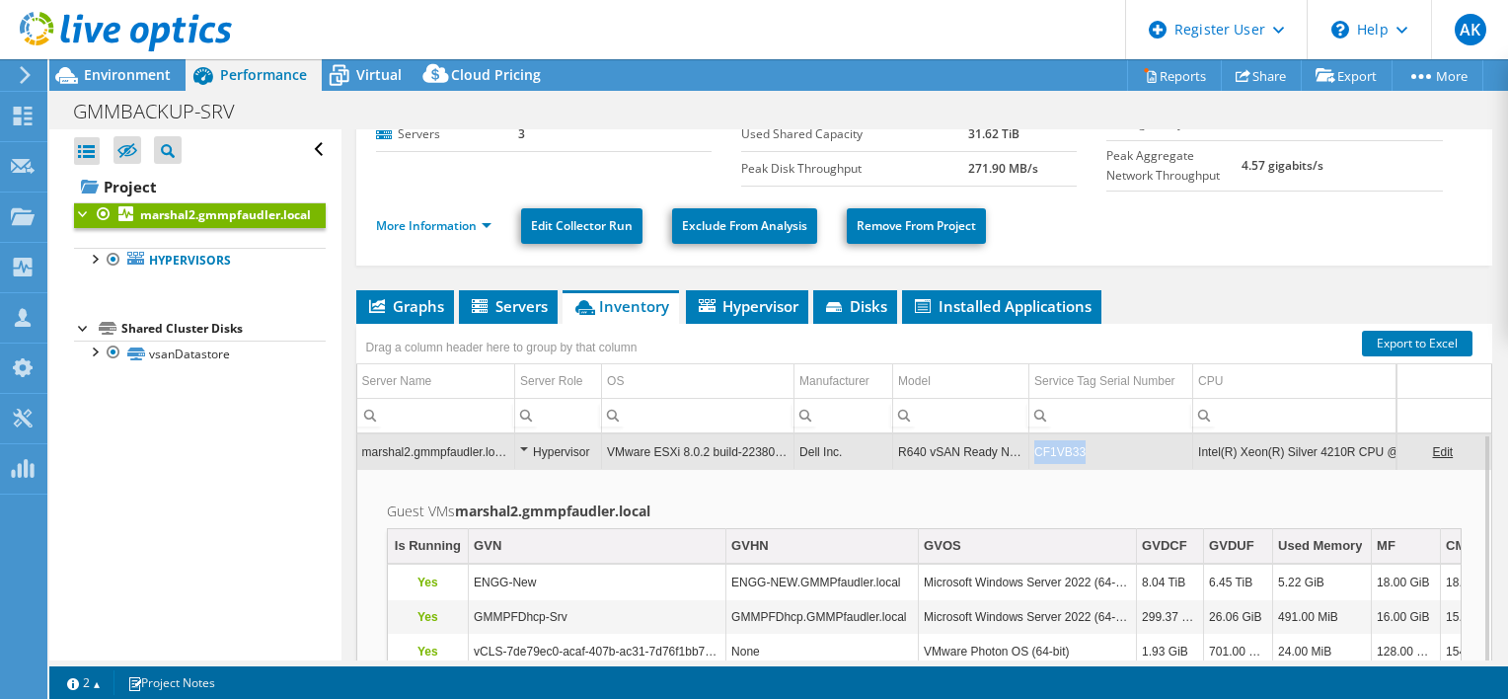
drag, startPoint x: 1094, startPoint y: 438, endPoint x: 1031, endPoint y: 451, distance: 64.4
click at [1031, 451] on td "CF1VB33" at bounding box center [1111, 451] width 164 height 35
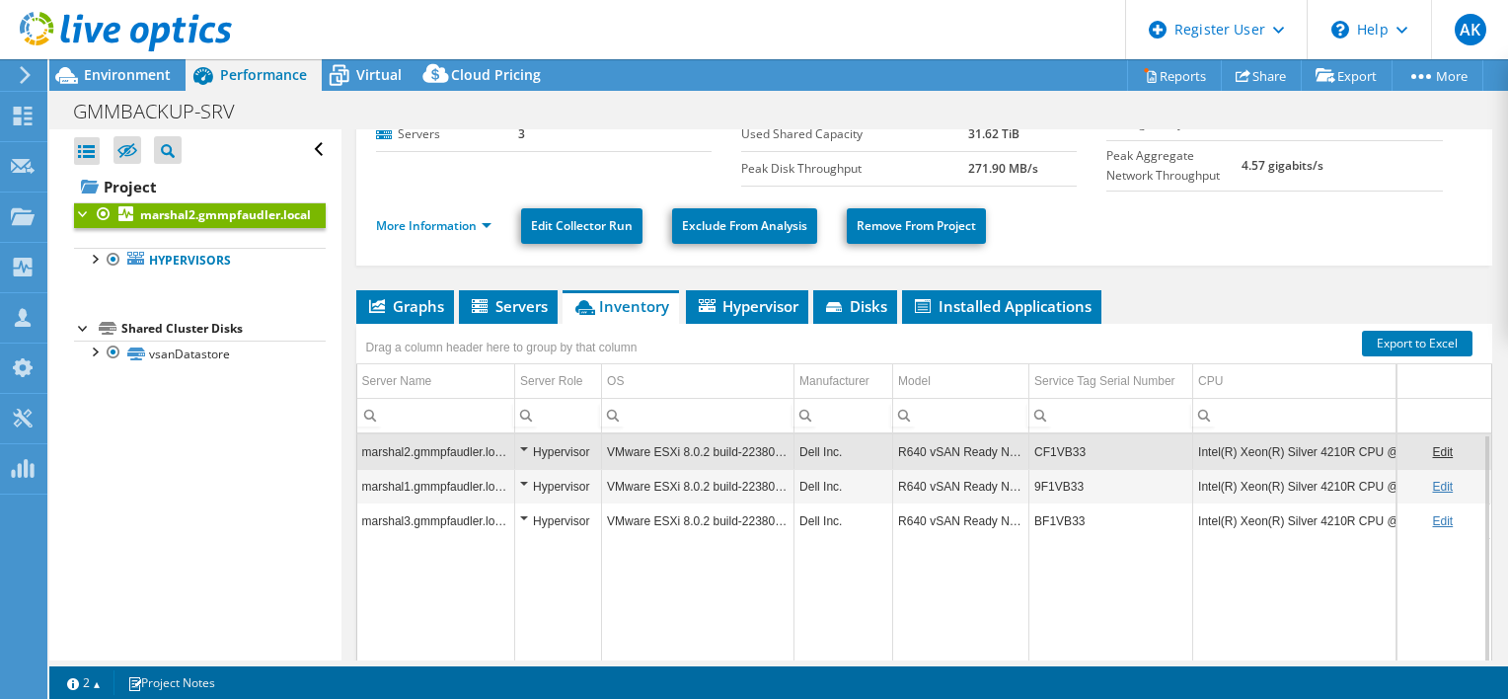
click at [1048, 448] on td "CF1VB33" at bounding box center [1111, 451] width 164 height 35
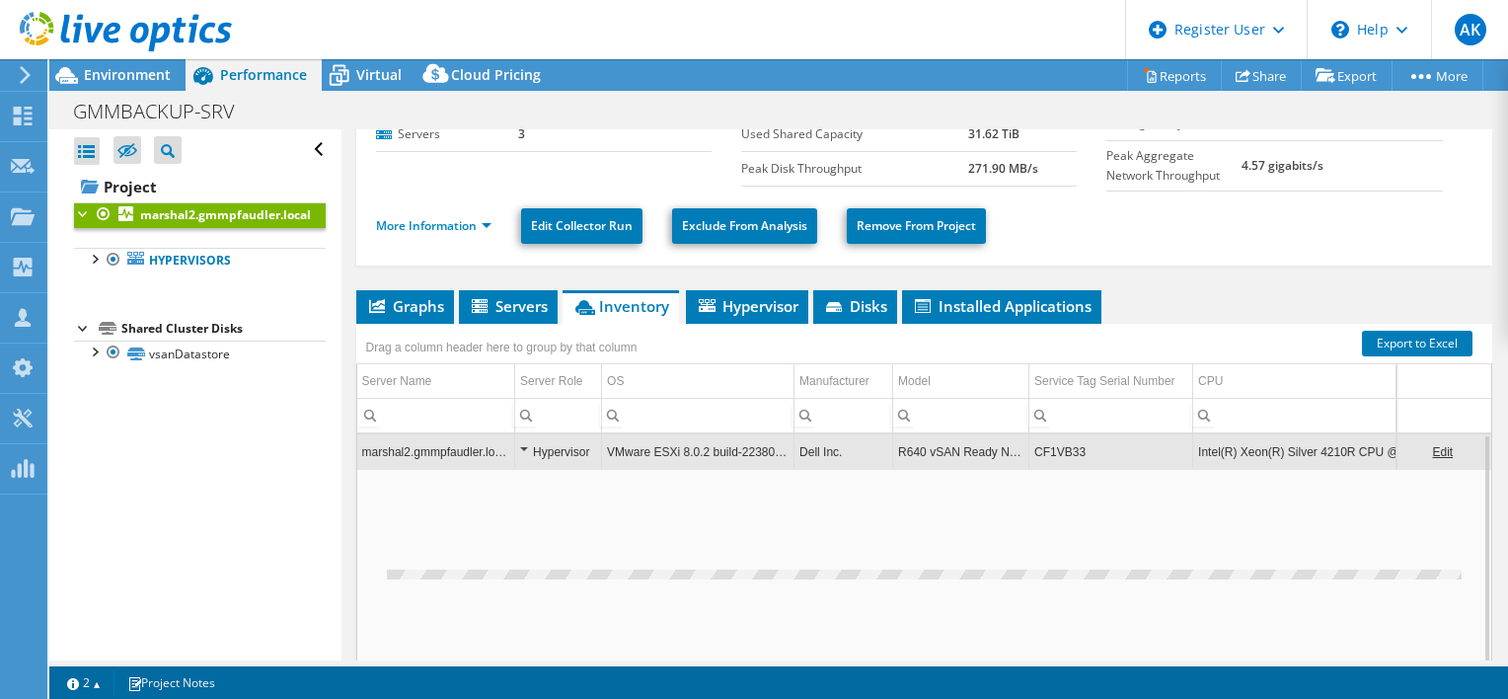
click at [1048, 448] on td "CF1VB33" at bounding box center [1111, 451] width 164 height 35
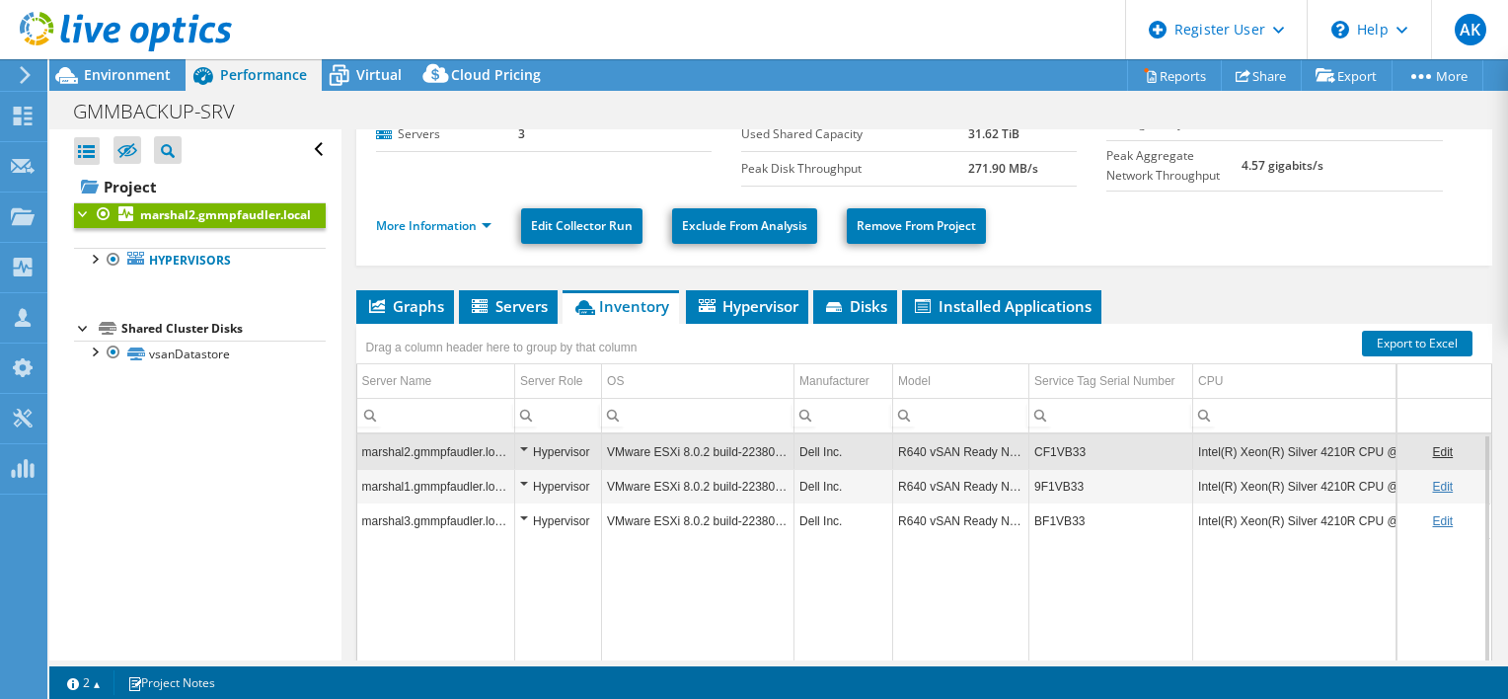
click at [1041, 446] on td "CF1VB33" at bounding box center [1111, 451] width 164 height 35
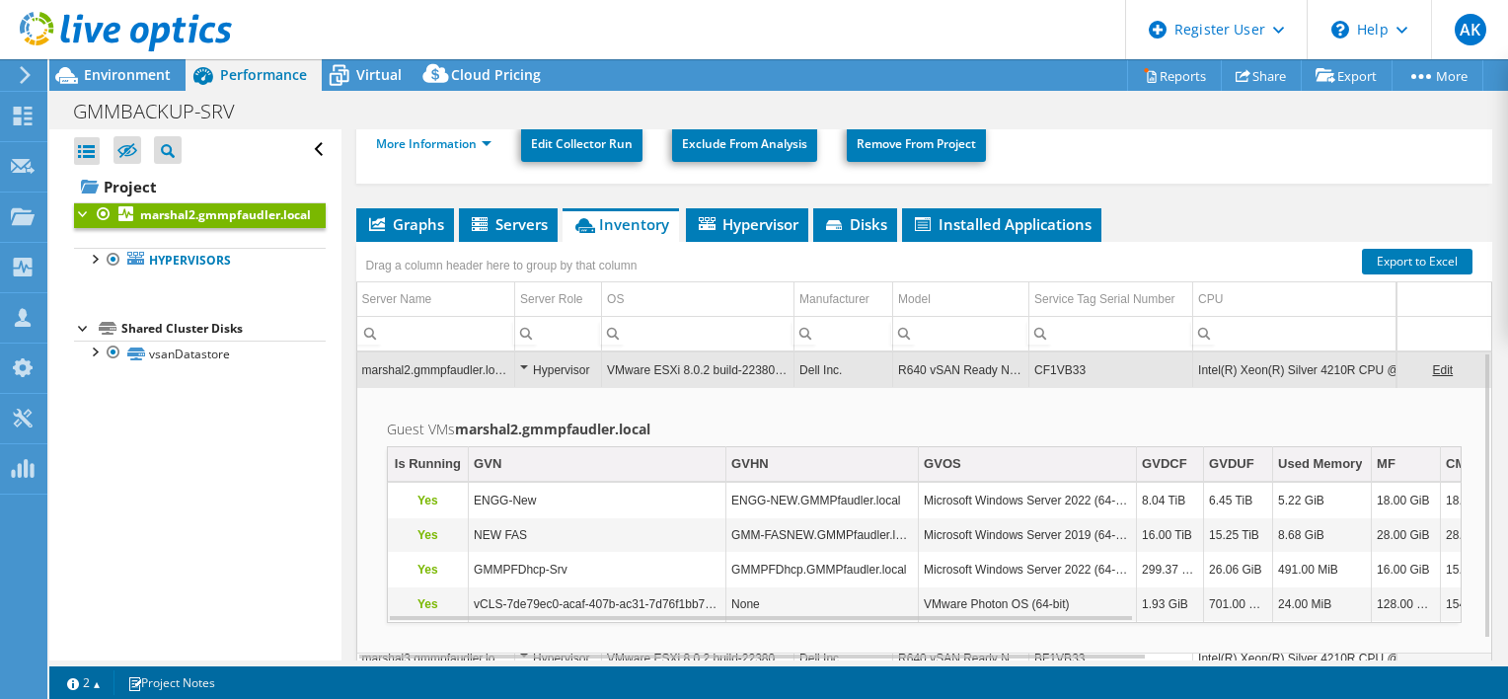
scroll to position [252, 0]
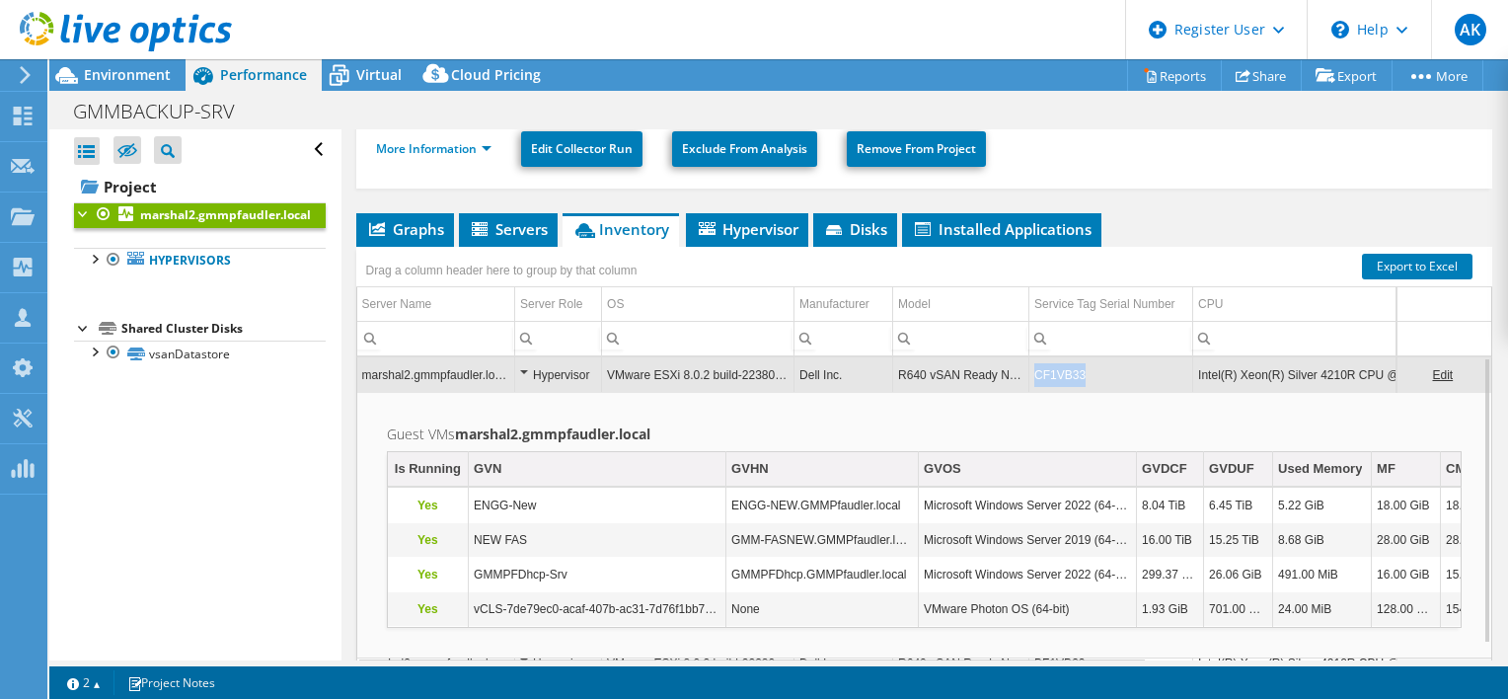
drag, startPoint x: 1092, startPoint y: 367, endPoint x: 1026, endPoint y: 375, distance: 66.6
click at [1026, 375] on tr "marshal2.gmmpfaudler.local Hypervisor VMware ESXi 8.0.2 build-22380479 Dell Inc…" at bounding box center [1152, 374] width 1590 height 35
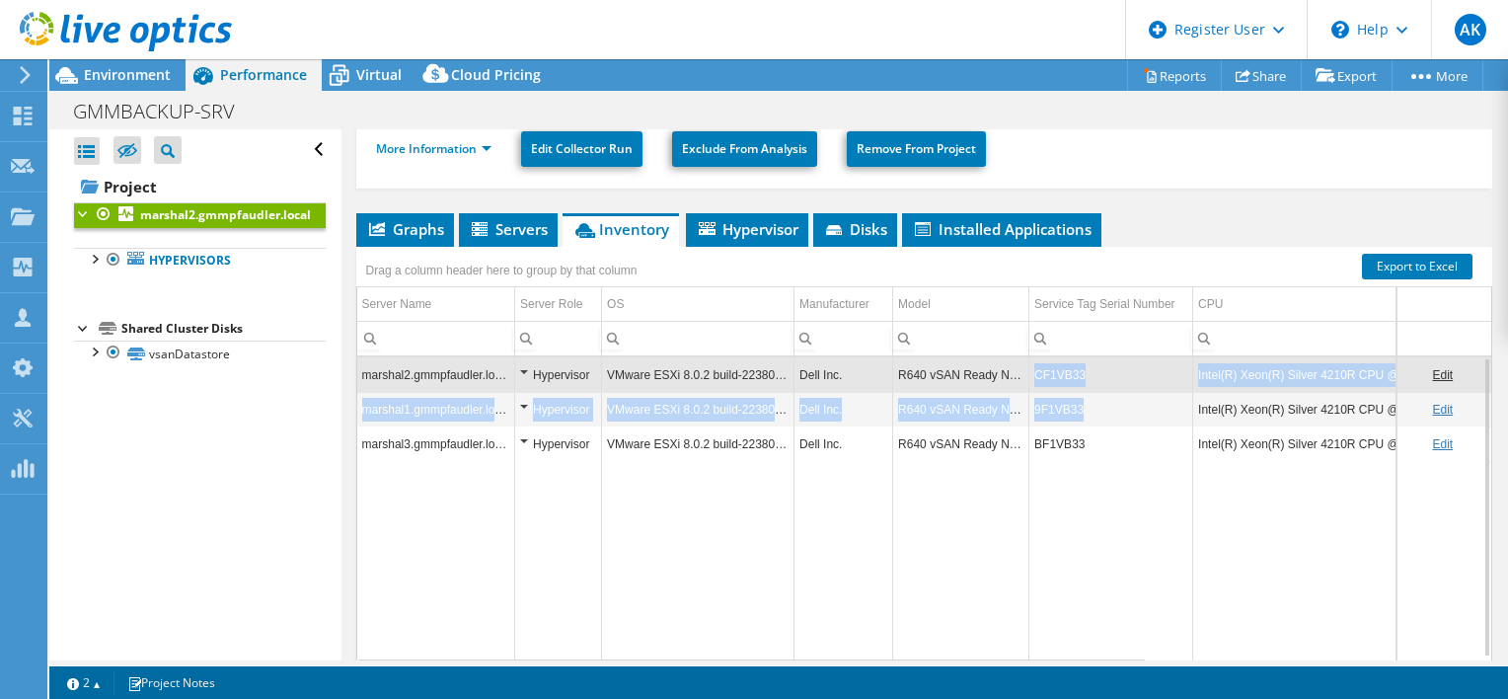
drag, startPoint x: 1031, startPoint y: 362, endPoint x: 1109, endPoint y: 388, distance: 82.1
click at [1109, 388] on tbody "marshal2.gmmpfaudler.local Hypervisor VMware ESXi 8.0.2 build-22380479 Dell Inc…" at bounding box center [1152, 511] width 1590 height 308
drag, startPoint x: 1109, startPoint y: 388, endPoint x: 1408, endPoint y: 253, distance: 328.1
click at [1408, 254] on link "Export to Excel" at bounding box center [1417, 267] width 111 height 26
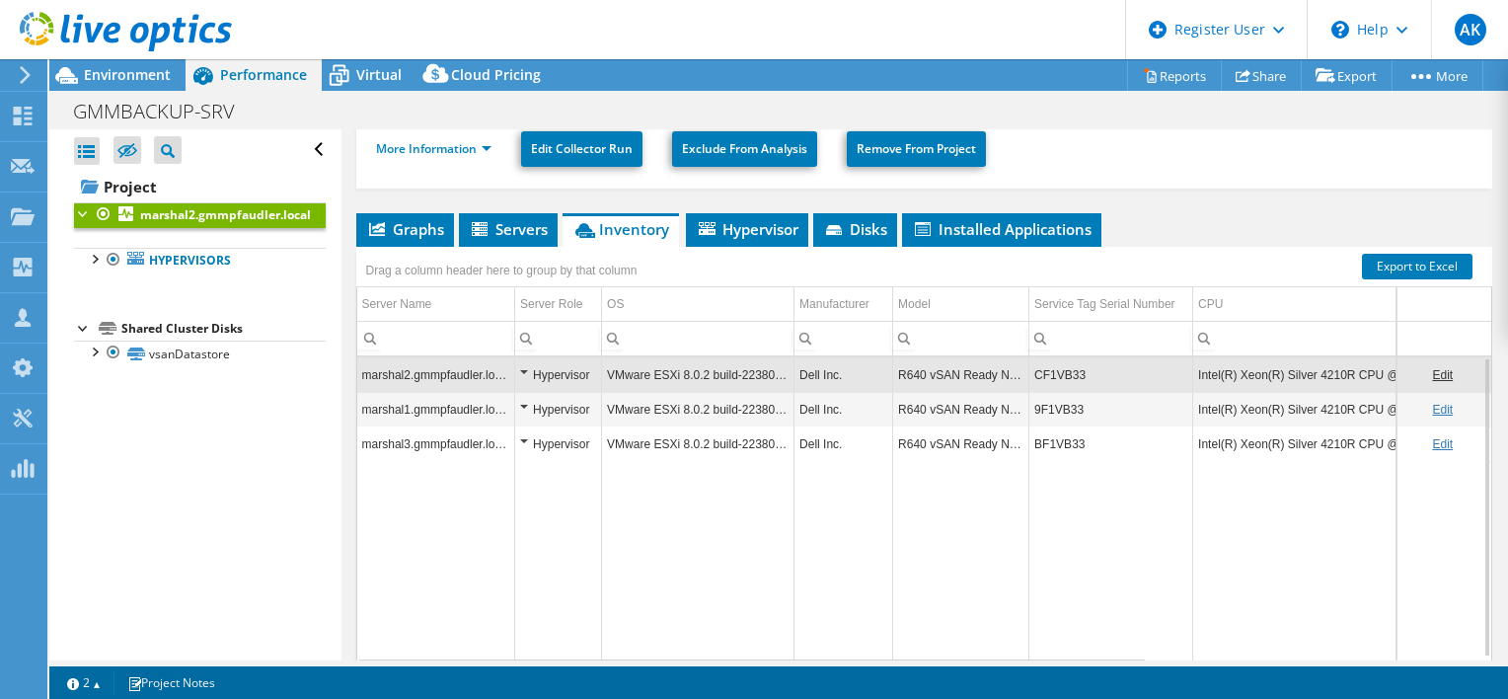
click at [1236, 213] on ul "Graphs Servers Inventory Hypervisor Disks Cluster Disks Installed Applications" at bounding box center [924, 230] width 1136 height 34
